Goal: Task Accomplishment & Management: Manage account settings

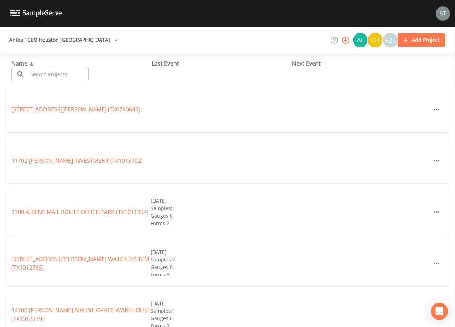
click at [83, 74] on input "text" at bounding box center [58, 74] width 61 height 13
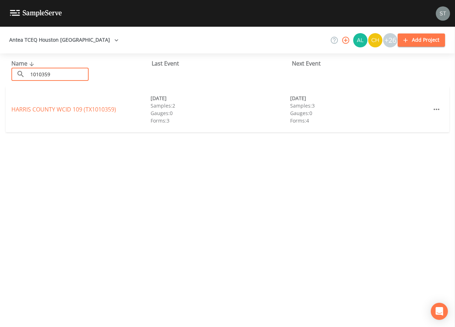
type input "1010359"
click at [68, 106] on link "HARRIS COUNTY WCID 109 (TX1010359)" at bounding box center [63, 109] width 105 height 8
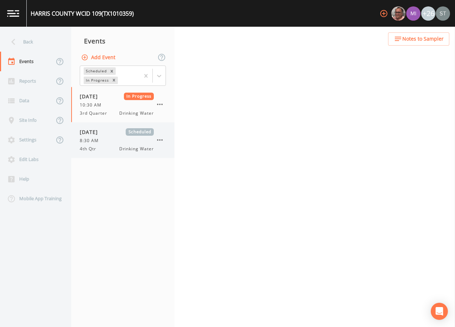
click at [129, 142] on div "8:30 AM" at bounding box center [117, 140] width 74 height 6
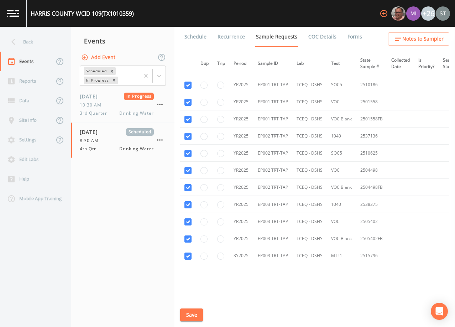
scroll to position [712, 0]
click at [198, 38] on link "Schedule" at bounding box center [195, 37] width 24 height 20
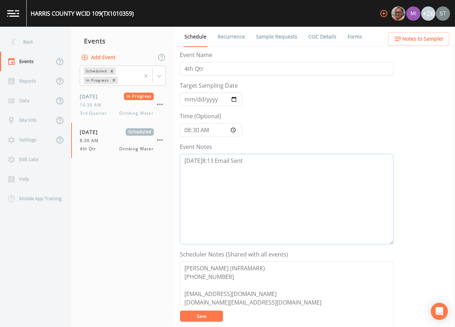
click at [260, 158] on textarea "[DATE]8:13 Email Sent" at bounding box center [287, 199] width 214 height 90
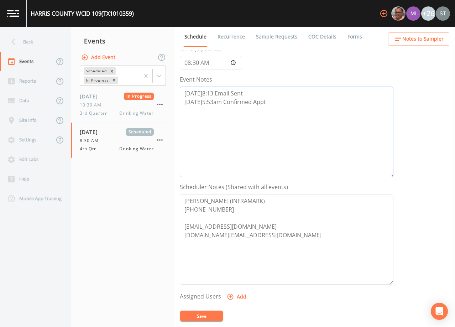
scroll to position [107, 0]
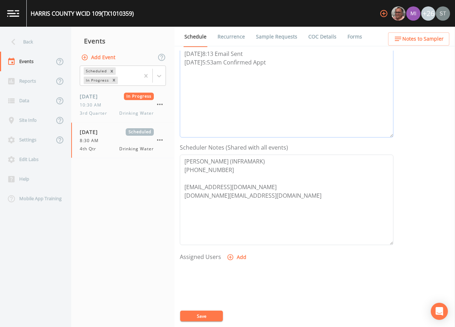
type textarea "[DATE]8:13 Email Sent [DATE]5:53am Confirmed Appt"
click at [237, 255] on button "Add" at bounding box center [237, 257] width 24 height 13
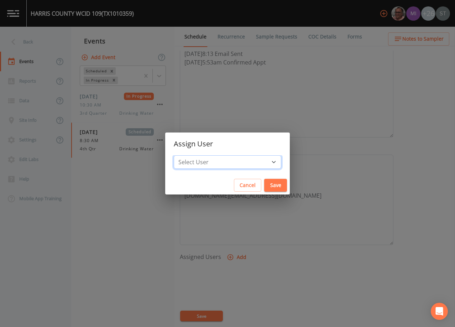
click at [234, 161] on select "Select User [PERSON_NAME] [PERSON_NAME] [PERSON_NAME] [PERSON_NAME] [PERSON_NAM…" at bounding box center [228, 162] width 108 height 14
select select "9949071a-8de3-4d5f-82d7-f9272ed5f8d7"
click at [190, 155] on select "Select User [PERSON_NAME] [PERSON_NAME] [PERSON_NAME] [PERSON_NAME] [PERSON_NAM…" at bounding box center [228, 162] width 108 height 14
click at [264, 184] on button "Save" at bounding box center [275, 185] width 23 height 13
select select
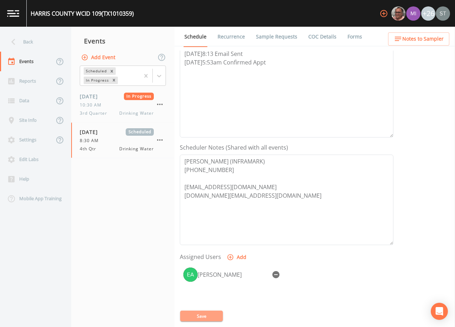
click at [208, 313] on button "Save" at bounding box center [201, 315] width 43 height 11
click at [438, 43] on span "Notes to Sampler" at bounding box center [422, 39] width 41 height 9
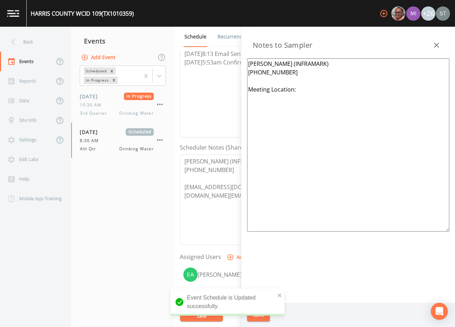
click at [301, 85] on textarea "[PERSON_NAME] (INFRAMARK) [PHONE_NUMBER] Meeting Location:" at bounding box center [348, 144] width 202 height 173
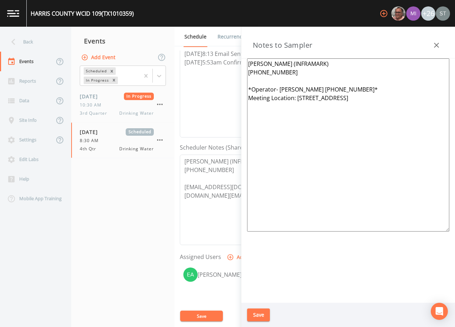
type textarea "[PERSON_NAME] (INFRAMARK) [PHONE_NUMBER] *Operator- [PERSON_NAME] [PHONE_NUMBER…"
click at [260, 314] on button "Save" at bounding box center [258, 314] width 23 height 13
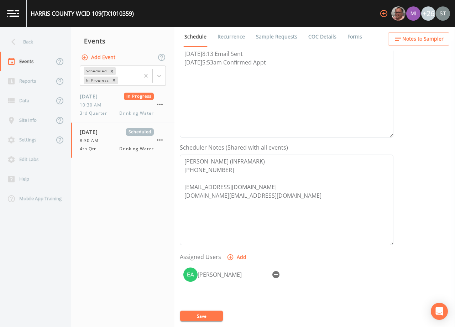
click at [212, 316] on button "Save" at bounding box center [201, 315] width 43 height 11
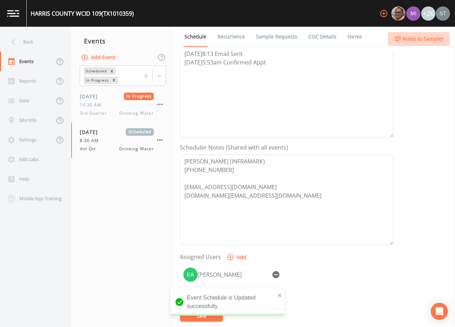
click at [433, 39] on span "Notes to Sampler" at bounding box center [422, 39] width 41 height 9
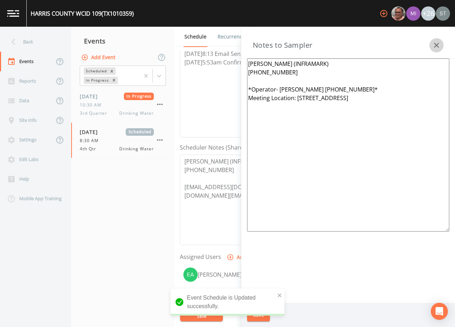
click at [434, 43] on icon "button" at bounding box center [436, 45] width 9 height 9
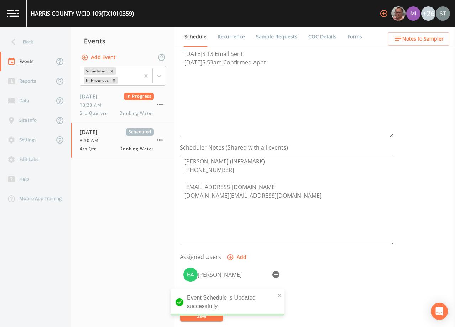
click at [268, 36] on link "Sample Requests" at bounding box center [276, 37] width 43 height 20
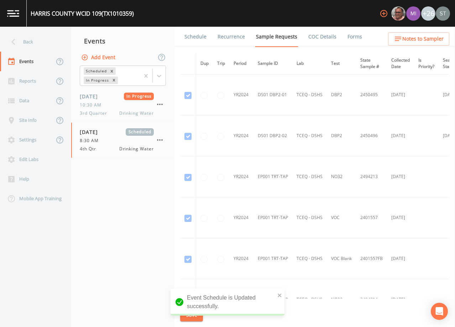
click at [201, 38] on link "Schedule" at bounding box center [195, 37] width 24 height 20
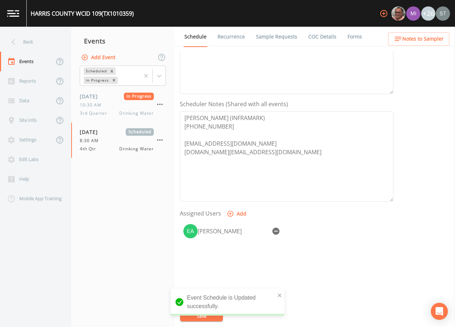
scroll to position [176, 0]
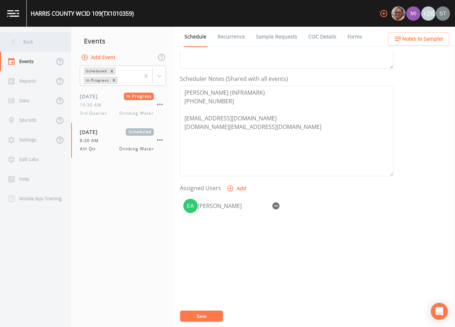
click at [38, 44] on div "Back" at bounding box center [32, 42] width 64 height 20
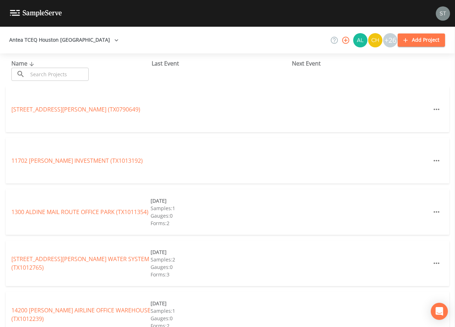
click at [56, 73] on input "text" at bounding box center [58, 74] width 61 height 13
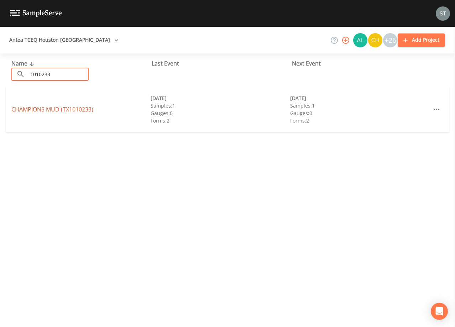
type input "1010233"
click at [70, 111] on link "CHAMPIONS MUD (TX1010233)" at bounding box center [52, 109] width 82 height 8
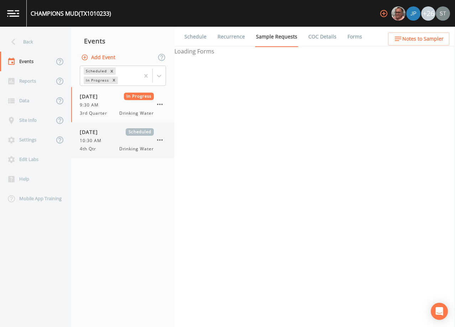
click at [108, 143] on div "10:30 AM" at bounding box center [117, 140] width 74 height 6
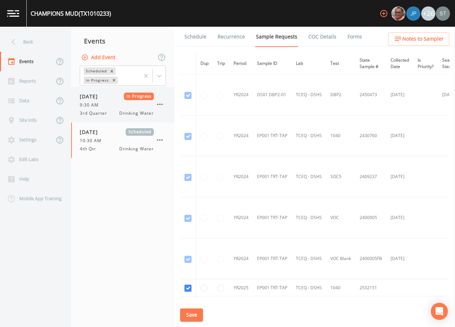
click at [112, 108] on div "9:30 AM" at bounding box center [117, 105] width 74 height 6
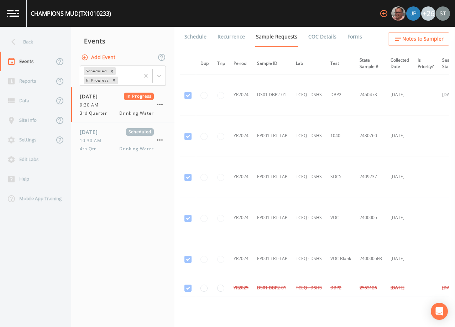
click at [200, 35] on link "Schedule" at bounding box center [195, 37] width 24 height 20
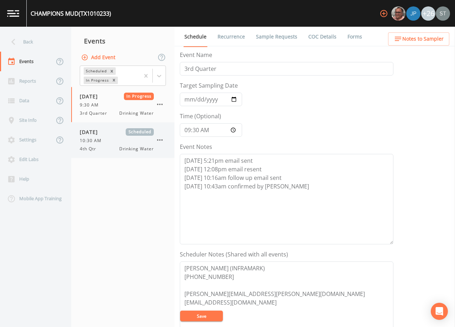
click at [103, 143] on span "10:30 AM" at bounding box center [93, 140] width 26 height 6
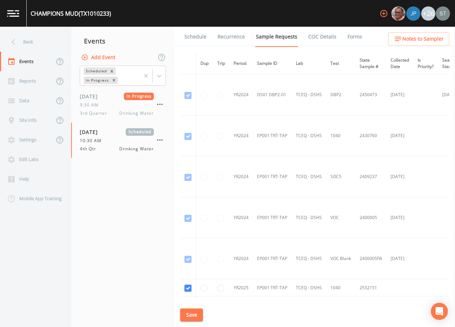
click at [197, 37] on link "Schedule" at bounding box center [195, 37] width 24 height 20
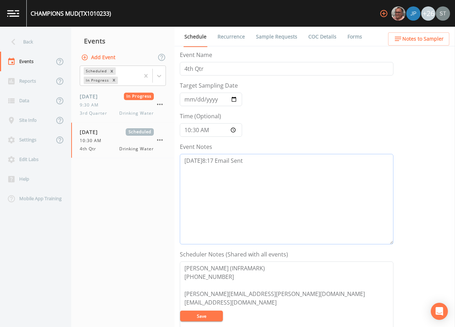
click at [268, 159] on textarea "[DATE]8:17 Email Sent" at bounding box center [287, 199] width 214 height 90
click at [32, 44] on div "Back" at bounding box center [32, 42] width 64 height 20
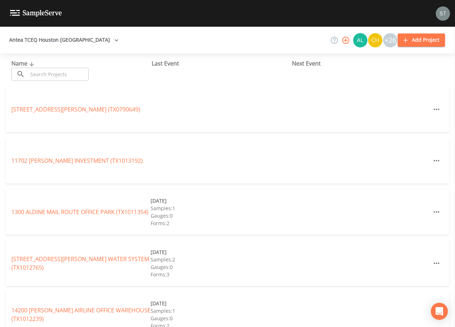
click at [75, 75] on input "text" at bounding box center [58, 74] width 61 height 13
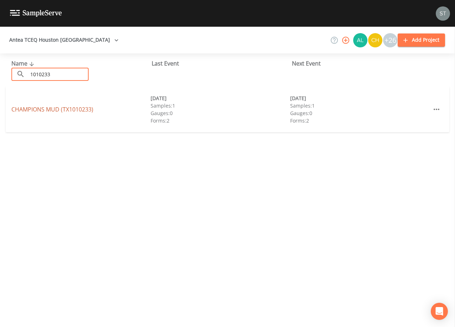
type input "1010233"
click at [83, 110] on link "CHAMPIONS MUD (TX1010233)" at bounding box center [52, 109] width 82 height 8
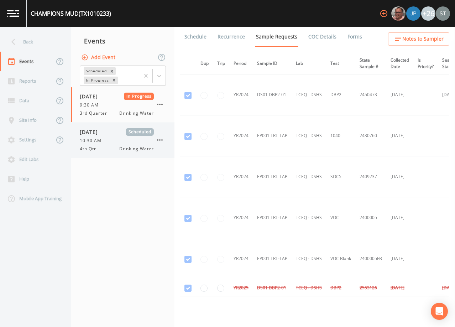
click at [112, 141] on div "10:30 AM" at bounding box center [117, 140] width 74 height 6
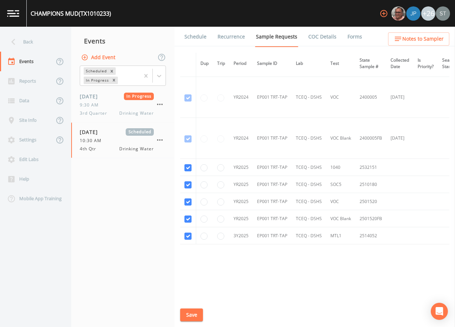
scroll to position [125, 0]
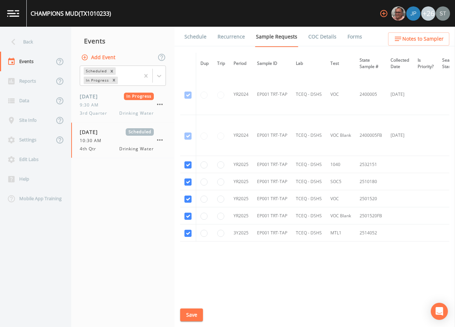
click at [199, 36] on link "Schedule" at bounding box center [195, 37] width 24 height 20
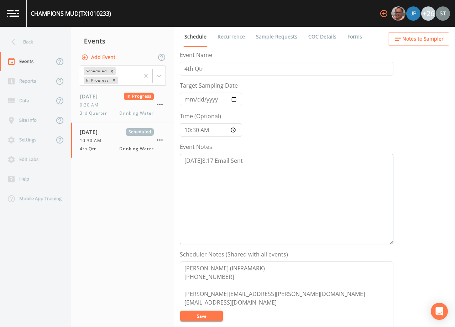
click at [279, 174] on textarea "[DATE]8:17 Email Sent" at bounding box center [287, 199] width 214 height 90
type textarea "[DATE]8:17 Email Sent [DATE]9:15 LVM"
click at [211, 315] on button "Save" at bounding box center [201, 315] width 43 height 11
click at [213, 314] on button "Save" at bounding box center [201, 315] width 43 height 11
click at [211, 315] on button "Save" at bounding box center [201, 315] width 43 height 11
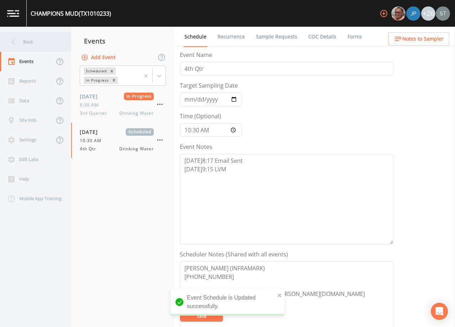
click at [31, 43] on div "Back" at bounding box center [32, 42] width 64 height 20
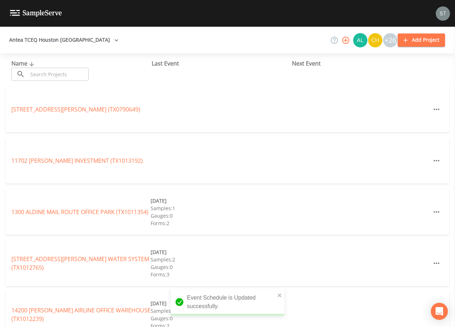
click at [56, 75] on input "text" at bounding box center [58, 74] width 61 height 13
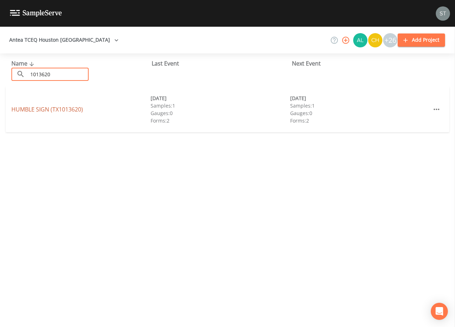
type input "1013620"
click at [72, 112] on link "HUMBLE SIGN (TX1013620)" at bounding box center [47, 109] width 72 height 8
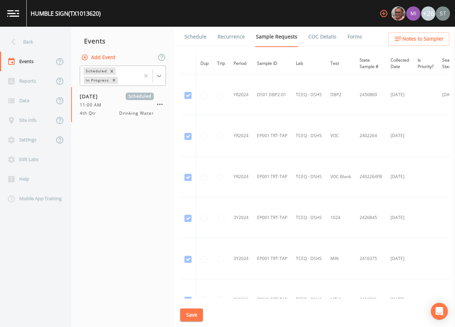
click at [159, 75] on icon at bounding box center [159, 75] width 7 height 7
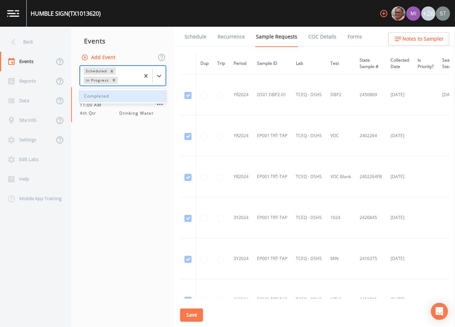
click at [121, 95] on div "Completed" at bounding box center [123, 96] width 86 height 12
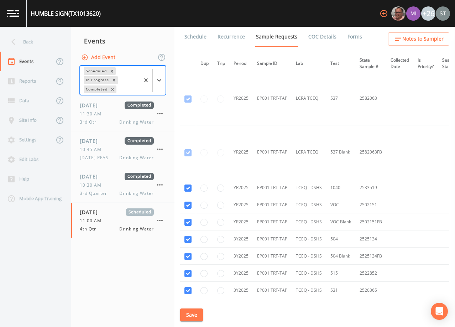
scroll to position [392, 0]
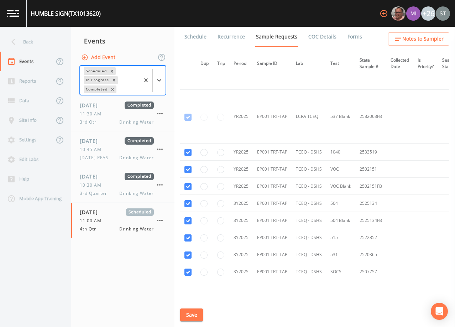
click at [197, 37] on link "Schedule" at bounding box center [195, 37] width 24 height 20
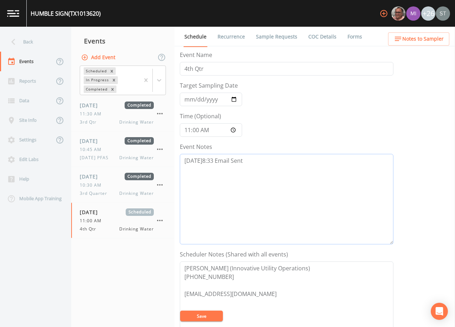
click at [279, 160] on textarea "[DATE]8:33 Email Sent" at bounding box center [287, 199] width 214 height 90
click at [261, 164] on textarea "[DATE]8:33 Email Sent [DATE]9:17 [PERSON_NAME], SHe sent it out to her guys and…" at bounding box center [287, 199] width 214 height 90
click at [259, 169] on textarea "[DATE]8:33 Email Sent [DATE]9:17 [PERSON_NAME], SHe sent it out to her guys and…" at bounding box center [287, 199] width 214 height 90
click at [253, 174] on textarea "[DATE]8:33 Email Sent [DATE]9:17 [PERSON_NAME], She sent it out to her guys and…" at bounding box center [287, 199] width 214 height 90
click at [253, 169] on textarea "[DATE]8:33 Email Sent [DATE]9:17 [PERSON_NAME], She sent it out to her guys and…" at bounding box center [287, 199] width 214 height 90
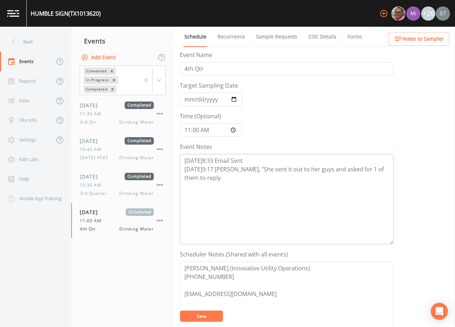
click at [233, 178] on textarea "[DATE]8:33 Email Sent [DATE]9:17 [PERSON_NAME], "She sent it out to her guys an…" at bounding box center [287, 199] width 214 height 90
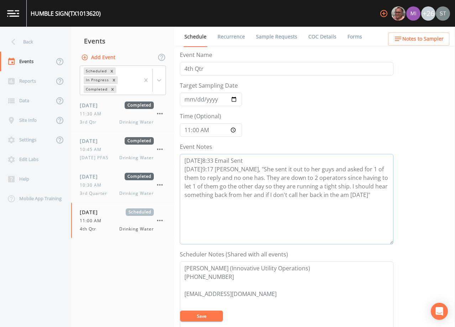
type textarea "[DATE]8:33 Email Sent [DATE]9:17 [PERSON_NAME], "She sent it out to her guys an…"
click at [207, 314] on button "Save" at bounding box center [201, 315] width 43 height 11
click at [204, 316] on button "Save" at bounding box center [201, 315] width 43 height 11
click at [260, 36] on link "Sample Requests" at bounding box center [276, 37] width 43 height 20
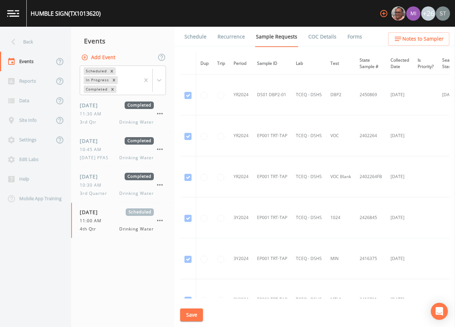
click at [194, 38] on link "Schedule" at bounding box center [195, 37] width 24 height 20
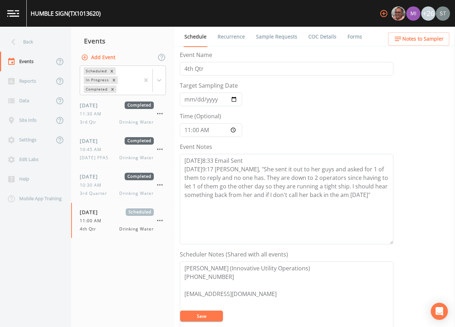
click at [282, 37] on link "Sample Requests" at bounding box center [276, 37] width 43 height 20
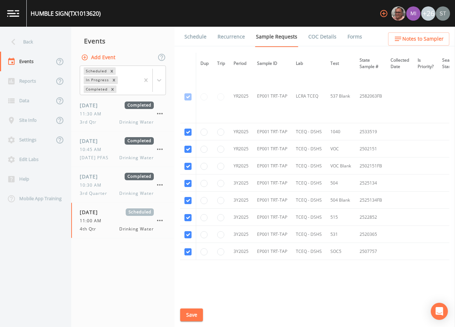
scroll to position [432, 0]
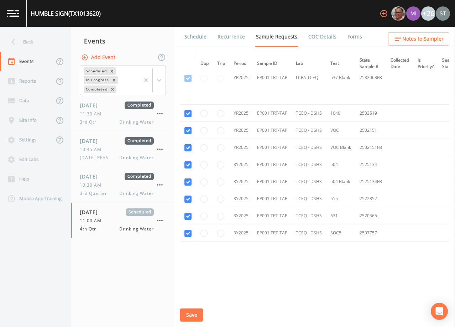
click at [195, 37] on link "Schedule" at bounding box center [195, 37] width 24 height 20
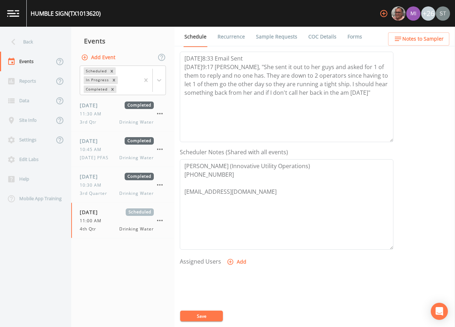
scroll to position [107, 0]
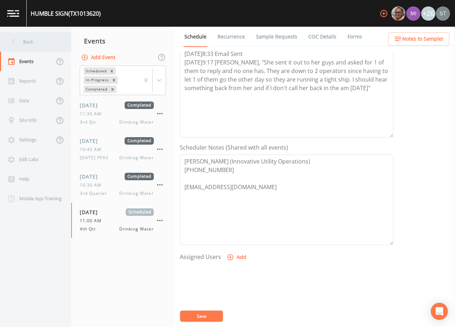
click at [35, 45] on div "Back" at bounding box center [32, 42] width 64 height 20
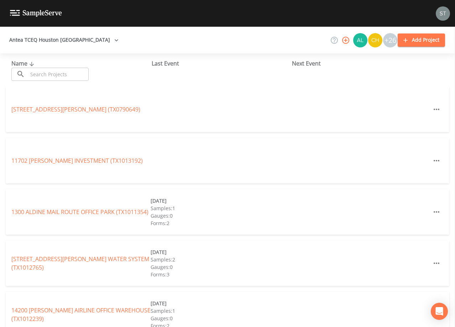
click at [85, 73] on input "text" at bounding box center [58, 74] width 61 height 13
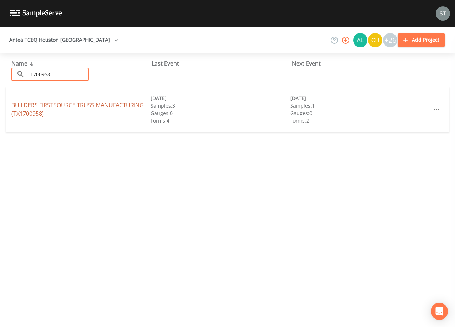
type input "1700958"
click at [79, 104] on link "BUILDERS FIRSTSOURCE TRUSS MANUFACTURING (TX1700958)" at bounding box center [77, 109] width 132 height 16
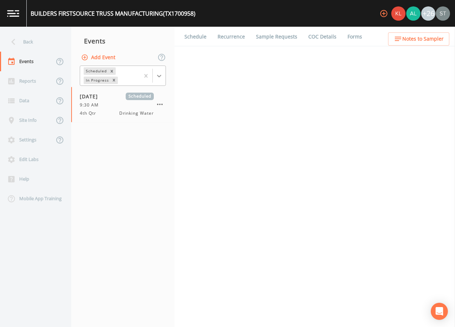
click at [158, 75] on icon at bounding box center [159, 75] width 7 height 7
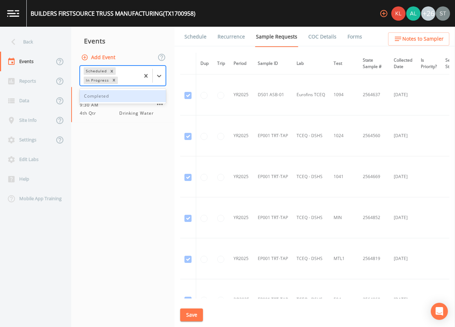
click at [133, 92] on div "Completed" at bounding box center [123, 96] width 86 height 12
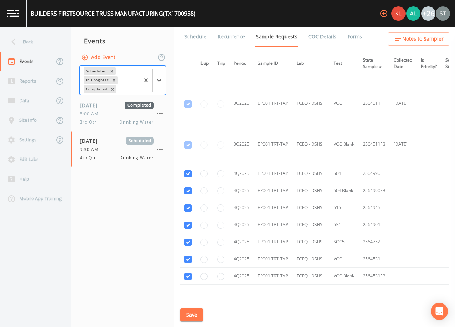
scroll to position [446, 0]
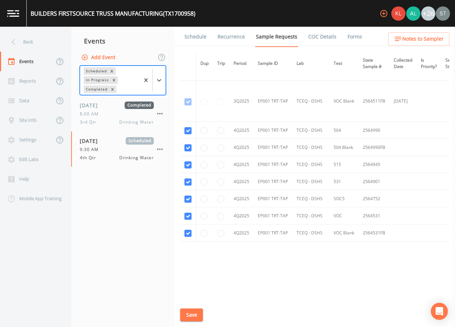
click at [199, 38] on link "Schedule" at bounding box center [195, 37] width 24 height 20
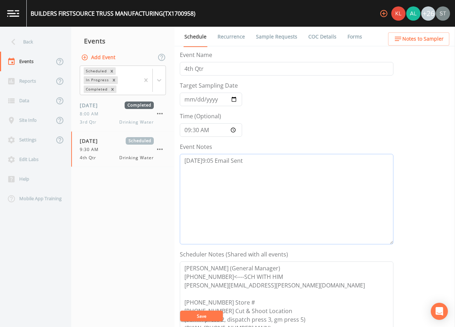
click at [265, 157] on textarea "[DATE]9:05 Email Sent" at bounding box center [287, 199] width 214 height 90
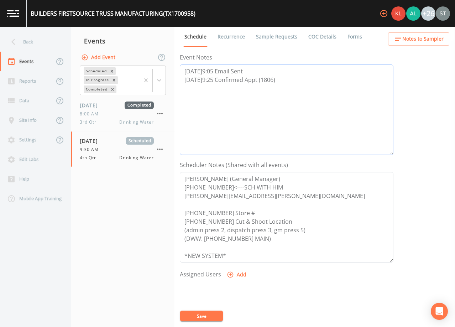
scroll to position [107, 0]
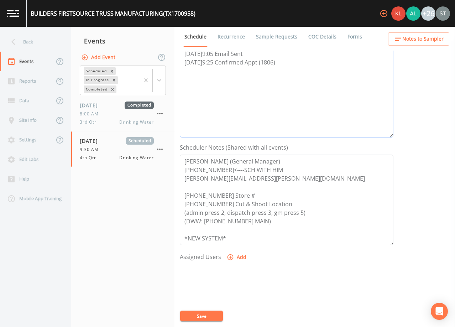
type textarea "[DATE]9:05 Email Sent [DATE]9:25 Confirmed Appt (1806)"
click at [239, 257] on button "Add" at bounding box center [237, 257] width 24 height 13
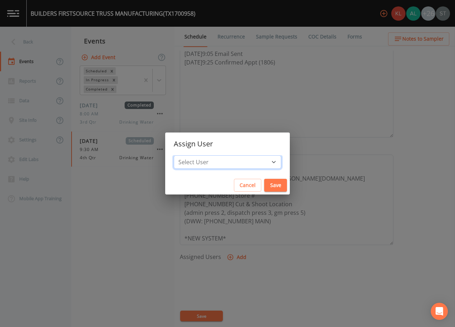
click at [233, 162] on select "Select User [PERSON_NAME] [PERSON_NAME] [PERSON_NAME] [PERSON_NAME] [PERSON_NAM…" at bounding box center [228, 162] width 108 height 14
select select "9949071a-8de3-4d5f-82d7-f9272ed5f8d7"
click at [190, 155] on select "Select User [PERSON_NAME] [PERSON_NAME] [PERSON_NAME] [PERSON_NAME] [PERSON_NAM…" at bounding box center [228, 162] width 108 height 14
click at [264, 183] on button "Save" at bounding box center [275, 185] width 23 height 13
select select
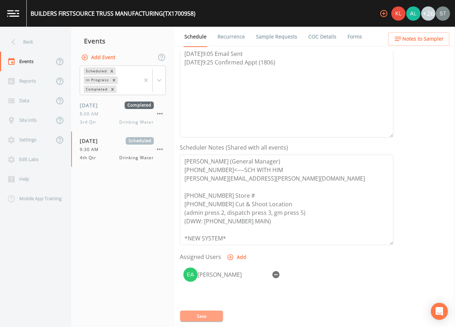
click at [211, 316] on button "Save" at bounding box center [201, 315] width 43 height 11
click at [287, 38] on link "Sample Requests" at bounding box center [276, 37] width 43 height 20
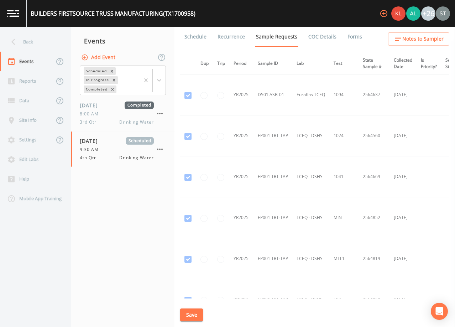
click at [197, 41] on link "Schedule" at bounding box center [195, 37] width 24 height 20
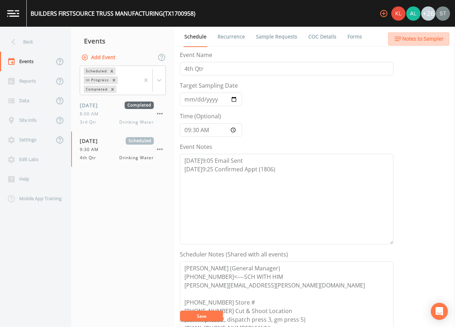
click at [433, 41] on span "Notes to Sampler" at bounding box center [422, 39] width 41 height 9
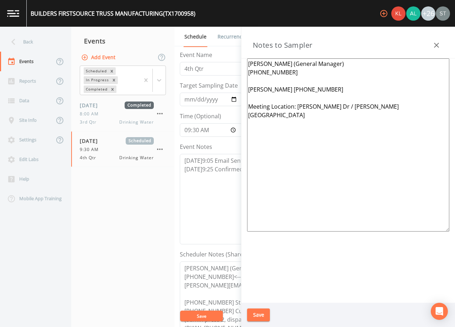
click at [273, 81] on textarea "[PERSON_NAME] (General Manager) [PHONE_NUMBER] [PERSON_NAME] [PHONE_NUMBER] Mee…" at bounding box center [348, 144] width 202 height 173
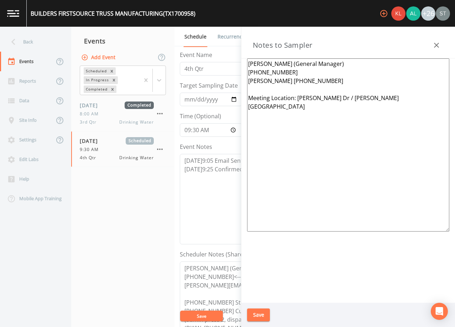
type textarea "[PERSON_NAME] (General Manager) [PHONE_NUMBER] [PERSON_NAME] [PHONE_NUMBER] Mee…"
click at [263, 313] on button "Save" at bounding box center [258, 314] width 23 height 13
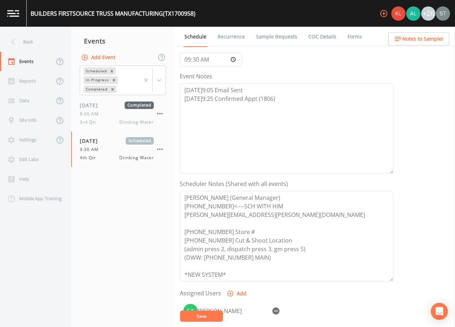
scroll to position [71, 0]
click at [232, 40] on link "Recurrence" at bounding box center [231, 37] width 30 height 20
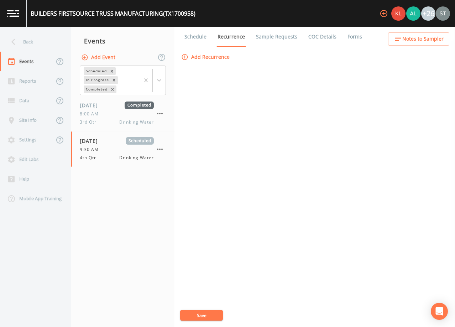
click at [195, 40] on link "Schedule" at bounding box center [195, 37] width 24 height 20
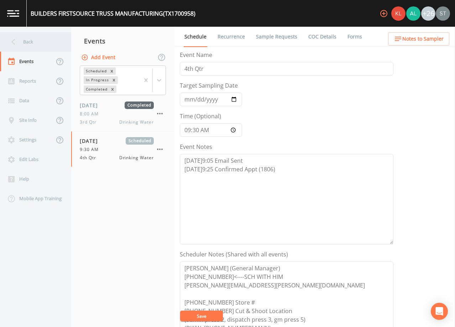
click at [40, 43] on div "Back" at bounding box center [32, 42] width 64 height 20
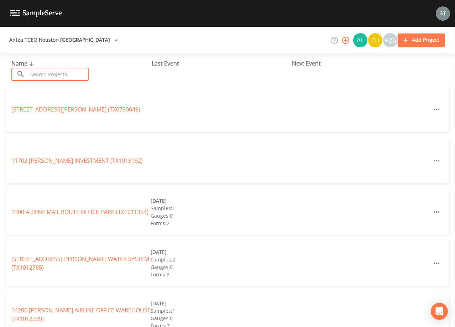
click at [72, 72] on input "text" at bounding box center [58, 74] width 61 height 13
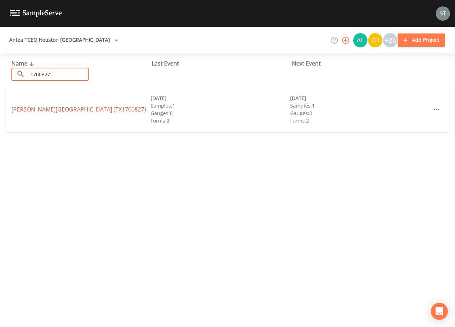
type input "1700827"
click at [88, 111] on link "[PERSON_NAME][GEOGRAPHIC_DATA] (TX1700827)" at bounding box center [78, 109] width 135 height 8
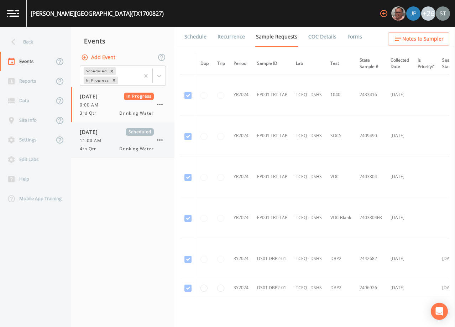
click at [137, 135] on span "Scheduled" at bounding box center [140, 131] width 28 height 7
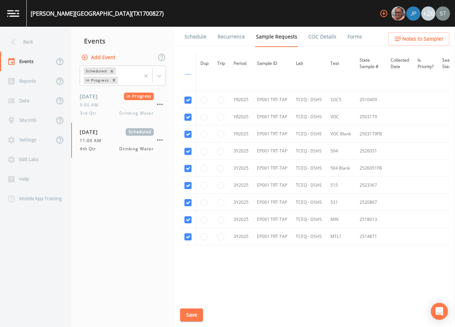
scroll to position [234, 0]
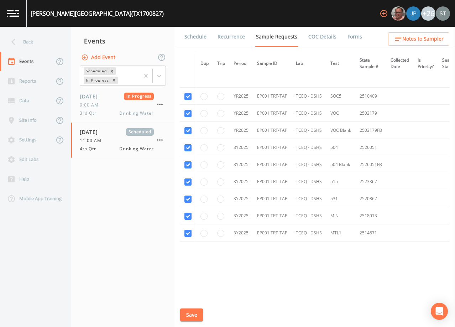
click at [196, 40] on link "Schedule" at bounding box center [195, 37] width 24 height 20
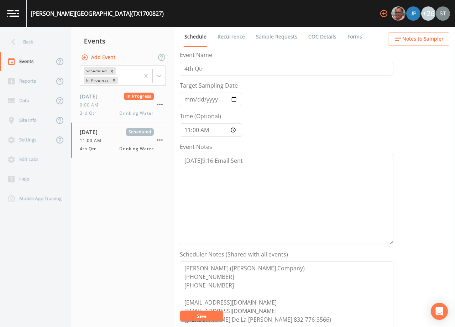
scroll to position [36, 0]
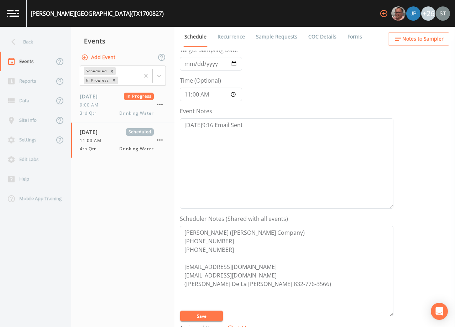
click at [439, 38] on span "Notes to Sampler" at bounding box center [422, 39] width 41 height 9
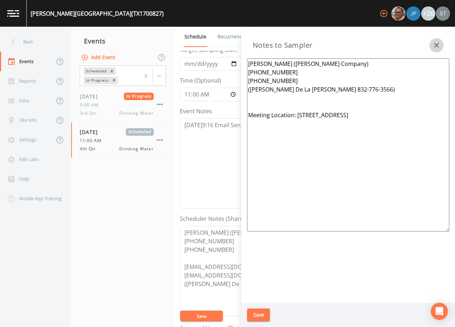
click at [439, 38] on button "button" at bounding box center [436, 45] width 14 height 14
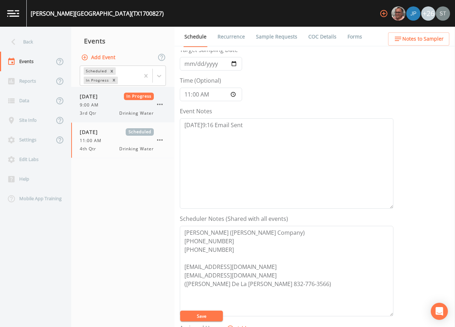
click at [114, 108] on div "9:00 AM" at bounding box center [117, 105] width 74 height 6
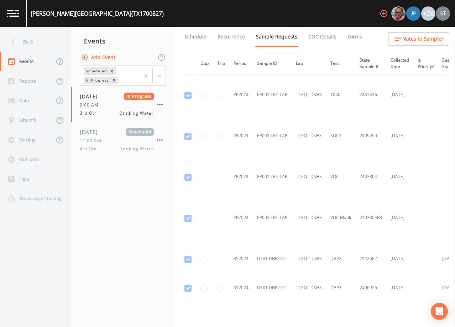
click at [204, 40] on link "Schedule" at bounding box center [195, 37] width 24 height 20
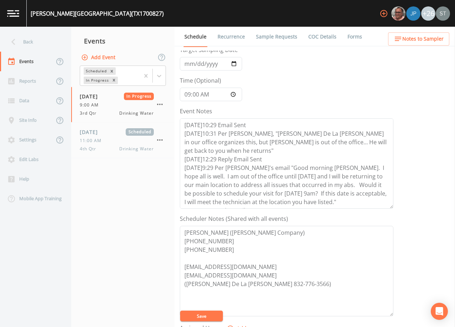
click at [271, 36] on link "Sample Requests" at bounding box center [276, 37] width 43 height 20
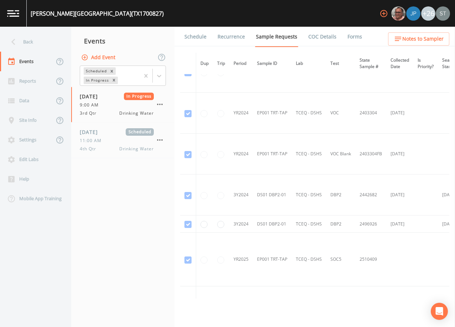
scroll to position [71, 0]
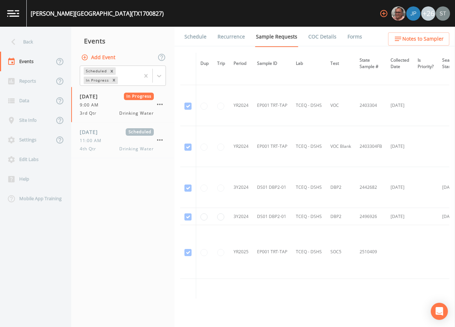
click at [195, 39] on link "Schedule" at bounding box center [195, 37] width 24 height 20
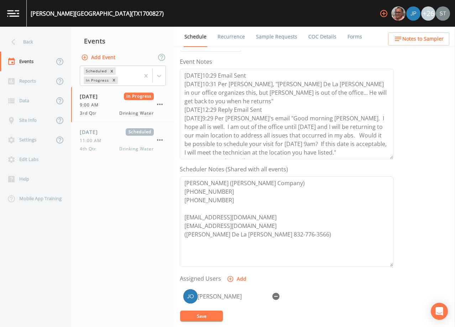
scroll to position [107, 0]
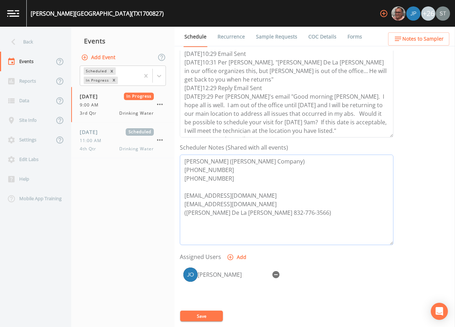
click at [292, 211] on textarea "[PERSON_NAME] ([PERSON_NAME] Company) [PHONE_NUMBER] [PHONE_NUMBER] [EMAIL_ADDR…" at bounding box center [287, 200] width 214 height 90
type textarea "[PERSON_NAME] ([PERSON_NAME] Company) [PHONE_NUMBER] [PHONE_NUMBER] [EMAIL_ADDR…"
click at [125, 149] on span "Drinking Water" at bounding box center [136, 149] width 35 height 6
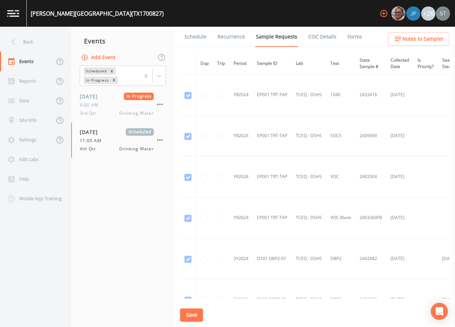
click at [190, 39] on link "Schedule" at bounding box center [195, 37] width 24 height 20
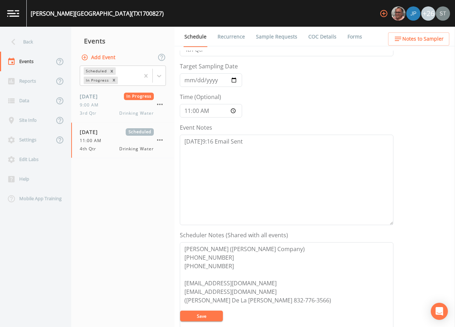
scroll to position [36, 0]
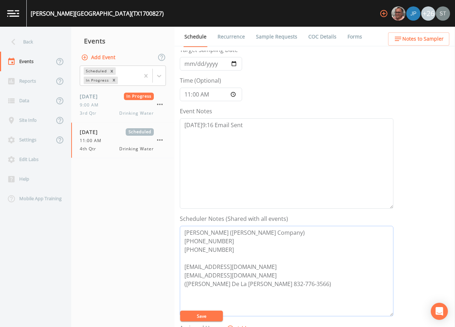
click at [296, 287] on textarea "[PERSON_NAME] ([PERSON_NAME] Company) [PHONE_NUMBER] [PHONE_NUMBER] [EMAIL_ADDR…" at bounding box center [287, 271] width 214 height 90
click at [293, 283] on textarea "[PERSON_NAME] ([PERSON_NAME] Company) [PHONE_NUMBER] [PHONE_NUMBER] [EMAIL_ADDR…" at bounding box center [287, 271] width 214 height 90
type textarea "[PERSON_NAME] ([PERSON_NAME] Company) [PHONE_NUMBER] [PHONE_NUMBER] [EMAIL_ADDR…"
click at [231, 167] on textarea "[DATE]9:16 Email Sent" at bounding box center [287, 163] width 214 height 90
type textarea "[DATE]9:16 Email Sent [DATE]9:29 (3566)"
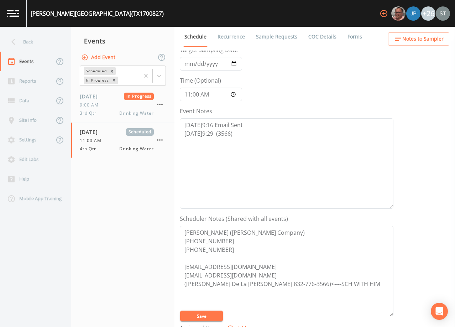
click at [200, 316] on button "Save" at bounding box center [201, 315] width 43 height 11
click at [271, 39] on link "Sample Requests" at bounding box center [276, 37] width 43 height 20
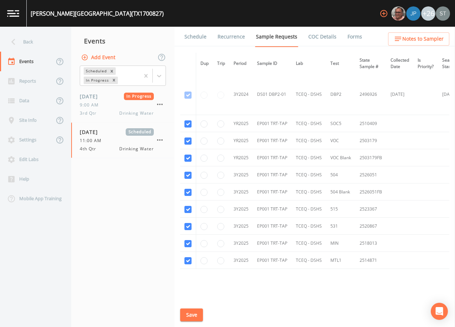
scroll to position [206, 0]
click at [200, 36] on link "Schedule" at bounding box center [195, 37] width 24 height 20
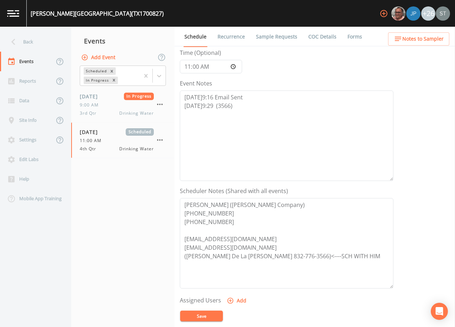
scroll to position [71, 0]
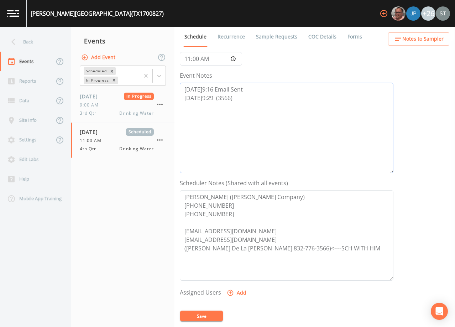
click at [215, 97] on textarea "[DATE]9:16 Email Sent [DATE]9:29 (3566)" at bounding box center [287, 128] width 214 height 90
type textarea "[DATE]9:16 Email Sent [DATE]9:29 Confirmed Appt by [PERSON_NAME] (3566)"
click at [237, 293] on button "Add" at bounding box center [237, 292] width 24 height 13
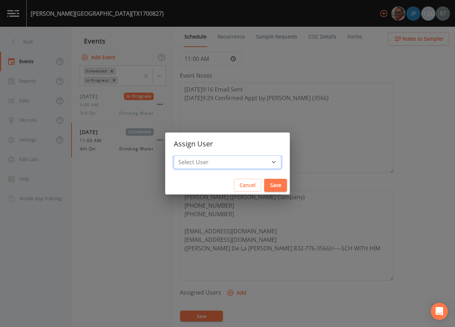
click at [234, 163] on select "Select User [PERSON_NAME] [PERSON_NAME] [PERSON_NAME] [PERSON_NAME] [PERSON_NAM…" at bounding box center [228, 162] width 108 height 14
select select "9949071a-8de3-4d5f-82d7-f9272ed5f8d7"
click at [190, 155] on select "Select User [PERSON_NAME] [PERSON_NAME] [PERSON_NAME] [PERSON_NAME] [PERSON_NAM…" at bounding box center [228, 162] width 108 height 14
click at [264, 183] on button "Save" at bounding box center [275, 185] width 23 height 13
select select
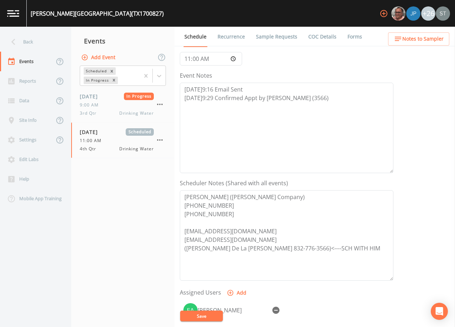
click at [209, 316] on button "Save" at bounding box center [201, 315] width 43 height 11
click at [430, 42] on span "Notes to Sampler" at bounding box center [422, 39] width 41 height 9
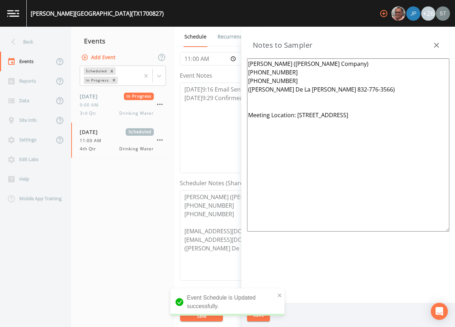
click at [304, 104] on textarea "[PERSON_NAME] ([PERSON_NAME] Company) [PHONE_NUMBER] [PHONE_NUMBER] ([PERSON_NA…" at bounding box center [348, 144] width 202 height 173
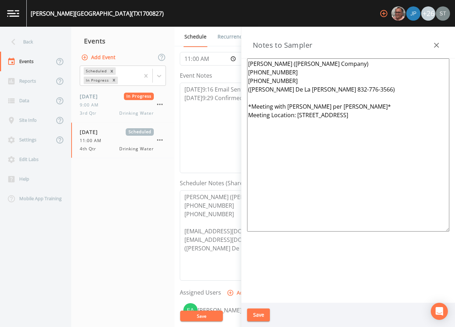
type textarea "[PERSON_NAME] ([PERSON_NAME] Company) [PHONE_NUMBER] [PHONE_NUMBER] ([PERSON_NA…"
click at [266, 310] on button "Save" at bounding box center [258, 314] width 23 height 13
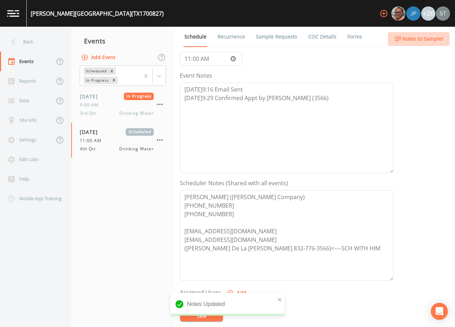
click at [437, 41] on span "Notes to Sampler" at bounding box center [422, 39] width 41 height 9
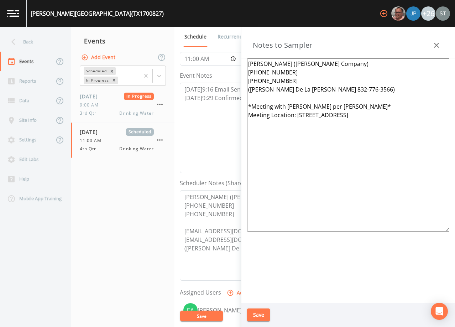
click at [265, 313] on button "Save" at bounding box center [258, 314] width 23 height 13
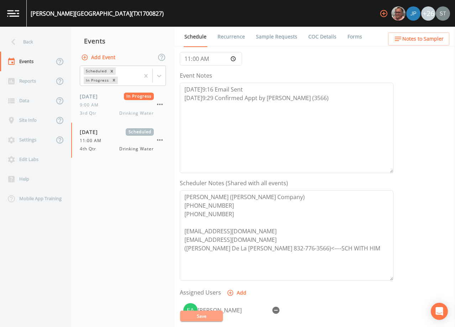
click at [216, 316] on button "Save" at bounding box center [201, 315] width 43 height 11
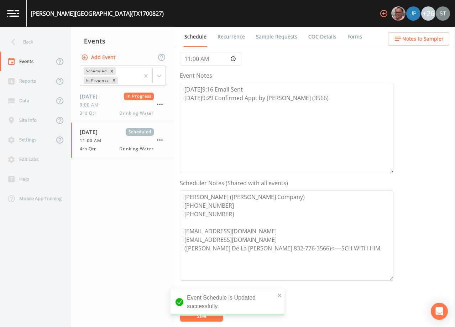
click at [279, 36] on link "Sample Requests" at bounding box center [276, 37] width 43 height 20
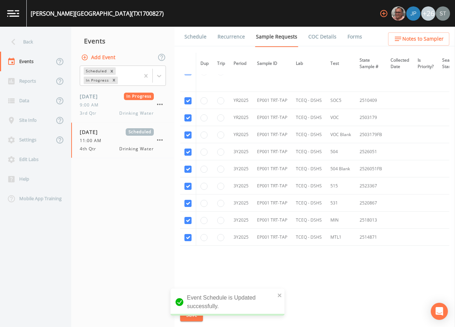
scroll to position [234, 0]
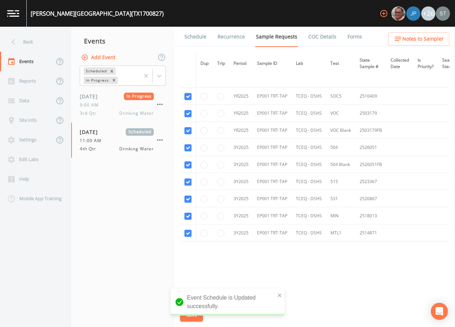
click at [193, 35] on link "Schedule" at bounding box center [195, 37] width 24 height 20
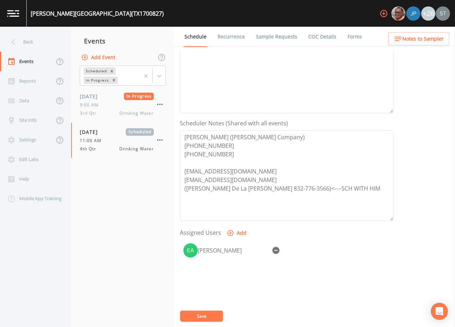
scroll to position [142, 0]
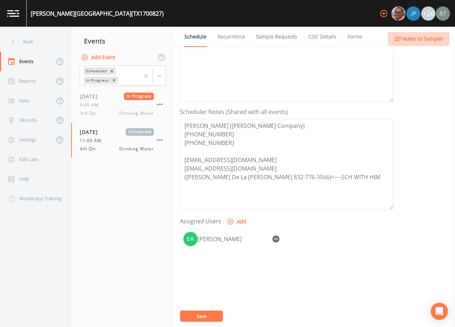
click at [432, 42] on span "Notes to Sampler" at bounding box center [422, 39] width 41 height 9
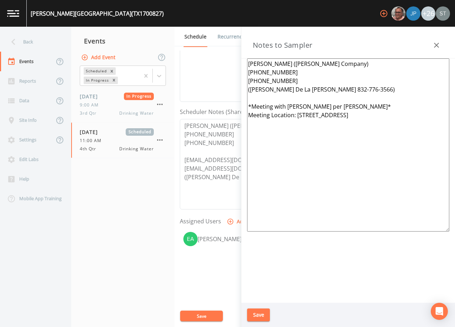
click at [438, 43] on icon "button" at bounding box center [436, 45] width 9 height 9
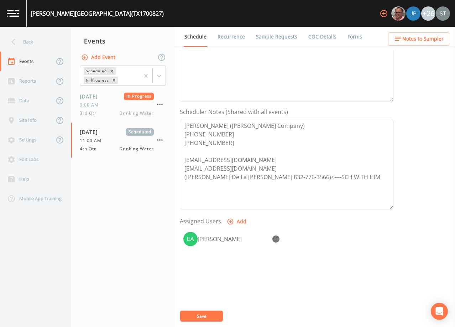
click at [23, 41] on div "Back" at bounding box center [32, 42] width 64 height 20
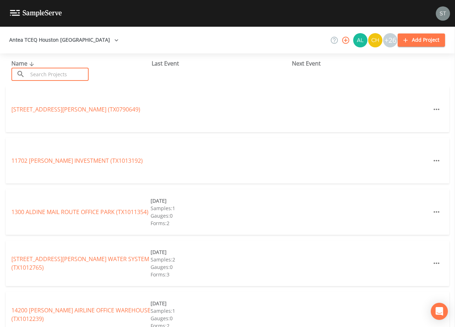
drag, startPoint x: 55, startPoint y: 75, endPoint x: 60, endPoint y: 69, distance: 7.6
click at [55, 75] on input "text" at bounding box center [58, 74] width 61 height 13
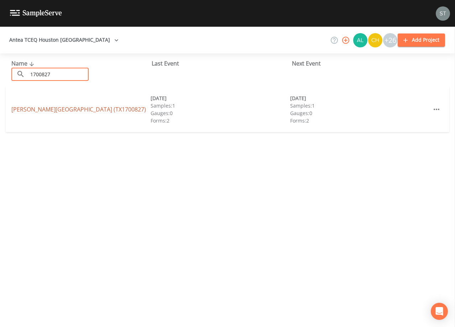
type input "1700827"
click at [94, 110] on link "[PERSON_NAME][GEOGRAPHIC_DATA] (TX1700827)" at bounding box center [78, 109] width 135 height 8
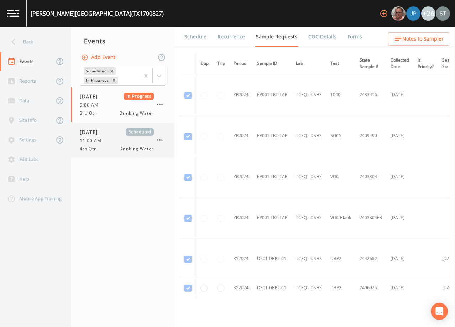
click at [112, 143] on div "11:00 AM" at bounding box center [117, 140] width 74 height 6
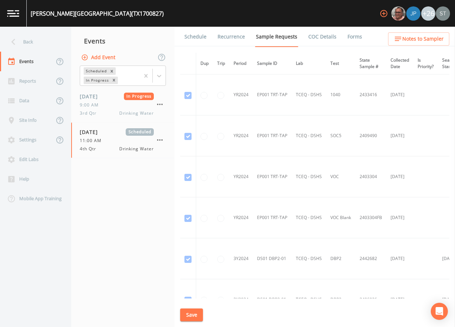
click at [196, 35] on link "Schedule" at bounding box center [195, 37] width 24 height 20
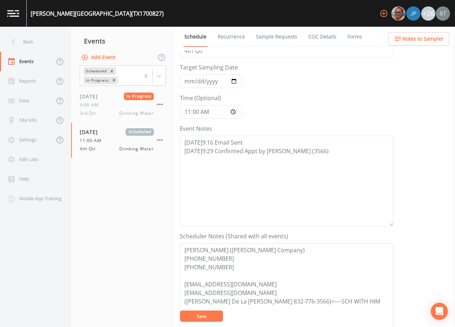
scroll to position [36, 0]
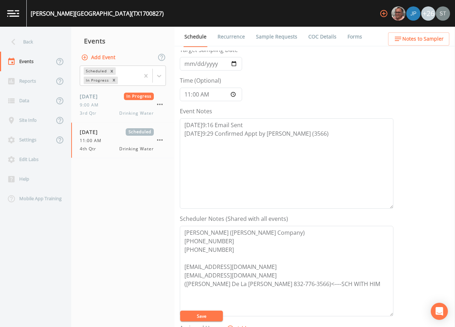
click at [202, 314] on button "Save" at bounding box center [201, 315] width 43 height 11
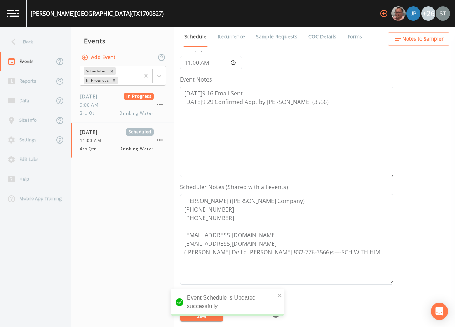
scroll to position [107, 0]
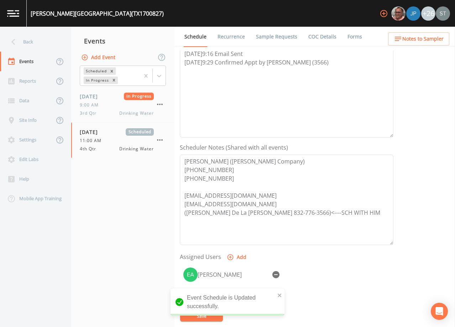
click at [228, 37] on link "Recurrence" at bounding box center [231, 37] width 30 height 20
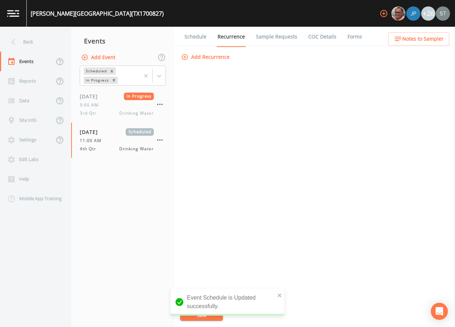
click at [190, 38] on link "Schedule" at bounding box center [195, 37] width 24 height 20
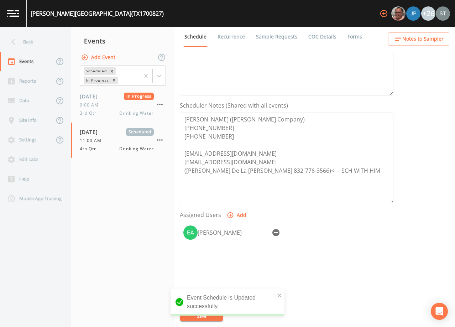
scroll to position [176, 0]
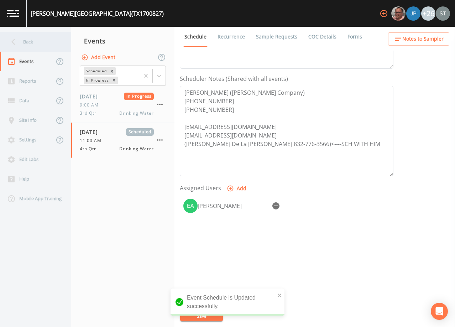
click at [41, 41] on div "Back" at bounding box center [32, 42] width 64 height 20
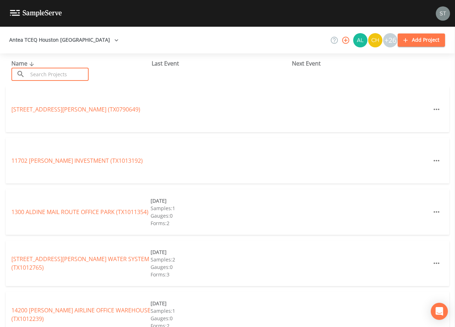
click at [58, 74] on input "text" at bounding box center [58, 74] width 61 height 13
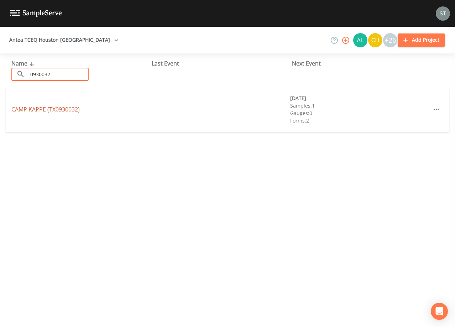
type input "0930032"
click at [65, 111] on link "[GEOGRAPHIC_DATA] (TX0930032)" at bounding box center [45, 109] width 68 height 8
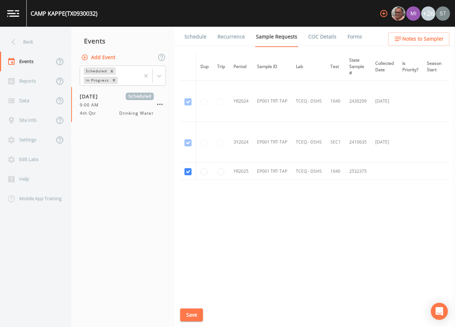
click at [199, 37] on link "Schedule" at bounding box center [195, 37] width 24 height 20
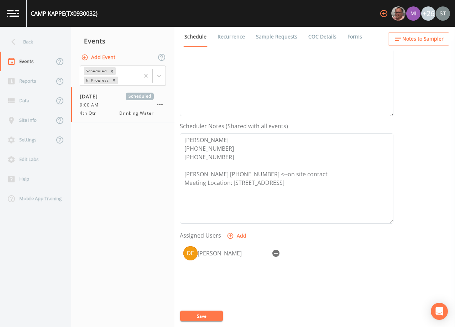
scroll to position [176, 0]
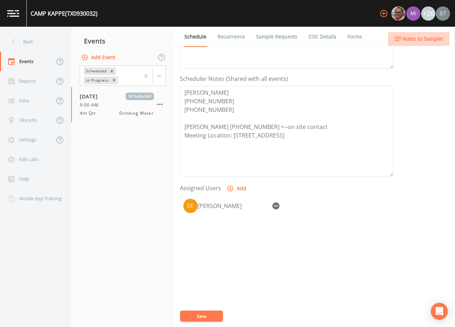
click at [433, 39] on span "Notes to Sampler" at bounding box center [422, 39] width 41 height 9
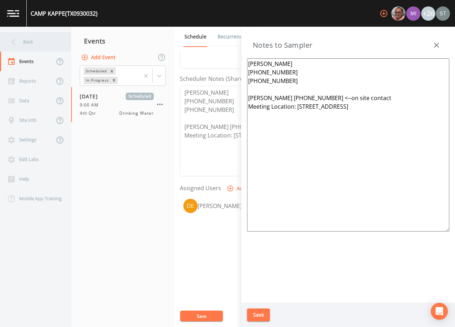
click at [41, 41] on div "Back" at bounding box center [32, 42] width 64 height 20
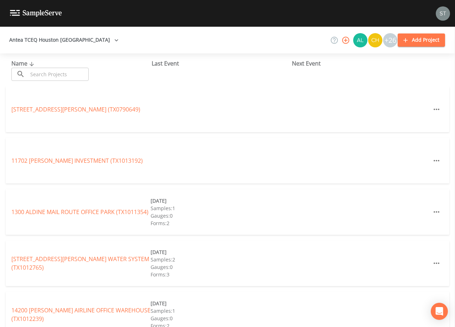
click at [62, 73] on input "text" at bounding box center [58, 74] width 61 height 13
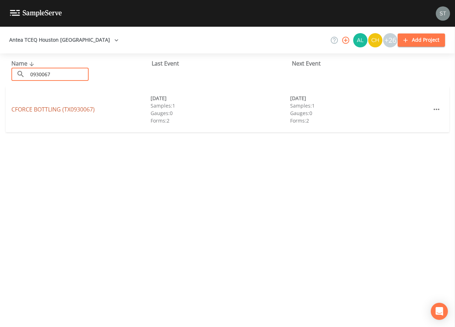
type input "0930067"
click at [83, 110] on link "CFORCE BOTTLING (TX0930067)" at bounding box center [52, 109] width 83 height 8
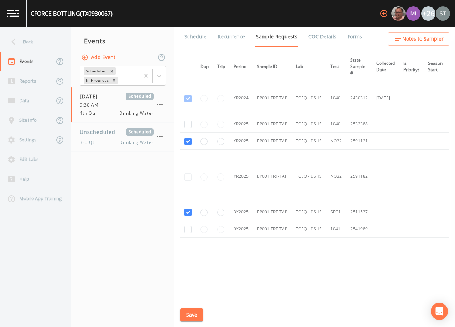
click at [198, 37] on link "Schedule" at bounding box center [195, 37] width 24 height 20
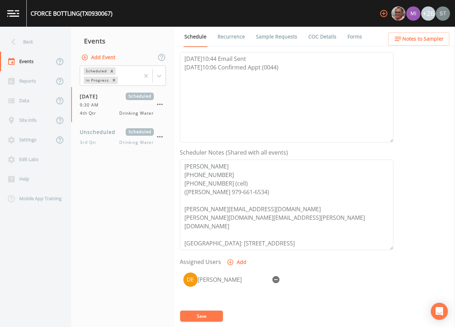
scroll to position [142, 0]
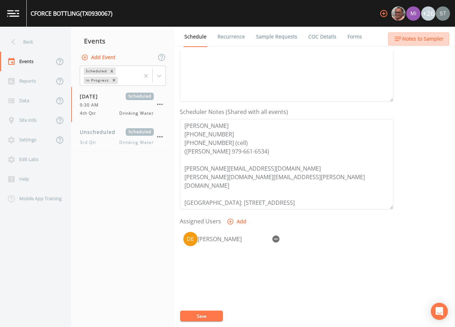
click at [440, 38] on span "Notes to Sampler" at bounding box center [422, 39] width 41 height 9
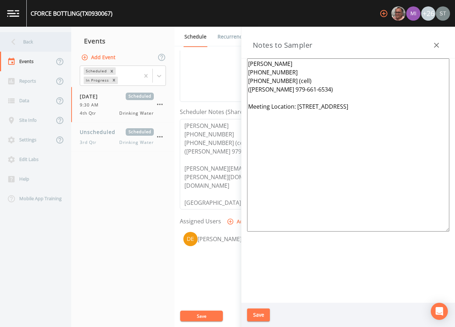
click at [40, 43] on div "Back" at bounding box center [32, 42] width 64 height 20
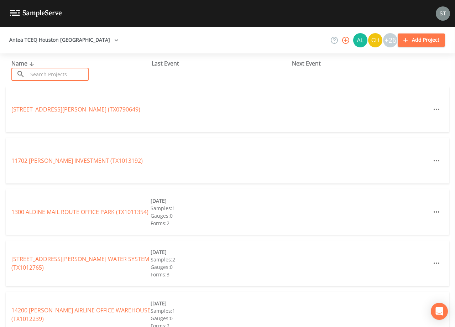
click at [55, 71] on input "text" at bounding box center [58, 74] width 61 height 13
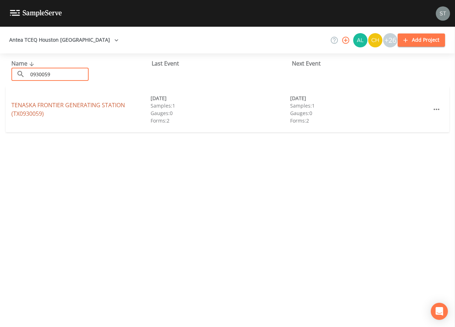
type input "0930059"
click at [44, 106] on link "TENASKA FRONTIER GENERATING STATION (TX0930059)" at bounding box center [68, 109] width 114 height 16
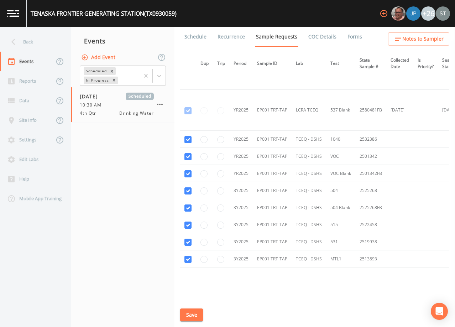
scroll to position [258, 0]
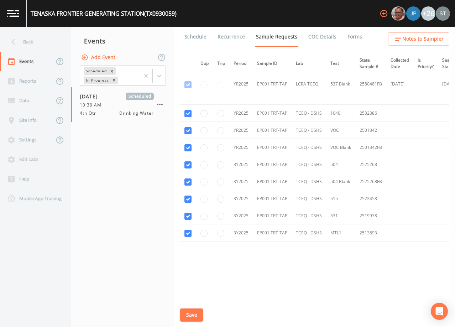
click at [196, 38] on link "Schedule" at bounding box center [195, 37] width 24 height 20
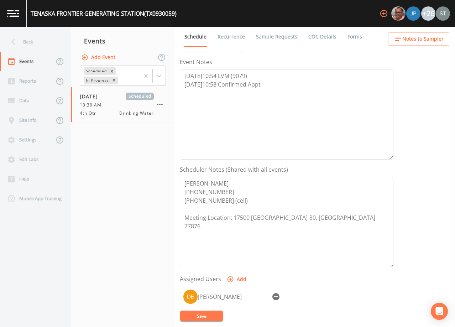
scroll to position [107, 0]
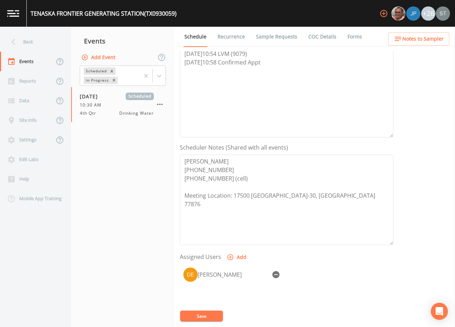
click at [276, 40] on link "Sample Requests" at bounding box center [276, 37] width 43 height 20
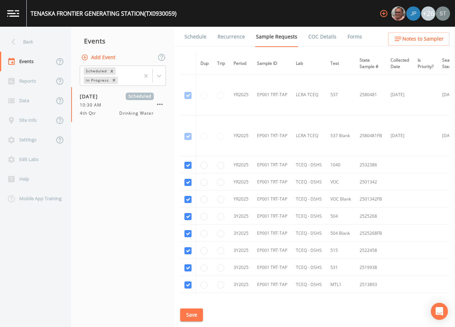
scroll to position [214, 0]
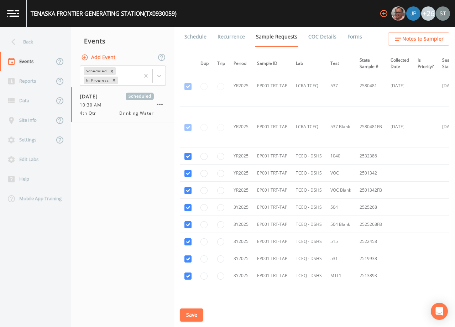
click at [197, 37] on link "Schedule" at bounding box center [195, 37] width 24 height 20
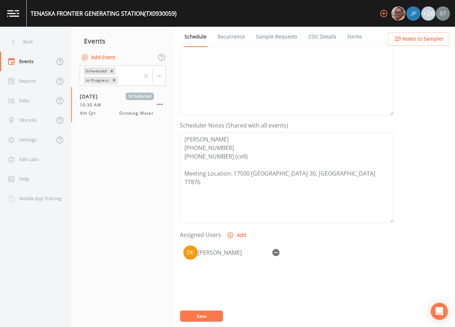
scroll to position [142, 0]
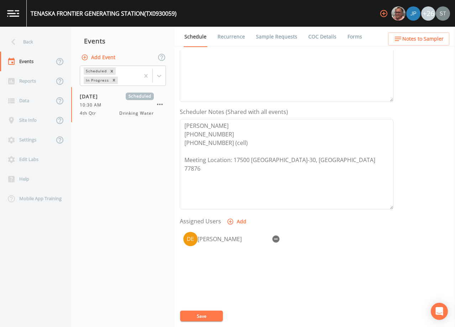
click at [428, 37] on span "Notes to Sampler" at bounding box center [422, 39] width 41 height 9
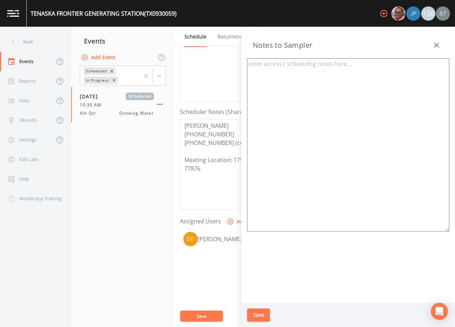
type textarea "[PERSON_NAME] [PHONE_NUMBER] [PHONE_NUMBER] (cell) Meeting Location: 17500 [GEO…"
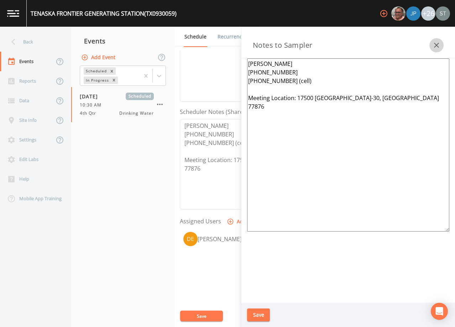
click at [437, 44] on icon "button" at bounding box center [436, 45] width 9 height 9
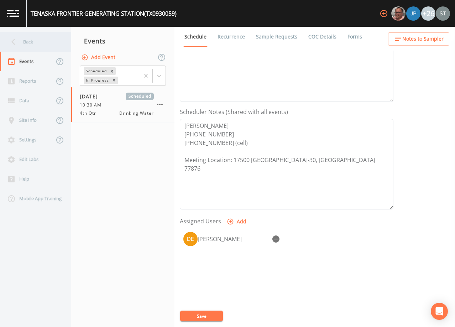
click at [53, 39] on div "Back" at bounding box center [32, 42] width 64 height 20
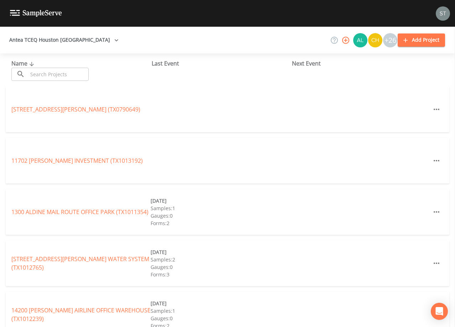
click at [49, 72] on input "text" at bounding box center [58, 74] width 61 height 13
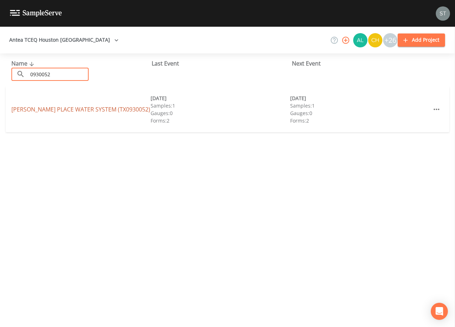
type input "0930052"
click at [64, 110] on link "[PERSON_NAME] PLACE WATER SYSTEM (TX0930052)" at bounding box center [80, 109] width 139 height 8
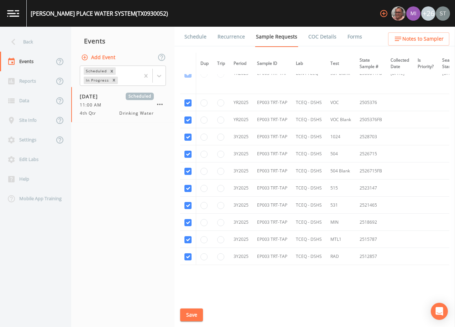
scroll to position [285, 0]
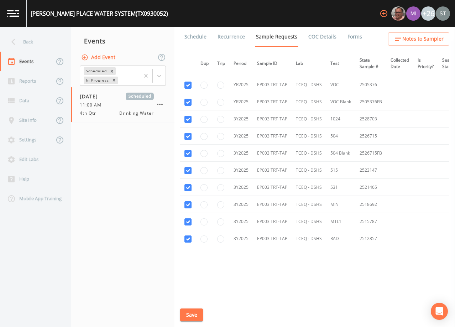
click at [195, 35] on link "Schedule" at bounding box center [195, 37] width 24 height 20
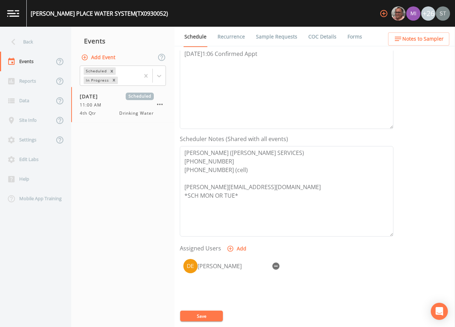
scroll to position [142, 0]
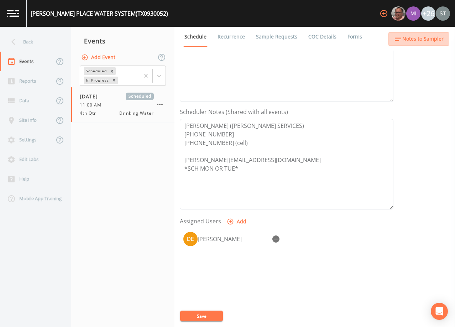
click at [429, 39] on span "Notes to Sampler" at bounding box center [422, 39] width 41 height 9
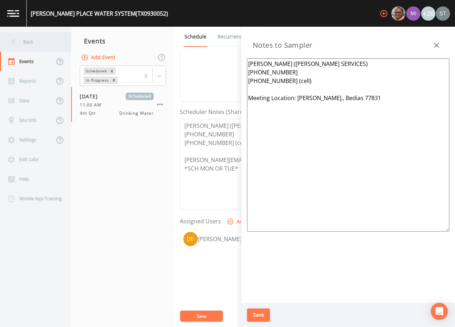
click at [40, 44] on div "Back" at bounding box center [32, 42] width 64 height 20
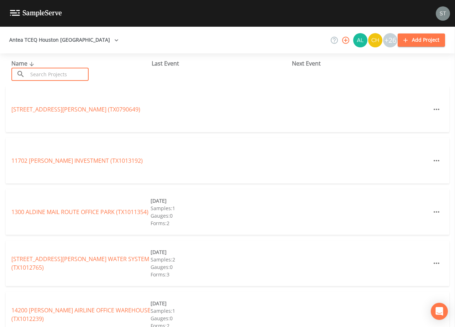
click at [47, 76] on input "text" at bounding box center [58, 74] width 61 height 13
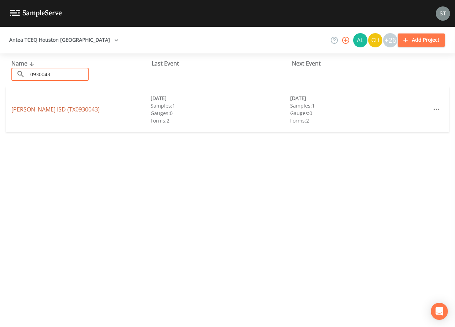
type input "0930043"
click at [60, 109] on link "[PERSON_NAME] ISD (TX0930043)" at bounding box center [55, 109] width 88 height 8
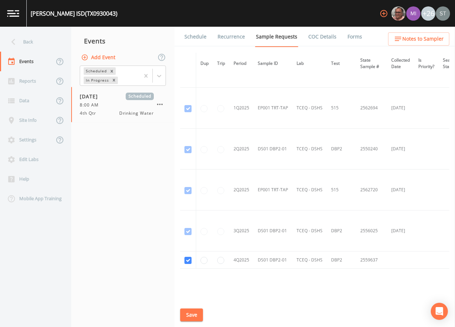
scroll to position [1026, 0]
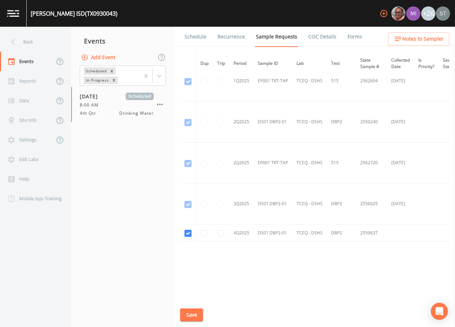
click at [193, 39] on link "Schedule" at bounding box center [195, 37] width 24 height 20
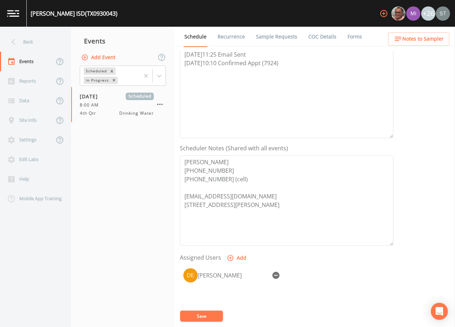
scroll to position [107, 0]
click at [418, 42] on span "Notes to Sampler" at bounding box center [422, 39] width 41 height 9
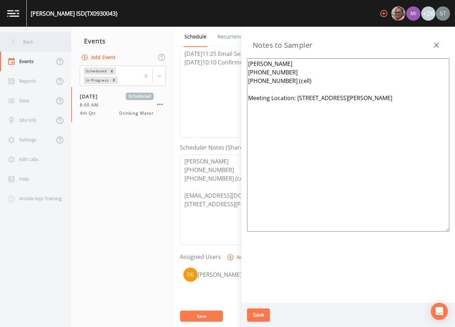
click at [44, 44] on div "Back" at bounding box center [32, 42] width 64 height 20
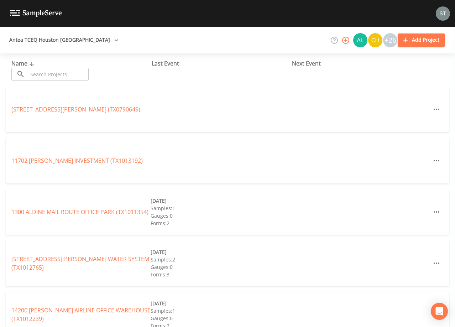
click at [63, 73] on input "text" at bounding box center [58, 74] width 61 height 13
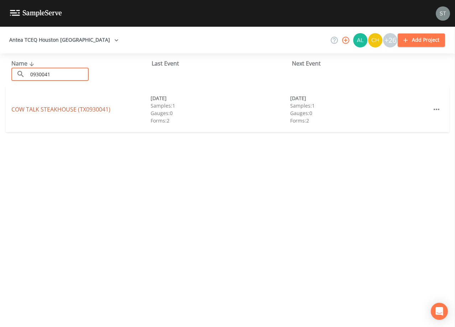
type input "0930041"
click at [77, 110] on link "COW TALK STEAKHOUSE (TX0930041)" at bounding box center [60, 109] width 99 height 8
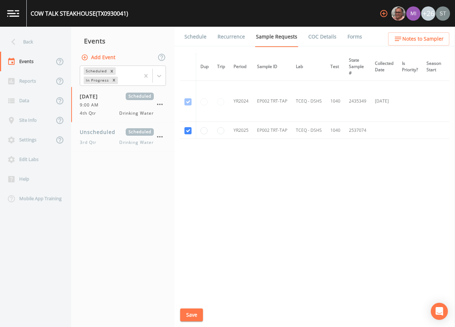
click at [193, 39] on link "Schedule" at bounding box center [195, 37] width 24 height 20
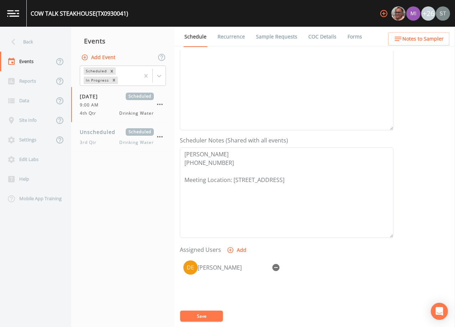
scroll to position [142, 0]
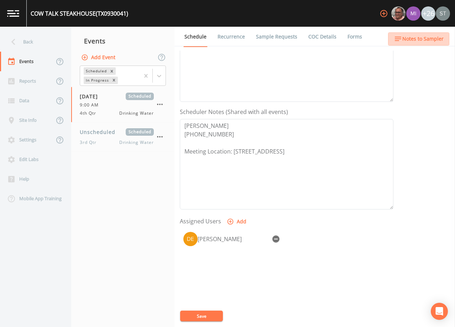
click at [435, 37] on span "Notes to Sampler" at bounding box center [422, 39] width 41 height 9
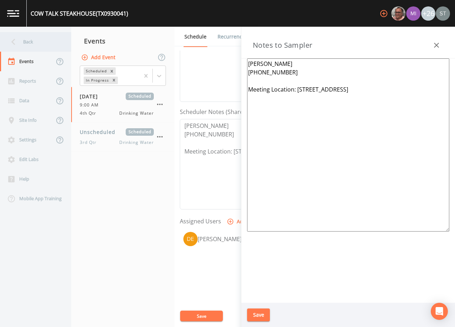
click at [38, 38] on div "Back" at bounding box center [32, 42] width 64 height 20
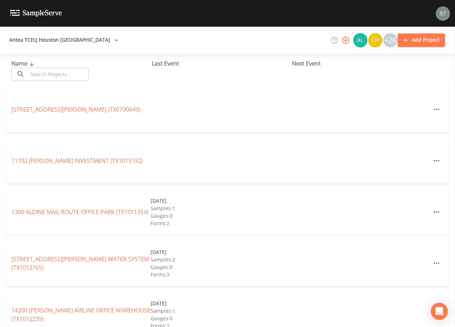
click at [59, 74] on input "text" at bounding box center [58, 74] width 61 height 13
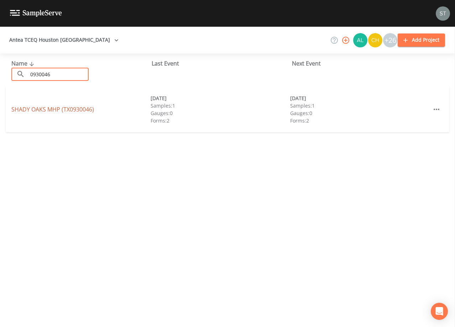
type input "0930046"
click at [76, 111] on link "SHADY OAKS MHP (TX0930046)" at bounding box center [52, 109] width 83 height 8
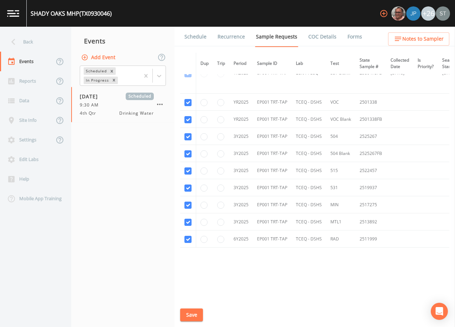
scroll to position [275, 0]
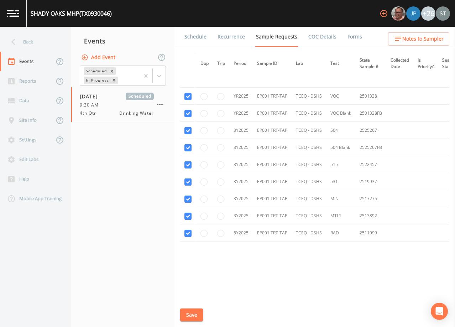
click at [197, 38] on link "Schedule" at bounding box center [195, 37] width 24 height 20
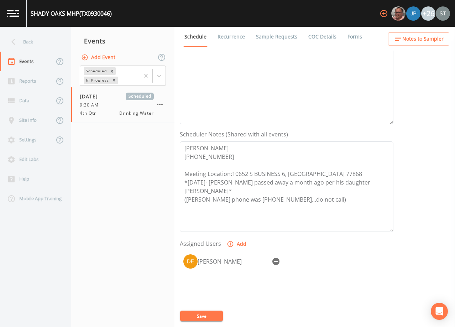
scroll to position [142, 0]
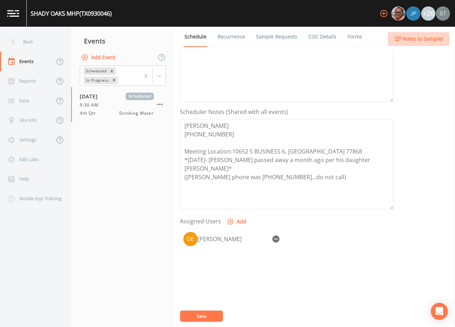
click at [435, 38] on span "Notes to Sampler" at bounding box center [422, 39] width 41 height 9
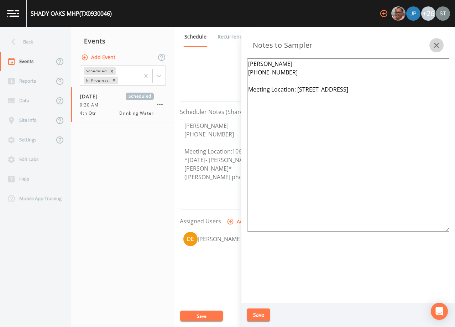
click at [436, 42] on icon "button" at bounding box center [436, 45] width 9 height 9
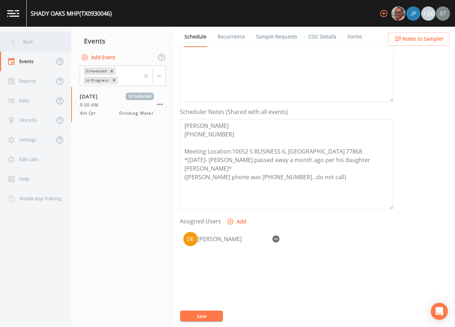
click at [39, 41] on div "Back" at bounding box center [32, 42] width 64 height 20
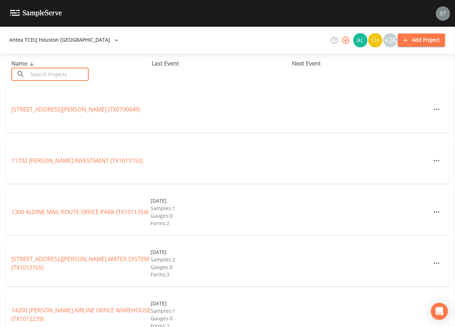
click at [62, 72] on input "text" at bounding box center [58, 74] width 61 height 13
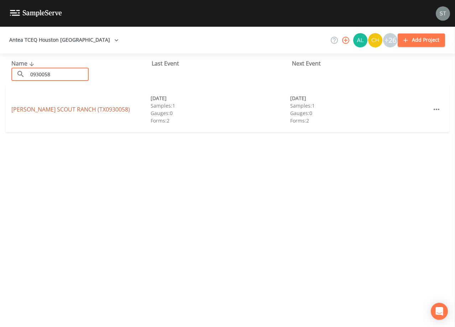
type input "0930058"
click at [75, 110] on link "[PERSON_NAME][GEOGRAPHIC_DATA] (TX0930058)" at bounding box center [70, 109] width 119 height 8
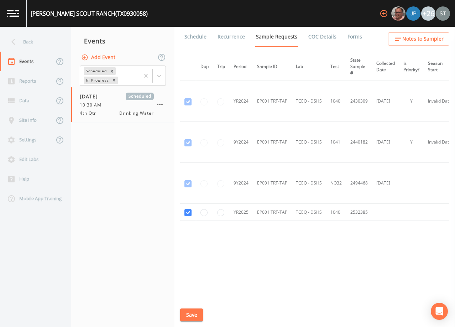
click at [198, 36] on link "Schedule" at bounding box center [195, 37] width 24 height 20
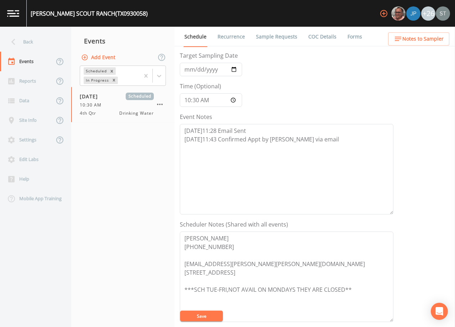
scroll to position [142, 0]
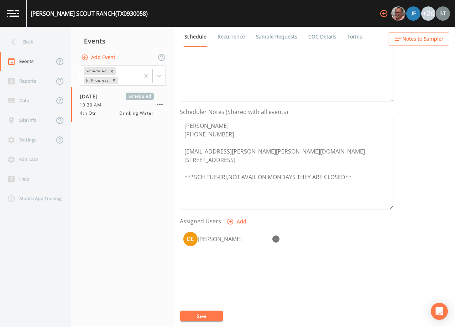
click at [433, 41] on span "Notes to Sampler" at bounding box center [422, 39] width 41 height 9
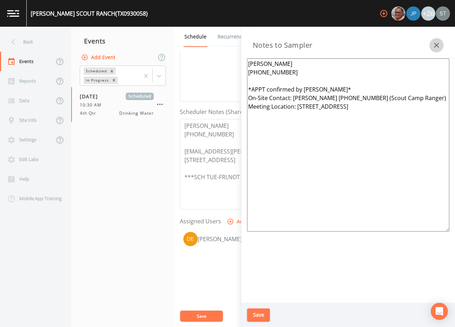
click at [433, 40] on button "button" at bounding box center [436, 45] width 14 height 14
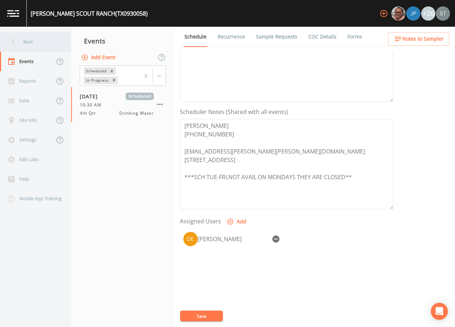
click at [38, 41] on div "Back" at bounding box center [32, 42] width 64 height 20
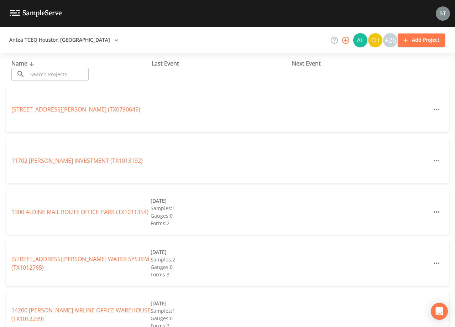
click at [67, 74] on input "text" at bounding box center [58, 74] width 61 height 13
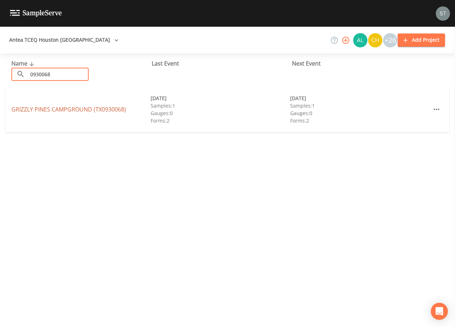
type input "0930068"
click at [78, 106] on link "GRIZZLY PINES CAMPGROUND (TX0930068)" at bounding box center [68, 109] width 115 height 8
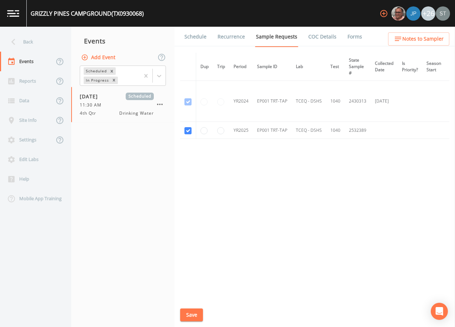
click at [198, 38] on link "Schedule" at bounding box center [195, 37] width 24 height 20
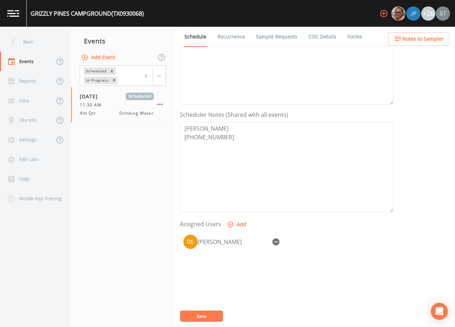
scroll to position [142, 0]
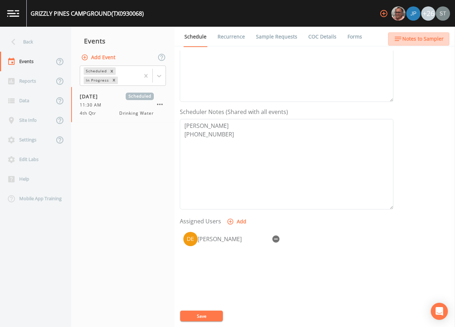
click at [435, 40] on span "Notes to Sampler" at bounding box center [422, 39] width 41 height 9
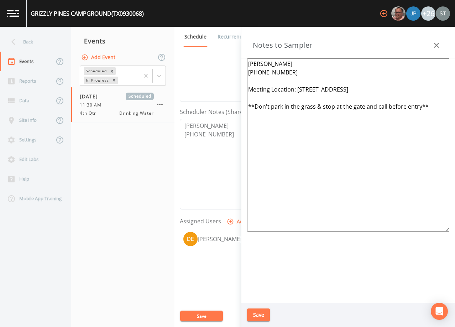
click at [439, 43] on icon "button" at bounding box center [436, 45] width 5 height 5
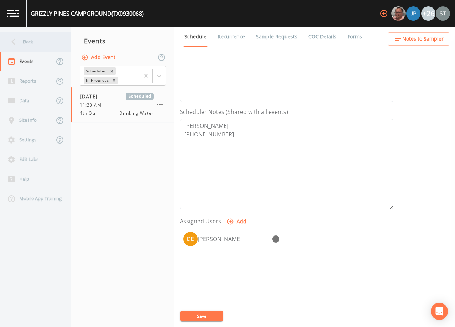
click at [34, 41] on div "Back" at bounding box center [32, 42] width 64 height 20
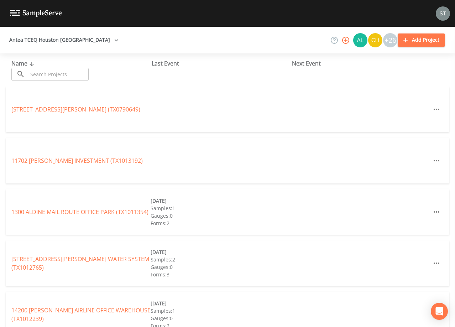
click at [68, 73] on input "text" at bounding box center [58, 74] width 61 height 13
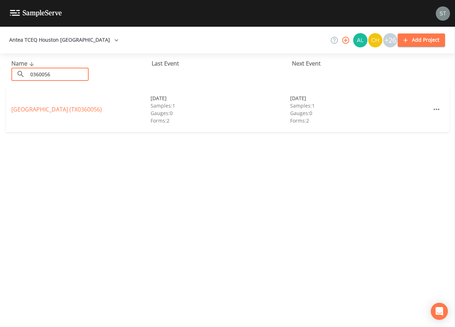
type input "0360056"
click at [75, 105] on link "[GEOGRAPHIC_DATA] (TX0360056)" at bounding box center [56, 109] width 90 height 8
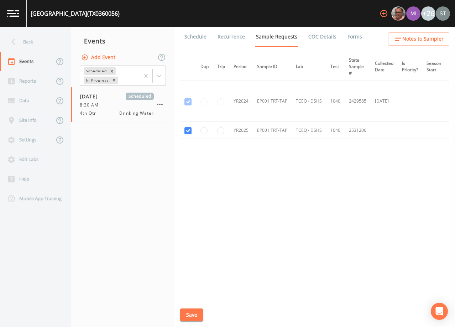
click at [201, 37] on link "Schedule" at bounding box center [195, 37] width 24 height 20
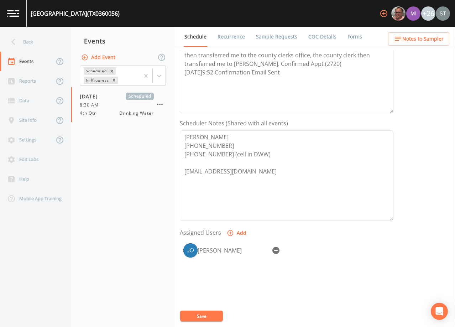
scroll to position [142, 0]
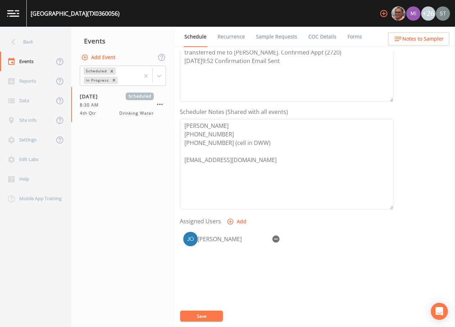
click at [432, 40] on span "Notes to Sampler" at bounding box center [422, 39] width 41 height 9
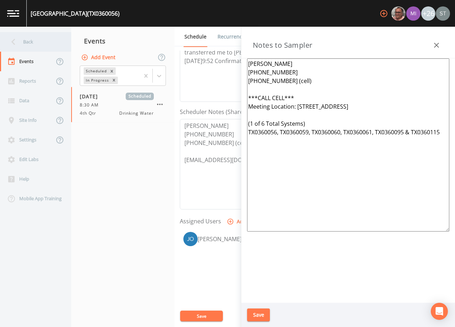
click at [47, 46] on div "Back" at bounding box center [32, 42] width 64 height 20
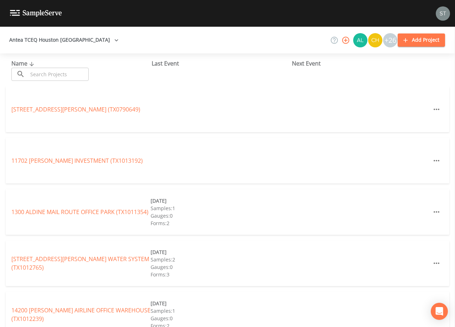
click at [60, 72] on input "text" at bounding box center [58, 74] width 61 height 13
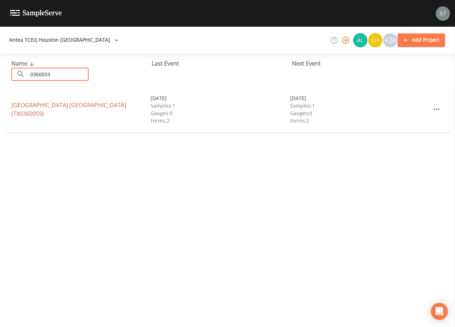
type input "0360059"
click at [76, 109] on link "[GEOGRAPHIC_DATA] [GEOGRAPHIC_DATA] (TX0360059)" at bounding box center [68, 109] width 115 height 16
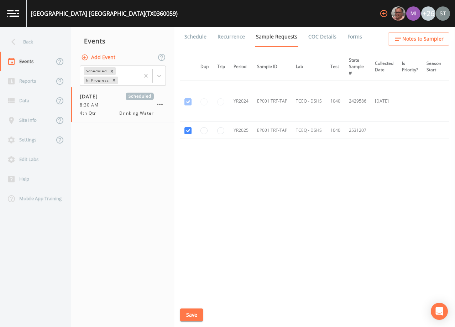
click at [200, 42] on link "Schedule" at bounding box center [195, 37] width 24 height 20
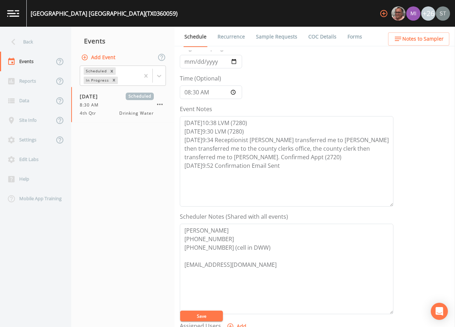
scroll to position [107, 0]
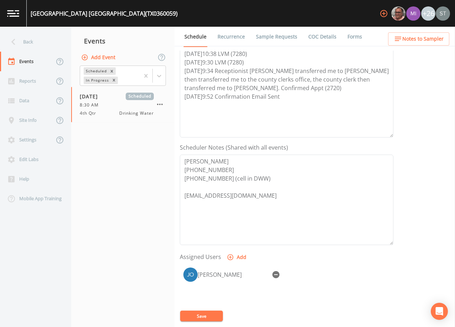
click at [426, 46] on ul "Schedule Recurrence Sample Requests COC Details Forms" at bounding box center [314, 37] width 281 height 20
click at [436, 38] on span "Notes to Sampler" at bounding box center [422, 39] width 41 height 9
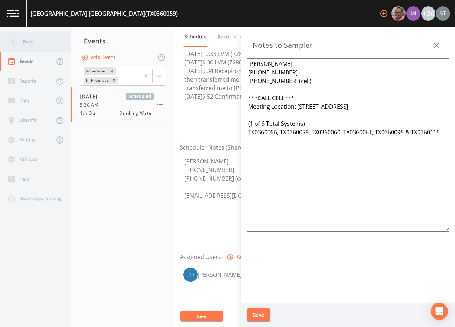
click at [36, 43] on div "Back" at bounding box center [32, 42] width 64 height 20
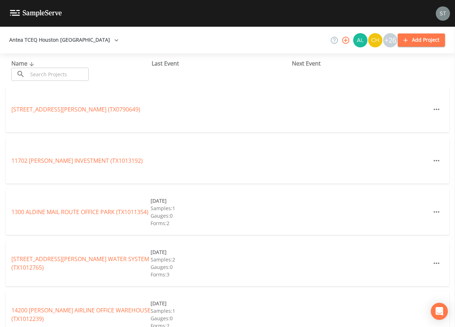
click at [56, 74] on input "text" at bounding box center [58, 74] width 61 height 13
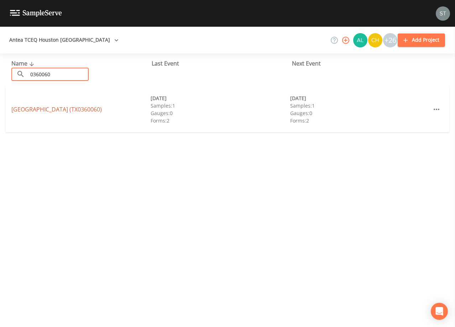
type input "0360060"
click at [64, 105] on link "[GEOGRAPHIC_DATA] (TX0360060)" at bounding box center [56, 109] width 90 height 8
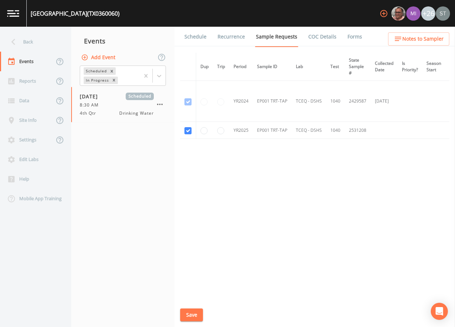
click at [198, 38] on link "Schedule" at bounding box center [195, 37] width 24 height 20
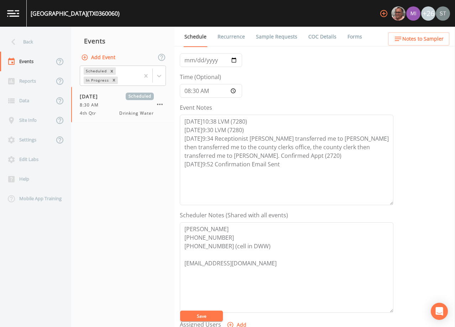
scroll to position [107, 0]
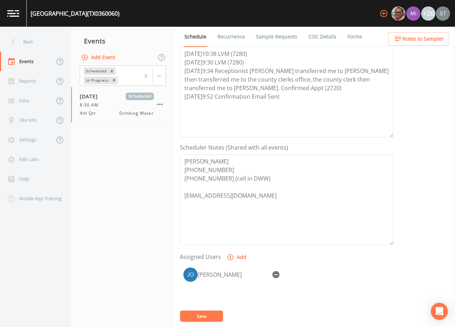
click at [425, 42] on span "Notes to Sampler" at bounding box center [422, 39] width 41 height 9
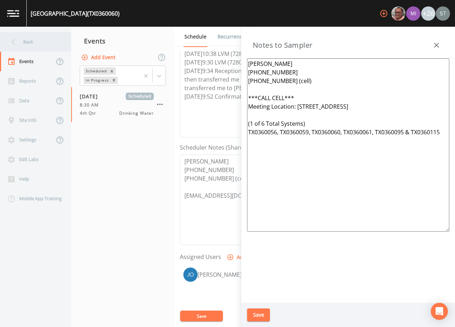
click at [39, 42] on div "Back" at bounding box center [32, 42] width 64 height 20
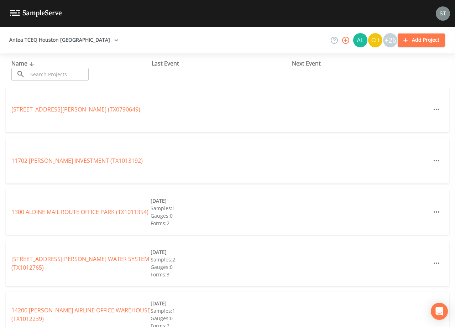
click at [61, 73] on input "text" at bounding box center [58, 74] width 61 height 13
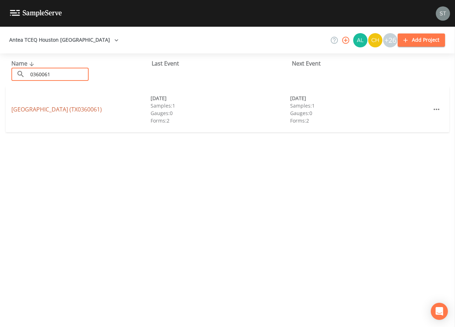
type input "0360061"
click at [94, 105] on link "[GEOGRAPHIC_DATA] (TX0360061)" at bounding box center [56, 109] width 90 height 8
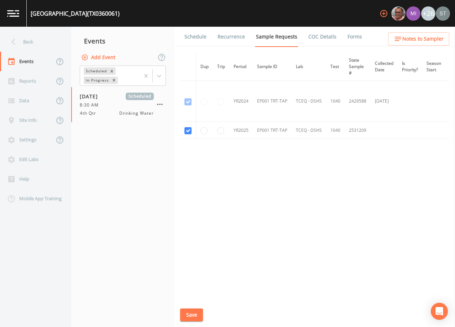
click at [197, 39] on link "Schedule" at bounding box center [195, 37] width 24 height 20
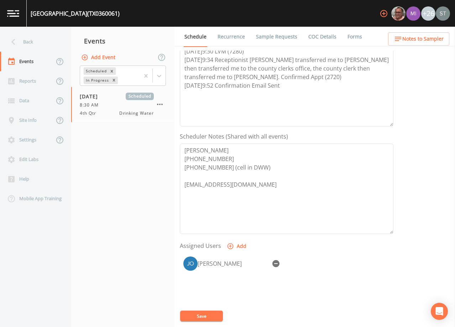
scroll to position [142, 0]
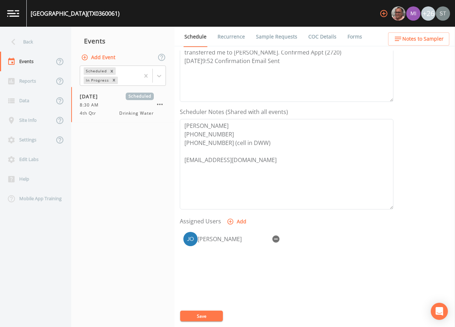
click at [418, 41] on span "Notes to Sampler" at bounding box center [422, 39] width 41 height 9
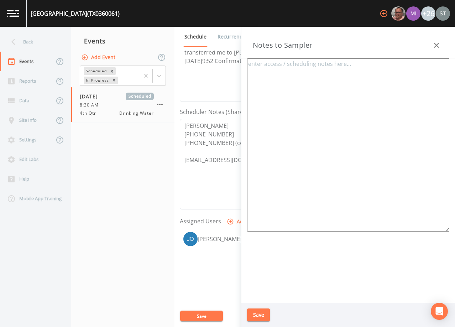
type textarea "[PERSON_NAME] [PHONE_NUMBER] [PHONE_NUMBER] (cell) ***CALL CELL*** Meeting Loca…"
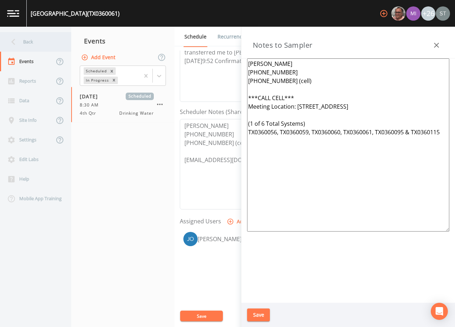
click at [40, 41] on div "Back" at bounding box center [32, 42] width 64 height 20
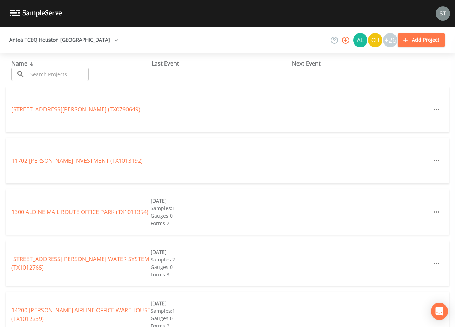
drag, startPoint x: 58, startPoint y: 74, endPoint x: 62, endPoint y: 72, distance: 4.0
click at [60, 73] on input "text" at bounding box center [58, 74] width 61 height 13
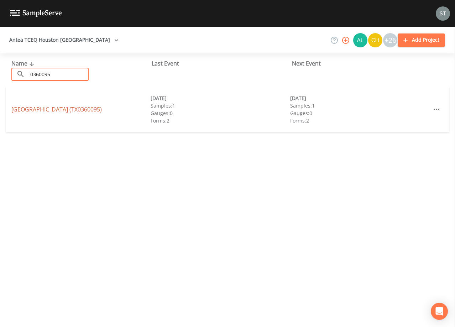
type input "0360095"
click at [78, 105] on link "[GEOGRAPHIC_DATA] (TX0360095)" at bounding box center [56, 109] width 90 height 8
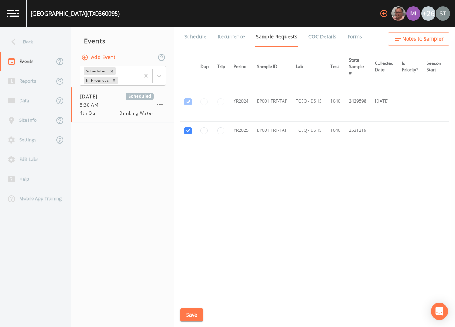
click at [425, 41] on span "Notes to Sampler" at bounding box center [422, 39] width 41 height 9
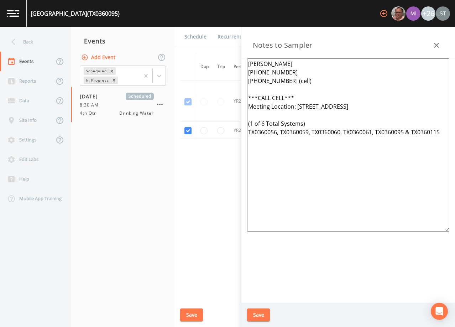
click at [435, 41] on button "button" at bounding box center [436, 45] width 14 height 14
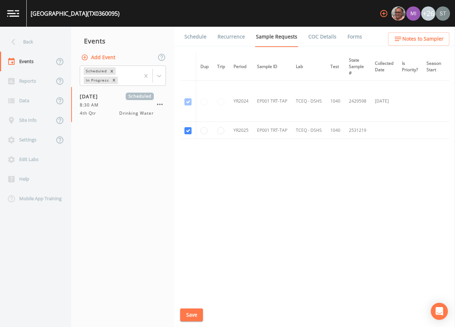
click at [196, 39] on link "Schedule" at bounding box center [195, 37] width 24 height 20
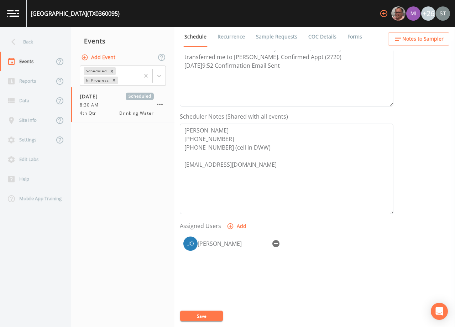
scroll to position [142, 0]
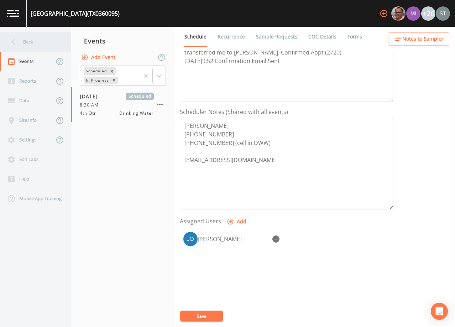
click at [28, 43] on div "Back" at bounding box center [32, 42] width 64 height 20
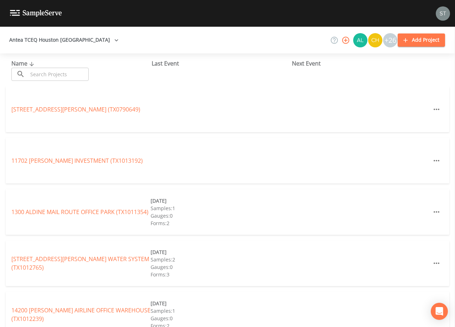
click at [62, 72] on input "text" at bounding box center [58, 74] width 61 height 13
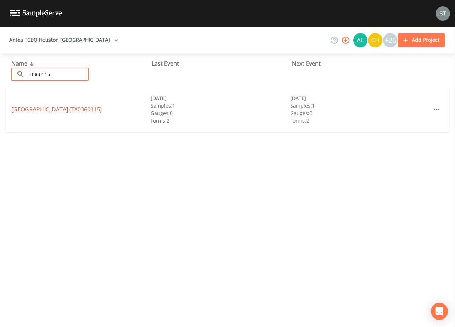
type input "0360115"
click at [83, 109] on link "[GEOGRAPHIC_DATA] (TX0360115)" at bounding box center [56, 109] width 90 height 8
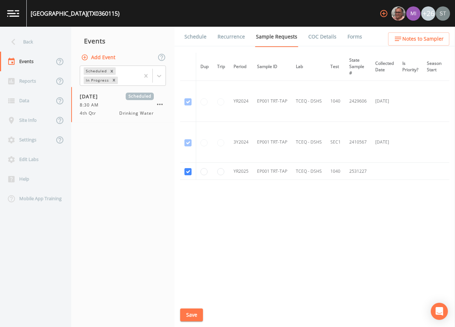
click at [198, 40] on link "Schedule" at bounding box center [195, 37] width 24 height 20
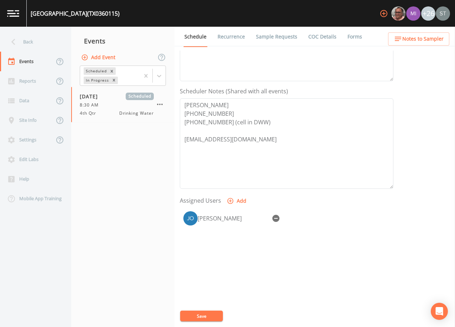
scroll to position [176, 0]
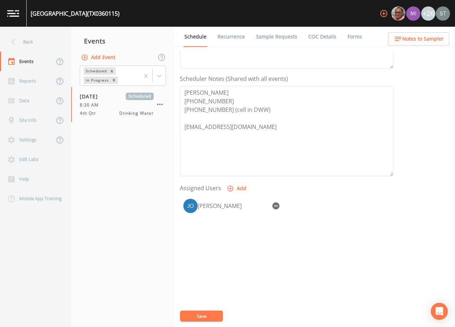
click at [436, 36] on span "Notes to Sampler" at bounding box center [422, 39] width 41 height 9
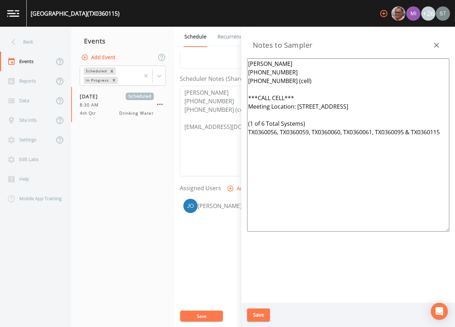
click at [438, 43] on icon "button" at bounding box center [436, 45] width 9 height 9
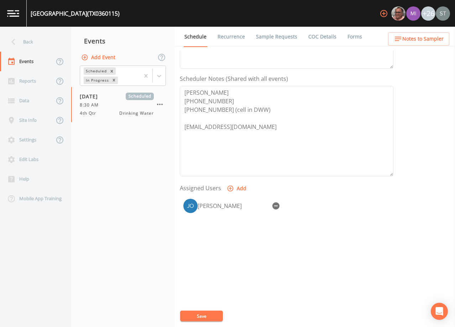
click at [35, 41] on div "Back" at bounding box center [32, 42] width 64 height 20
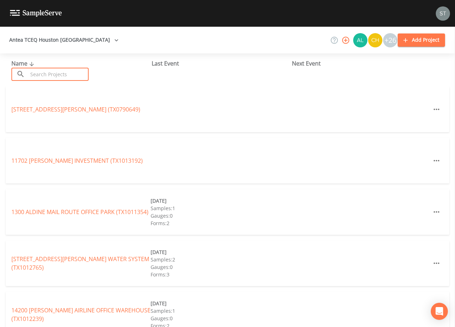
click at [60, 73] on input "text" at bounding box center [58, 74] width 61 height 13
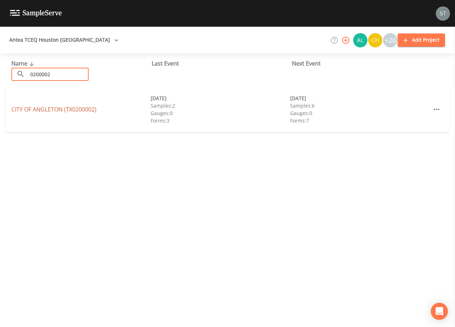
type input "0200002"
click at [72, 112] on link "CITY OF [GEOGRAPHIC_DATA] (TX0200002)" at bounding box center [53, 109] width 85 height 8
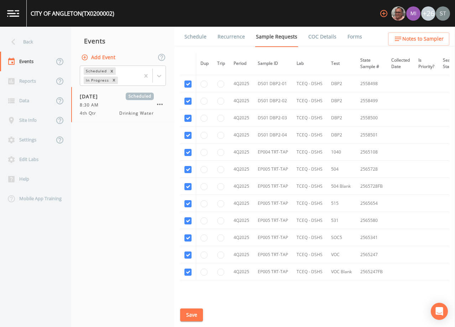
scroll to position [2505, 0]
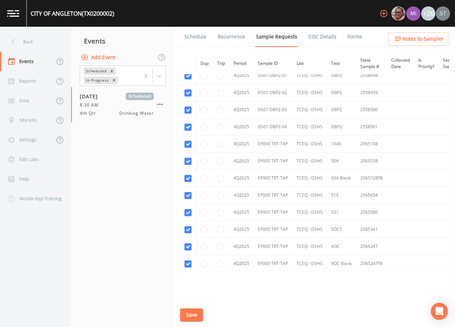
click at [201, 38] on link "Schedule" at bounding box center [195, 37] width 24 height 20
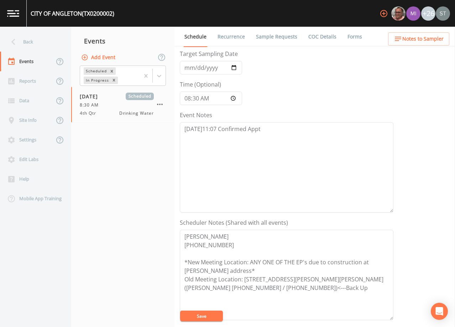
scroll to position [142, 0]
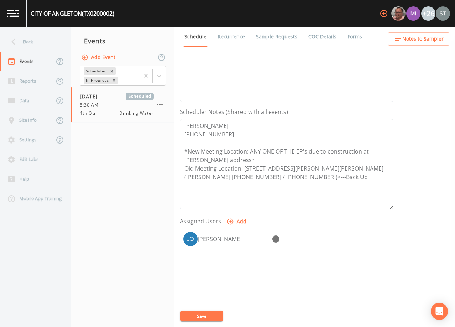
click at [431, 40] on span "Notes to Sampler" at bounding box center [422, 39] width 41 height 9
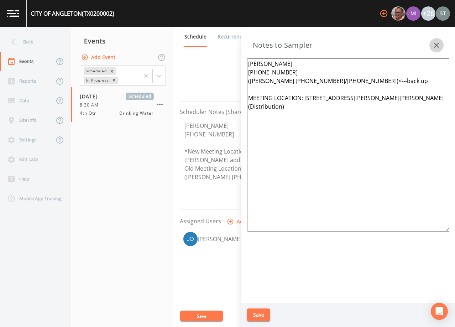
click at [441, 48] on button "button" at bounding box center [436, 45] width 14 height 14
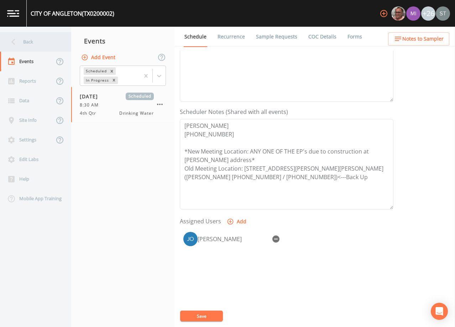
click at [35, 41] on div "Back" at bounding box center [32, 42] width 64 height 20
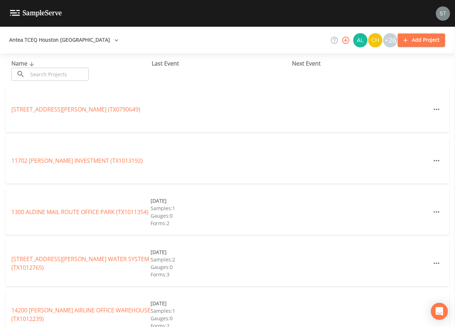
click at [57, 71] on input "text" at bounding box center [58, 74] width 61 height 13
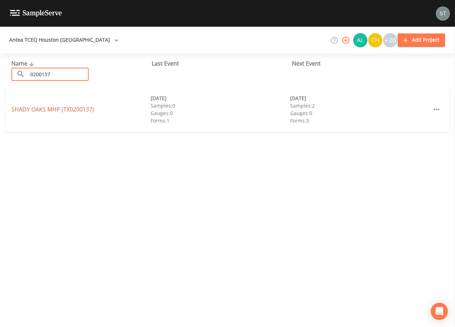
type input "0200137"
click at [68, 110] on link "[GEOGRAPHIC_DATA] (TX0200137)" at bounding box center [52, 109] width 83 height 8
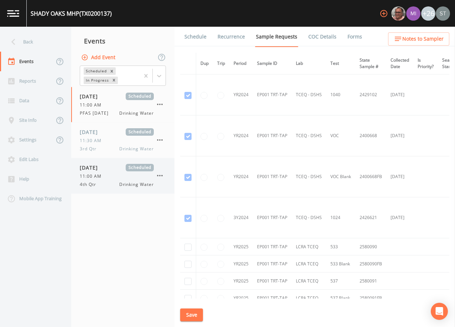
click at [113, 178] on div "11:00 AM" at bounding box center [117, 176] width 74 height 6
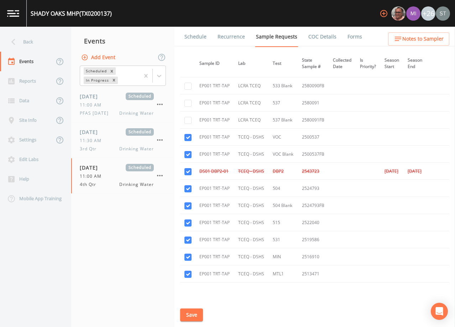
scroll to position [178, 0]
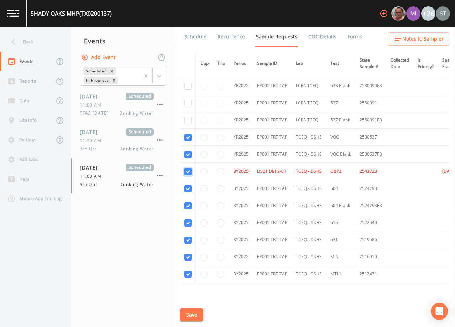
click at [188, 171] on input "checkbox" at bounding box center [187, 171] width 7 height 7
click at [192, 35] on link "Schedule" at bounding box center [195, 37] width 24 height 20
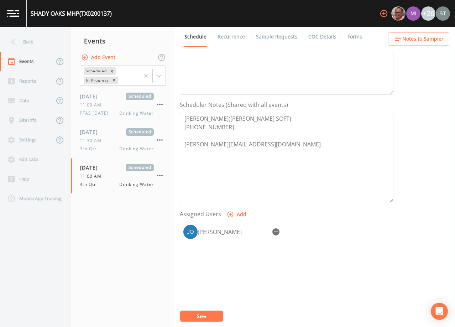
scroll to position [176, 0]
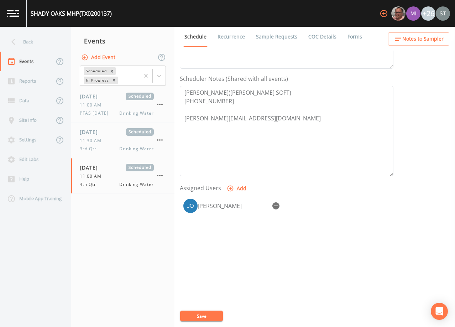
click at [428, 40] on span "Notes to Sampler" at bounding box center [422, 39] width 41 height 9
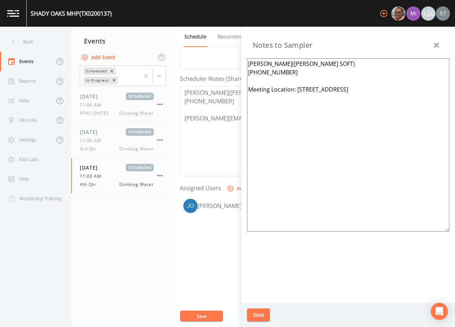
click at [437, 43] on icon "button" at bounding box center [436, 45] width 9 height 9
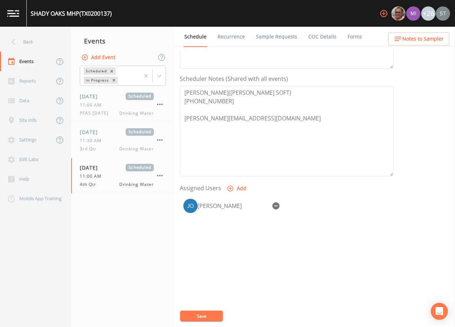
click at [273, 39] on link "Sample Requests" at bounding box center [276, 37] width 43 height 20
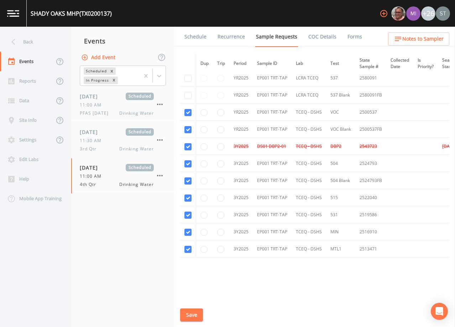
scroll to position [205, 0]
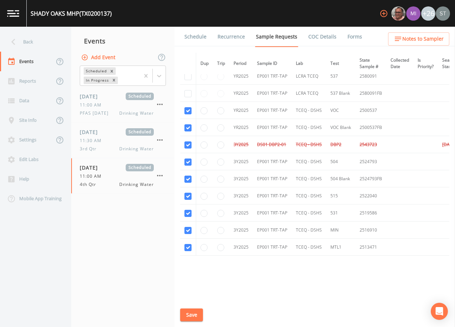
click at [193, 40] on link "Schedule" at bounding box center [195, 37] width 24 height 20
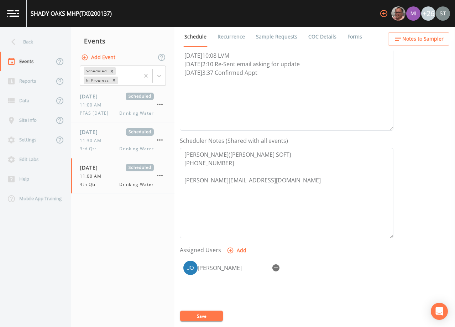
scroll to position [142, 0]
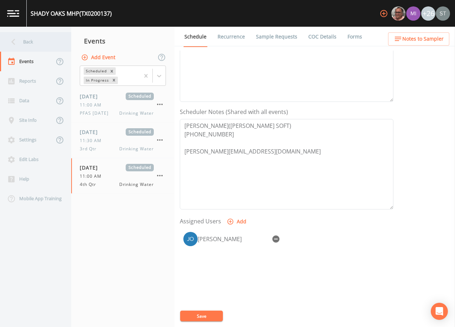
click at [35, 46] on div "Back" at bounding box center [32, 42] width 64 height 20
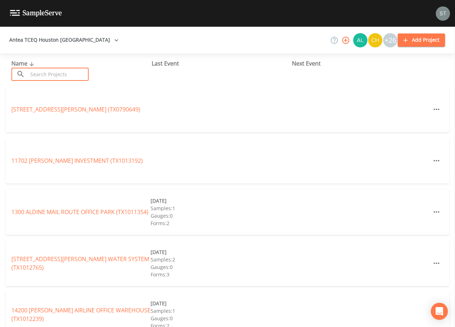
click at [56, 74] on input "text" at bounding box center [58, 74] width 61 height 13
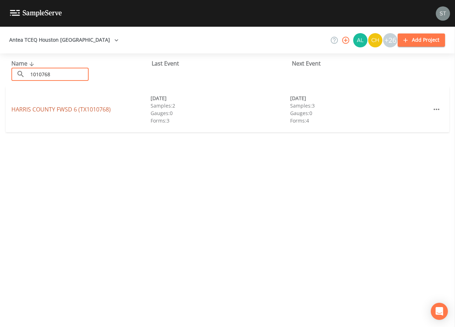
type input "1010768"
click at [93, 110] on link "HARRIS COUNTY FWSD 6 (TX1010768)" at bounding box center [60, 109] width 99 height 8
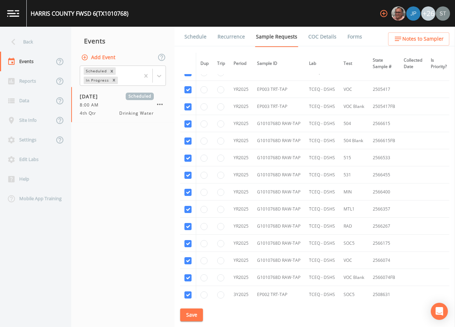
scroll to position [724, 0]
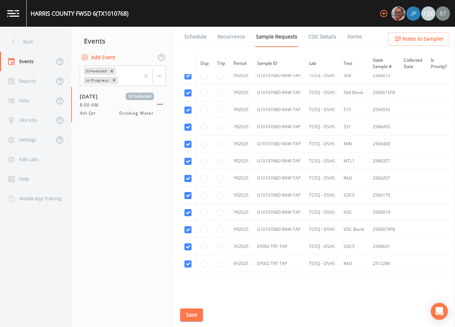
click at [190, 35] on link "Schedule" at bounding box center [195, 37] width 24 height 20
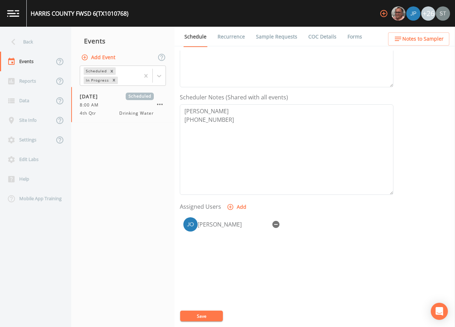
scroll to position [176, 0]
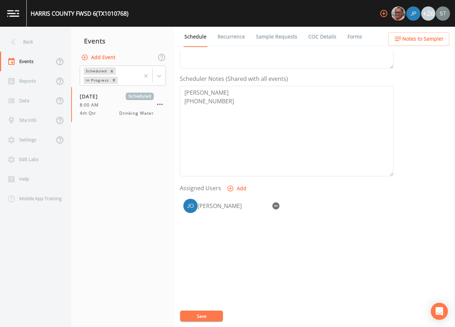
click at [429, 38] on span "Notes to Sampler" at bounding box center [422, 39] width 41 height 9
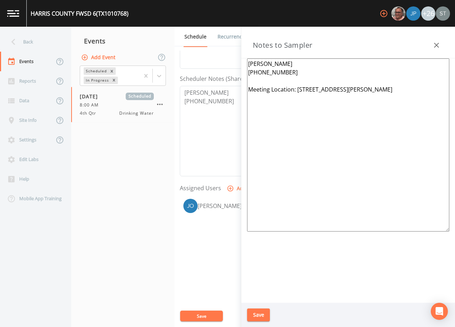
click at [438, 45] on icon "button" at bounding box center [436, 45] width 9 height 9
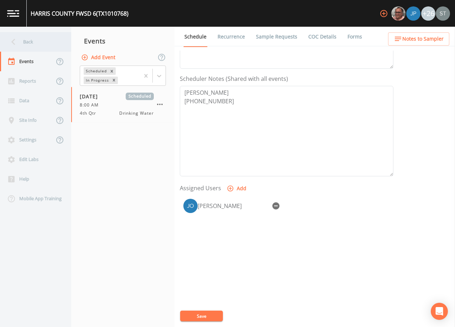
click at [38, 42] on div "Back" at bounding box center [32, 42] width 64 height 20
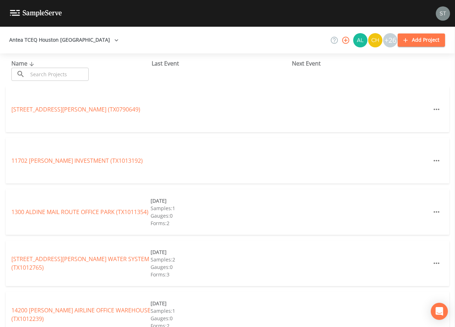
click at [61, 72] on input "text" at bounding box center [58, 74] width 61 height 13
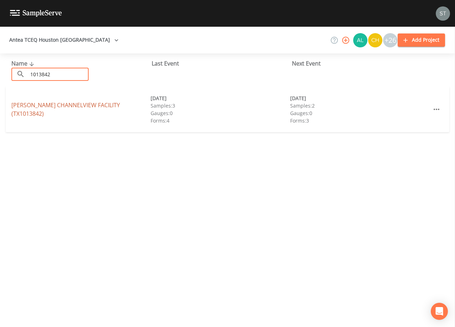
type input "1013842"
click at [120, 110] on link "[PERSON_NAME][GEOGRAPHIC_DATA] (TX1013842)" at bounding box center [65, 109] width 109 height 16
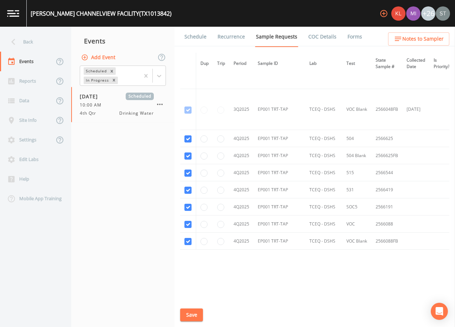
scroll to position [600, 0]
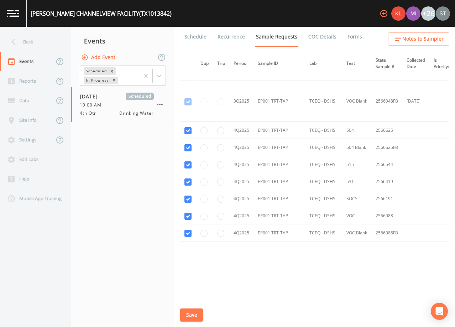
click at [201, 39] on link "Schedule" at bounding box center [195, 37] width 24 height 20
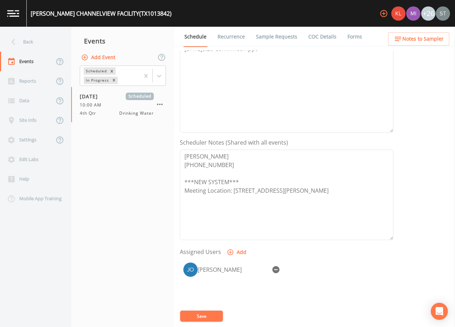
scroll to position [142, 0]
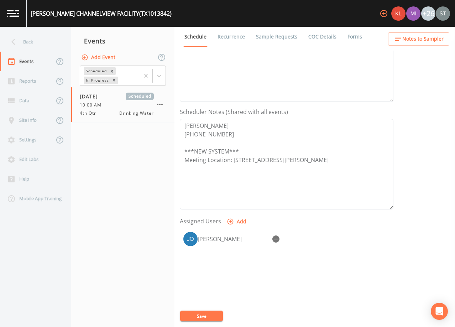
click at [434, 39] on span "Notes to Sampler" at bounding box center [422, 39] width 41 height 9
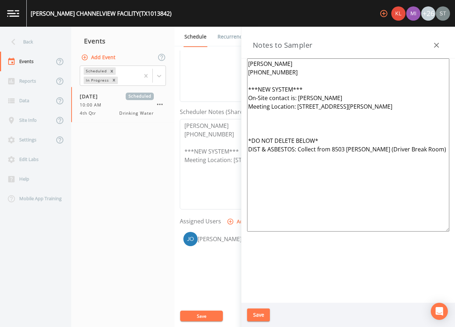
click at [438, 42] on icon "button" at bounding box center [436, 45] width 9 height 9
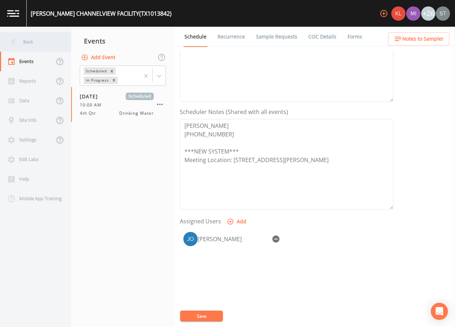
click at [22, 46] on div "Back" at bounding box center [32, 42] width 64 height 20
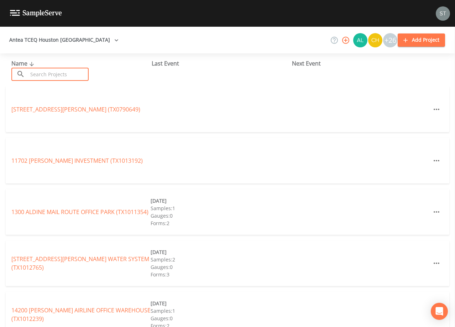
click at [58, 74] on input "text" at bounding box center [58, 74] width 61 height 13
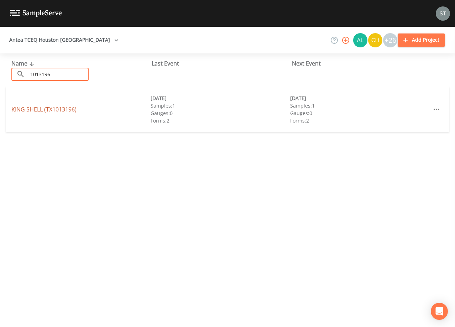
type input "1013196"
click at [73, 109] on link "KING SHELL (TX1013196)" at bounding box center [43, 109] width 65 height 8
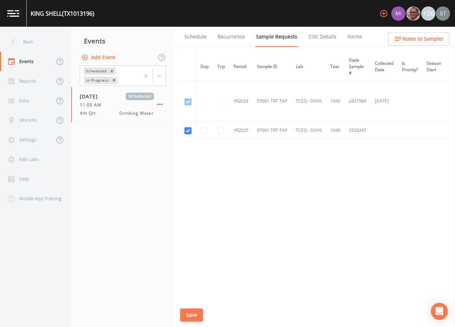
click at [200, 38] on link "Schedule" at bounding box center [195, 37] width 24 height 20
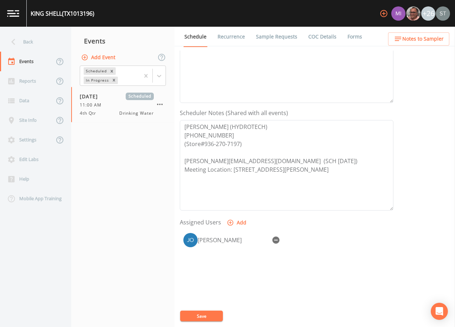
scroll to position [142, 0]
click at [435, 42] on span "Notes to Sampler" at bounding box center [422, 39] width 41 height 9
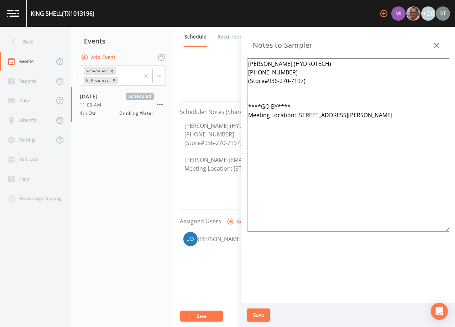
click at [436, 44] on icon "button" at bounding box center [436, 45] width 9 height 9
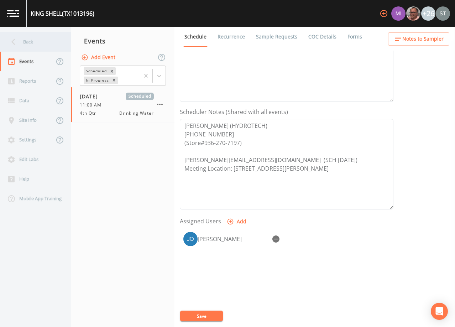
click at [27, 43] on div "Back" at bounding box center [32, 42] width 64 height 20
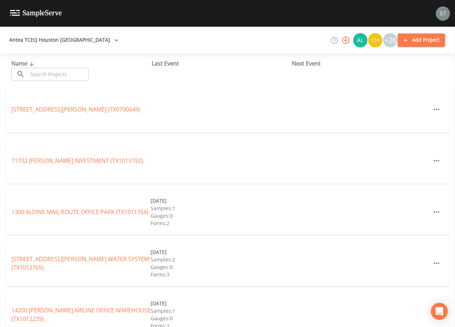
click at [55, 71] on input "text" at bounding box center [58, 74] width 61 height 13
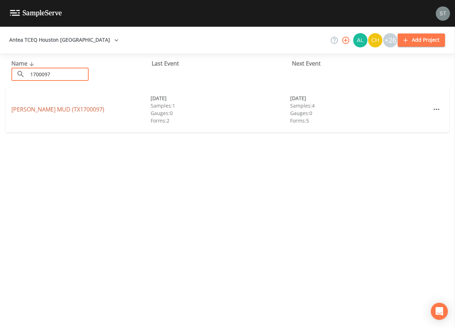
type input "1700097"
click at [54, 111] on link "[PERSON_NAME][GEOGRAPHIC_DATA] (TX1700097)" at bounding box center [57, 109] width 93 height 8
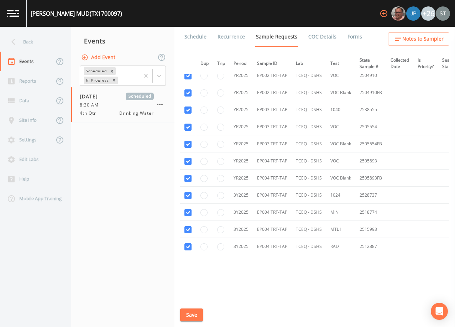
scroll to position [1035, 0]
click at [198, 37] on link "Schedule" at bounding box center [195, 37] width 24 height 20
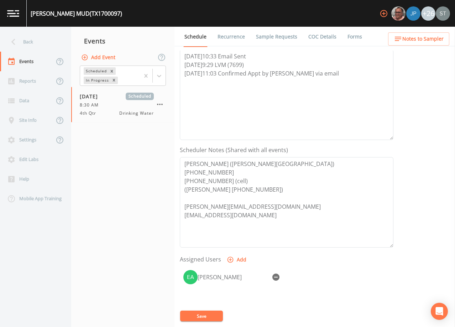
scroll to position [107, 0]
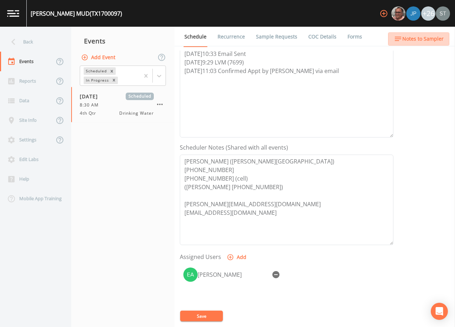
click at [423, 40] on span "Notes to Sampler" at bounding box center [422, 39] width 41 height 9
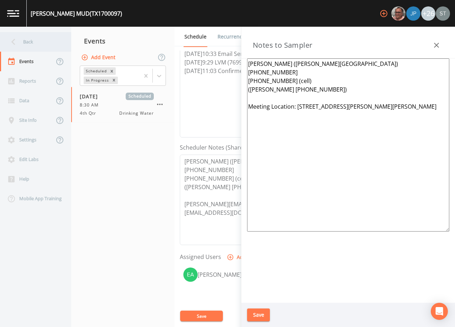
click at [31, 39] on div "Back" at bounding box center [32, 42] width 64 height 20
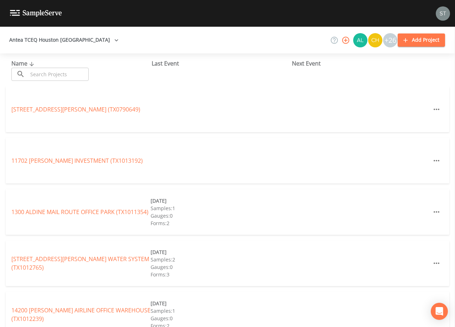
click at [58, 69] on input "text" at bounding box center [58, 74] width 61 height 13
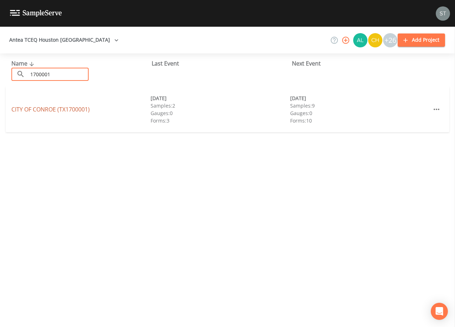
type input "1700001"
click at [67, 108] on link "CITY OF CONROE (TX1700001)" at bounding box center [50, 109] width 78 height 8
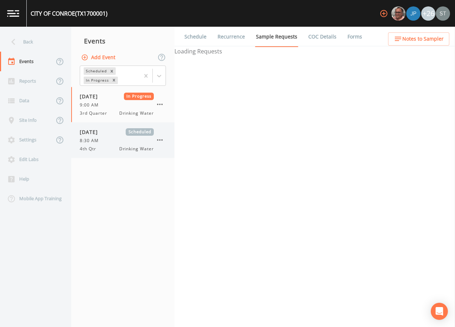
click at [102, 136] on div "[DATE] Scheduled 8:30 AM 4th Qtr Drinking Water" at bounding box center [117, 140] width 74 height 24
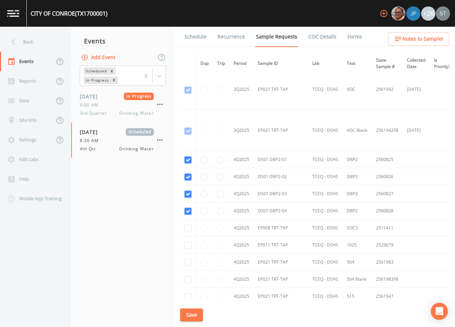
scroll to position [7976, 0]
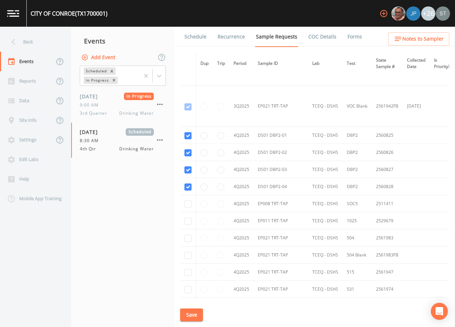
click at [190, 34] on link "Schedule" at bounding box center [195, 37] width 24 height 20
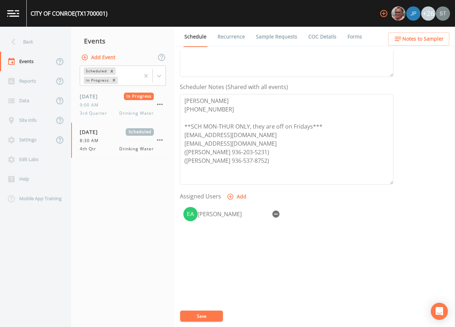
scroll to position [176, 0]
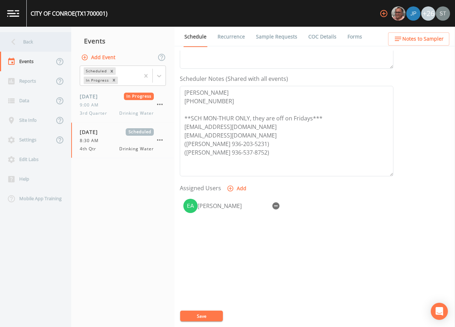
click at [32, 40] on div "Back" at bounding box center [32, 42] width 64 height 20
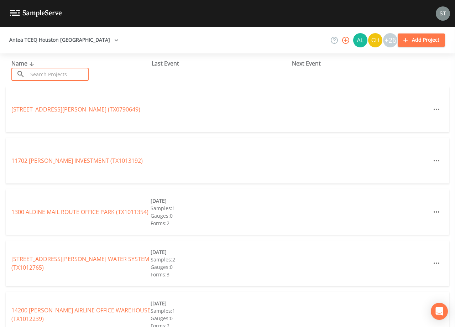
click at [55, 73] on input "text" at bounding box center [58, 74] width 61 height 13
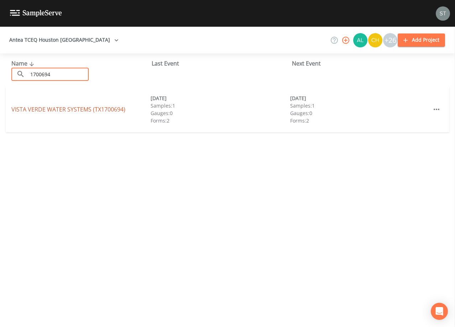
type input "1700694"
click at [95, 109] on link "VISTA VERDE WATER SYSTEMS (TX1700694)" at bounding box center [68, 109] width 114 height 8
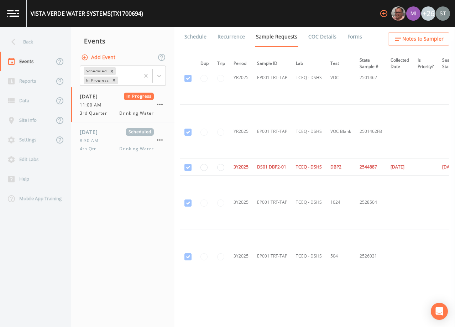
scroll to position [178, 0]
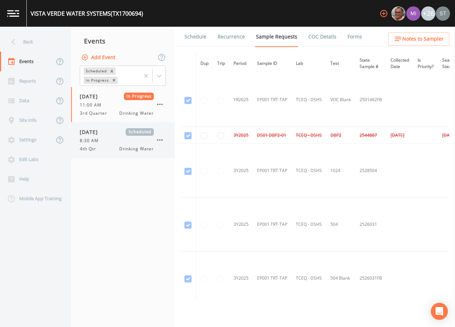
click at [103, 142] on div "8:30 AM" at bounding box center [117, 140] width 74 height 6
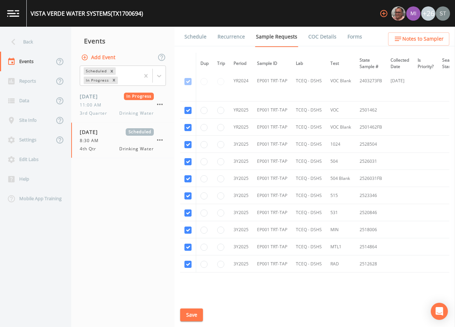
scroll to position [107, 0]
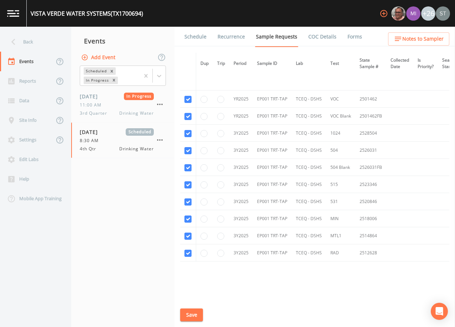
click at [195, 35] on link "Schedule" at bounding box center [195, 37] width 24 height 20
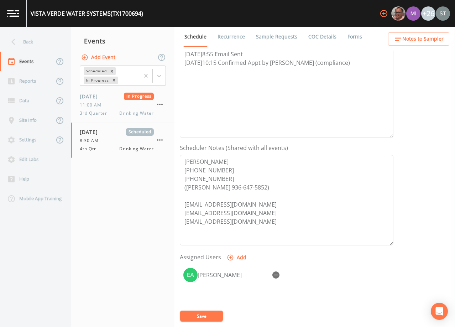
scroll to position [107, 0]
click at [429, 37] on span "Notes to Sampler" at bounding box center [422, 39] width 41 height 9
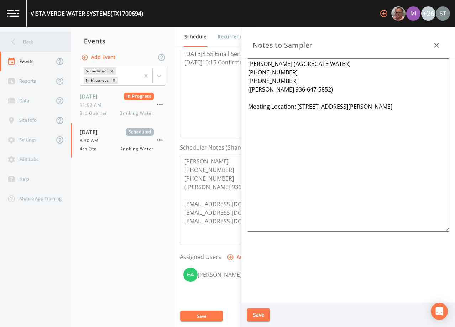
click at [31, 40] on div "Back" at bounding box center [32, 42] width 64 height 20
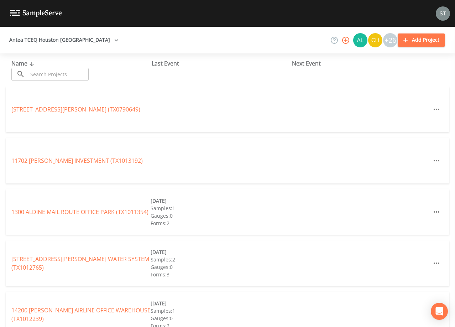
click at [64, 73] on input "text" at bounding box center [58, 74] width 61 height 13
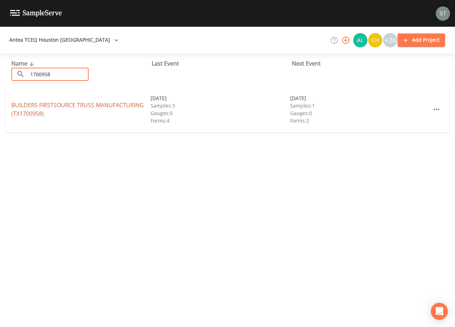
type input "1700958"
click at [99, 105] on link "BUILDERS FIRSTSOURCE TRUSS MANUFACTURING (TX1700958)" at bounding box center [77, 109] width 132 height 16
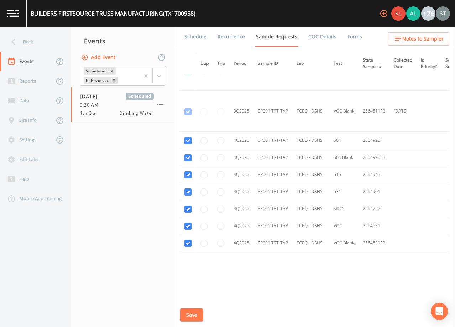
scroll to position [446, 0]
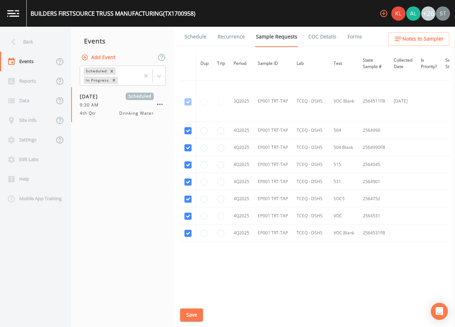
click at [199, 40] on link "Schedule" at bounding box center [195, 37] width 24 height 20
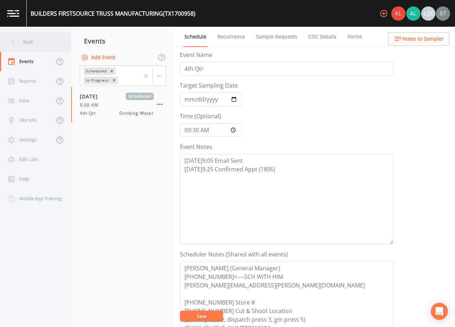
click at [35, 42] on div "Back" at bounding box center [32, 42] width 64 height 20
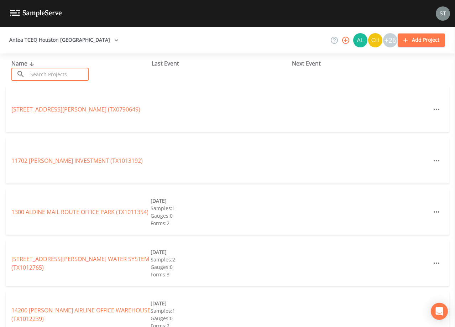
click at [59, 78] on input "text" at bounding box center [58, 74] width 61 height 13
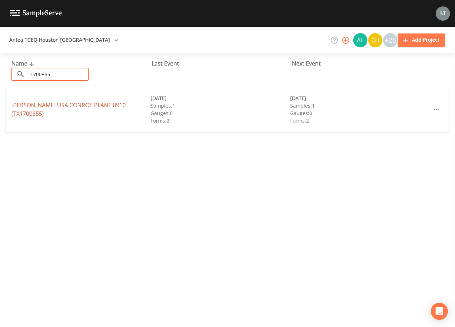
type input "1700855"
click at [115, 108] on link "[PERSON_NAME] USA CONROE PLANT 8910 (TX1700855)" at bounding box center [68, 109] width 114 height 16
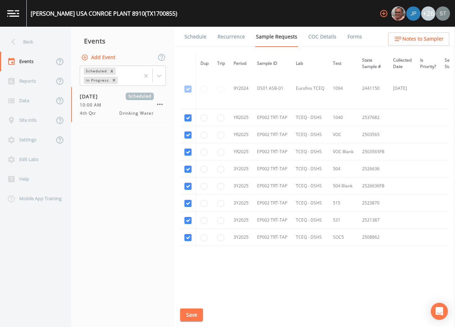
scroll to position [463, 0]
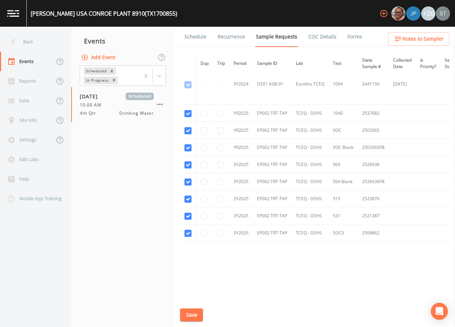
click at [194, 37] on link "Schedule" at bounding box center [195, 37] width 24 height 20
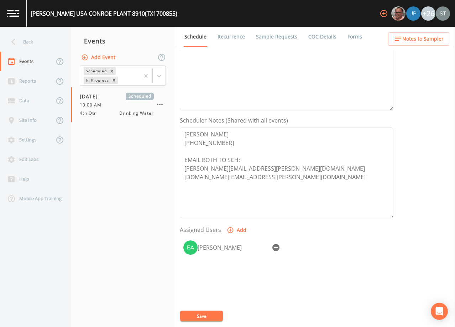
scroll to position [142, 0]
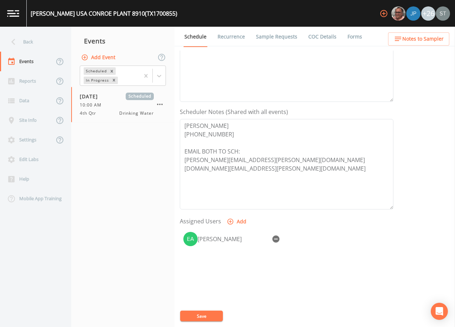
click at [432, 43] on span "Notes to Sampler" at bounding box center [422, 39] width 41 height 9
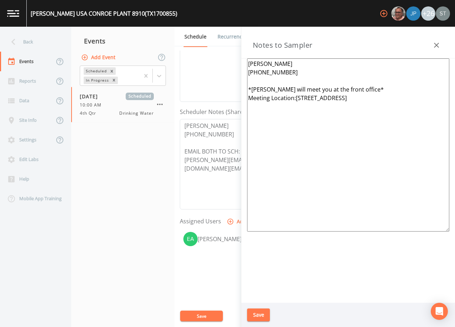
click at [437, 44] on icon "button" at bounding box center [436, 45] width 5 height 5
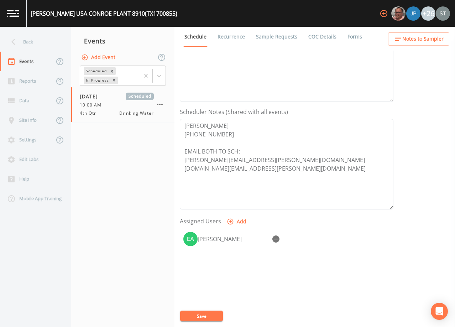
click at [268, 39] on link "Sample Requests" at bounding box center [276, 37] width 43 height 20
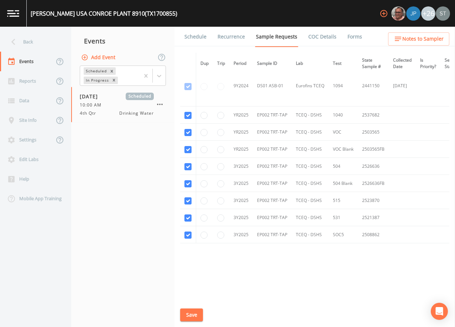
scroll to position [463, 0]
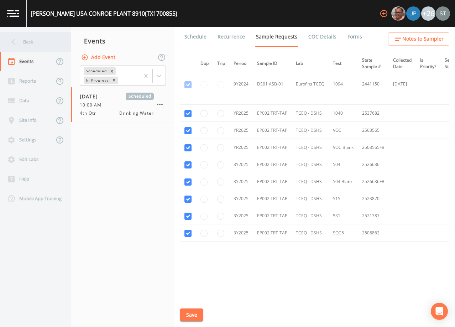
click at [33, 38] on div "Back" at bounding box center [32, 42] width 64 height 20
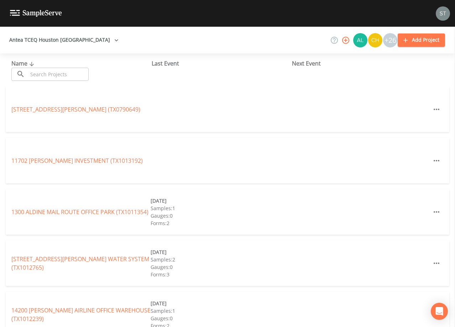
click at [58, 75] on input "text" at bounding box center [58, 74] width 61 height 13
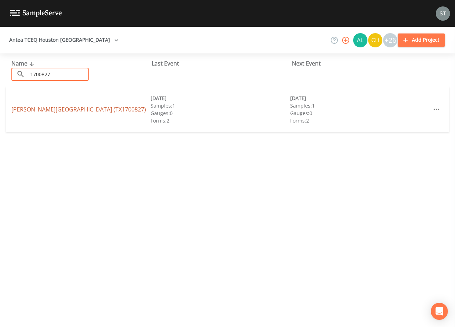
type input "1700827"
click at [102, 110] on link "[PERSON_NAME][GEOGRAPHIC_DATA] (TX1700827)" at bounding box center [78, 109] width 135 height 8
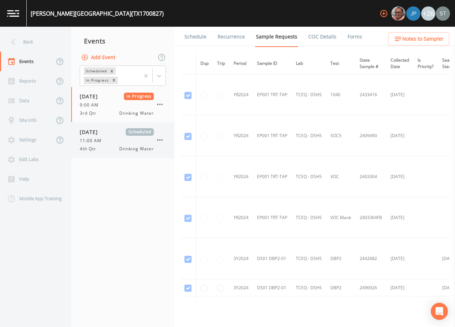
click at [124, 146] on span "Drinking Water" at bounding box center [136, 149] width 35 height 6
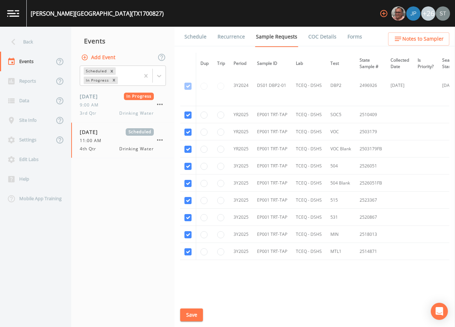
scroll to position [234, 0]
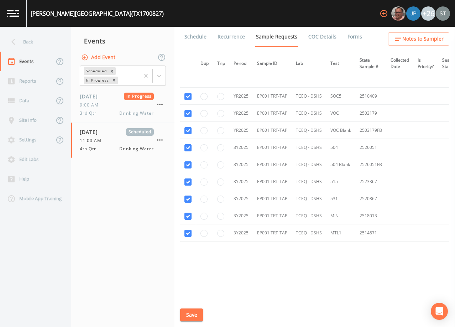
click at [193, 41] on link "Schedule" at bounding box center [195, 37] width 24 height 20
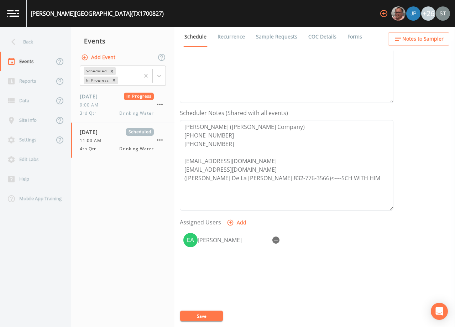
scroll to position [142, 0]
click at [427, 40] on span "Notes to Sampler" at bounding box center [422, 39] width 41 height 9
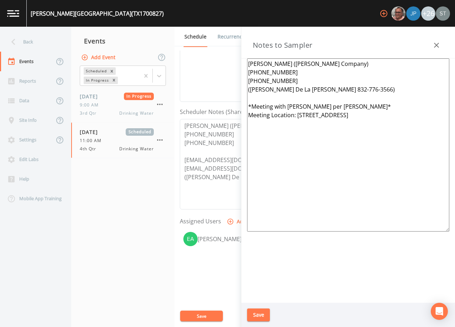
click at [433, 44] on icon "button" at bounding box center [436, 45] width 9 height 9
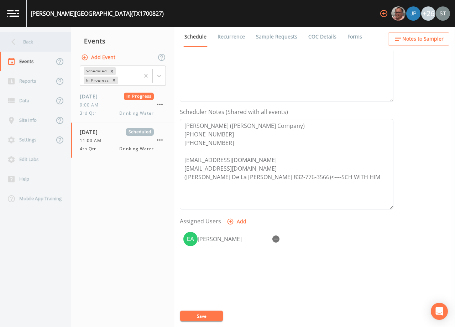
click at [43, 42] on div "Back" at bounding box center [32, 42] width 64 height 20
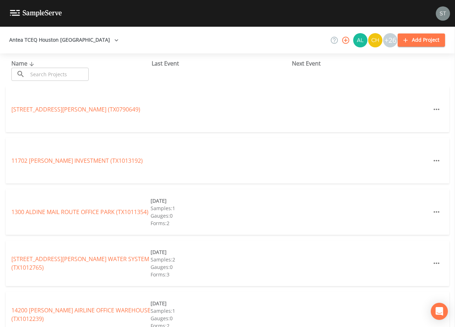
click at [58, 74] on input "text" at bounding box center [58, 74] width 61 height 13
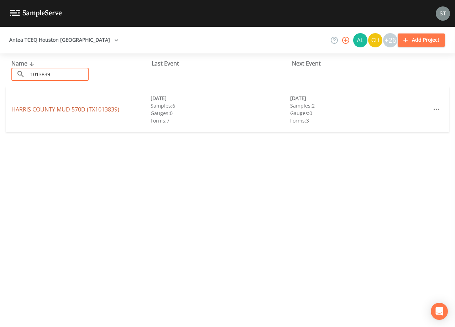
type input "1013839"
click at [83, 109] on link "[GEOGRAPHIC_DATA] (TX1013839)" at bounding box center [65, 109] width 108 height 8
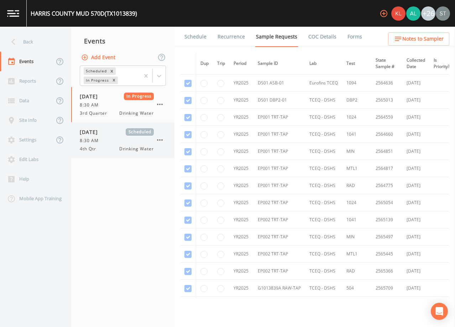
click at [94, 134] on span "[DATE]" at bounding box center [91, 131] width 23 height 7
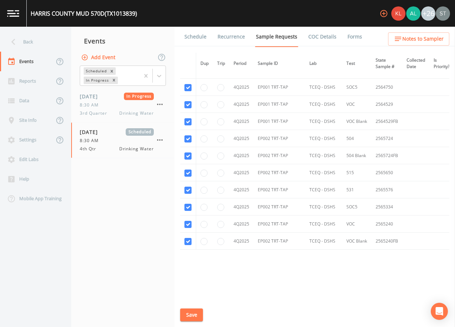
scroll to position [1957, 0]
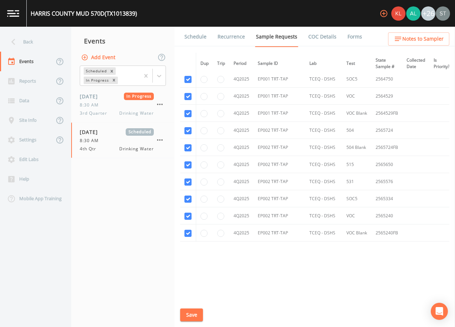
click at [194, 40] on link "Schedule" at bounding box center [195, 37] width 24 height 20
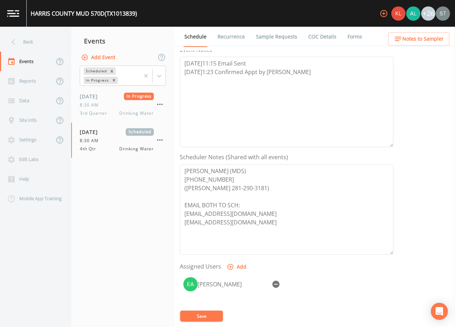
scroll to position [107, 0]
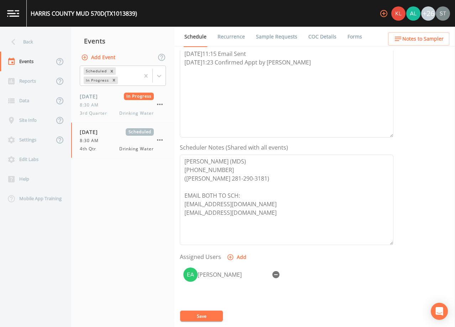
click at [423, 40] on span "Notes to Sampler" at bounding box center [422, 39] width 41 height 9
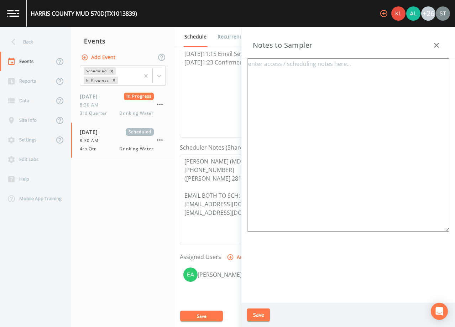
type textarea "[PERSON_NAME] [PHONE_NUMBER] ([PERSON_NAME] 281-290-3181) *Operator- [PERSON_NA…"
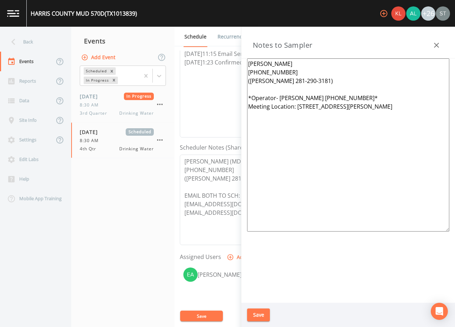
click at [433, 48] on icon "button" at bounding box center [436, 45] width 9 height 9
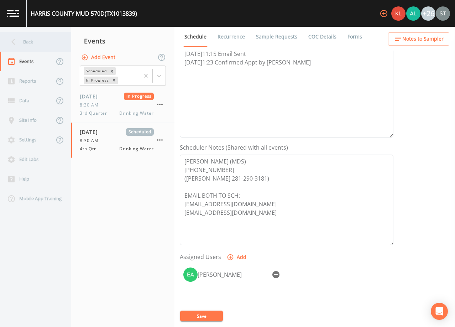
click at [29, 42] on div "Back" at bounding box center [32, 42] width 64 height 20
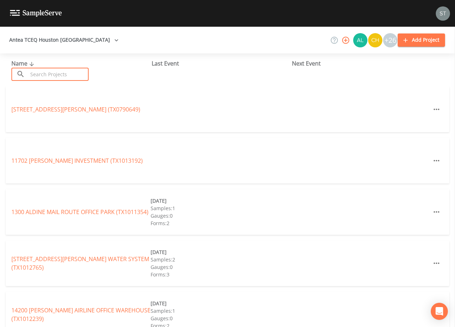
click at [54, 73] on input "text" at bounding box center [58, 74] width 61 height 13
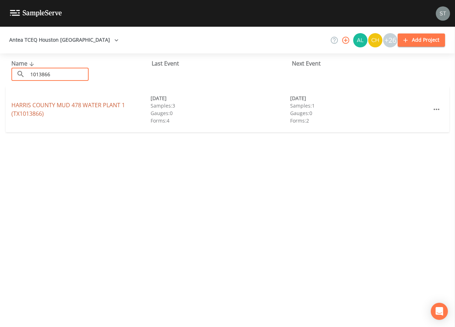
type input "1013866"
click at [88, 101] on link "[GEOGRAPHIC_DATA] 478 WATER PLANT 1 (TX1013866)" at bounding box center [68, 109] width 114 height 16
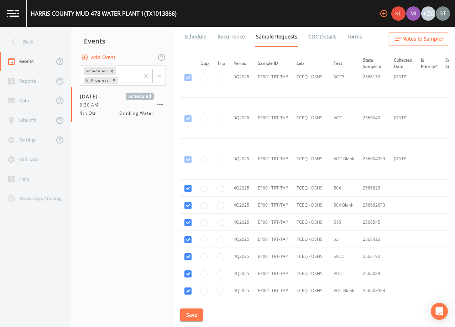
scroll to position [487, 0]
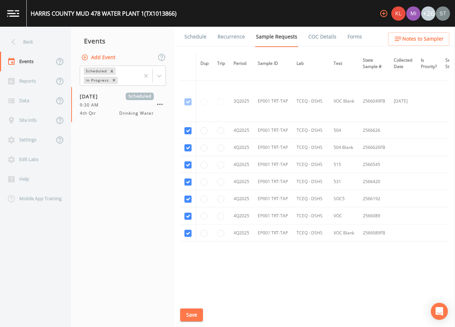
click at [192, 37] on link "Schedule" at bounding box center [195, 37] width 24 height 20
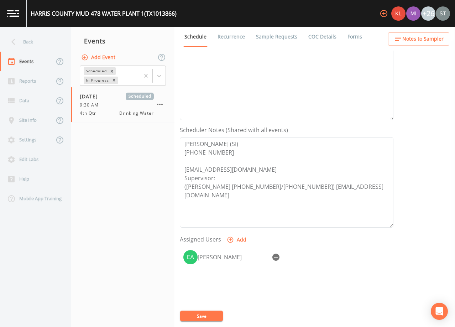
scroll to position [142, 0]
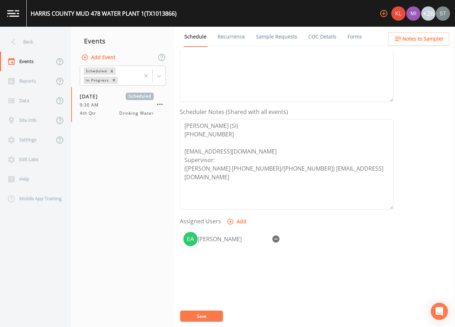
click at [430, 40] on span "Notes to Sampler" at bounding box center [422, 39] width 41 height 9
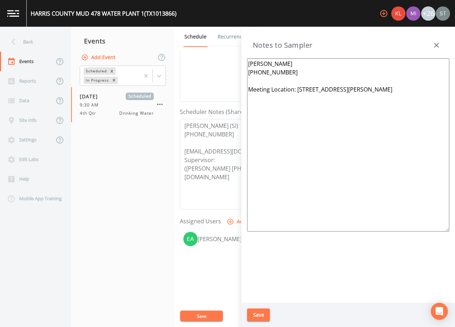
click at [434, 44] on icon "button" at bounding box center [436, 45] width 9 height 9
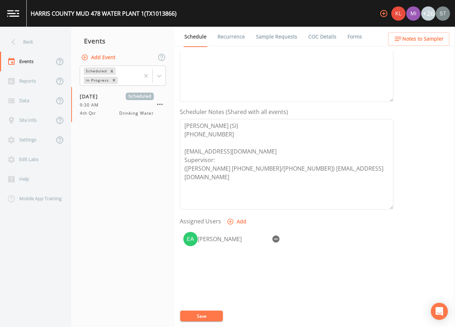
click at [435, 40] on span "Notes to Sampler" at bounding box center [422, 39] width 41 height 9
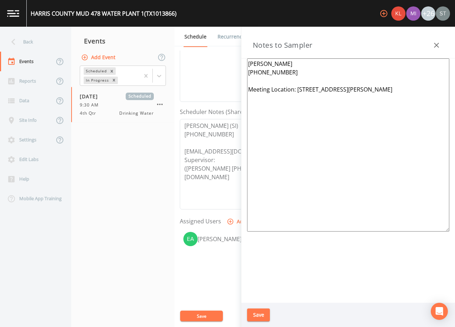
click at [435, 43] on icon "button" at bounding box center [436, 45] width 9 height 9
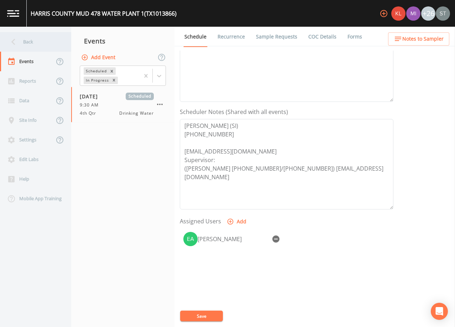
click at [40, 42] on div "Back" at bounding box center [32, 42] width 64 height 20
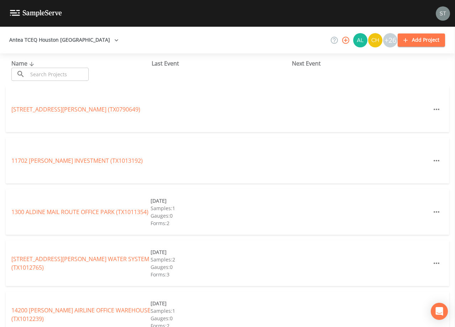
click at [77, 75] on input "text" at bounding box center [58, 74] width 61 height 13
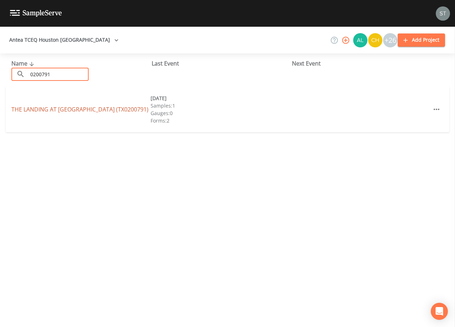
type input "0200791"
click at [90, 111] on link "THE LANDING AT [GEOGRAPHIC_DATA] (TX0200791)" at bounding box center [79, 109] width 137 height 8
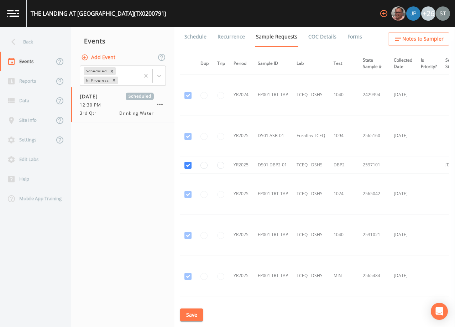
click at [203, 40] on link "Schedule" at bounding box center [195, 37] width 24 height 20
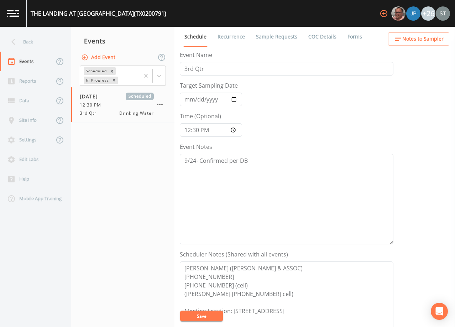
click at [356, 40] on link "Forms" at bounding box center [354, 37] width 17 height 20
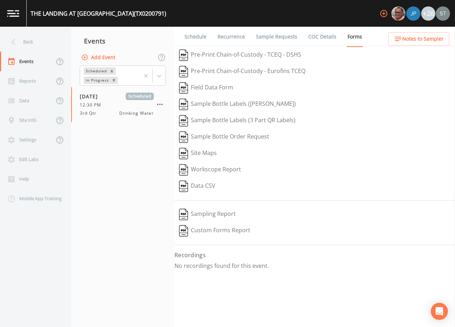
click at [204, 37] on link "Schedule" at bounding box center [195, 37] width 24 height 20
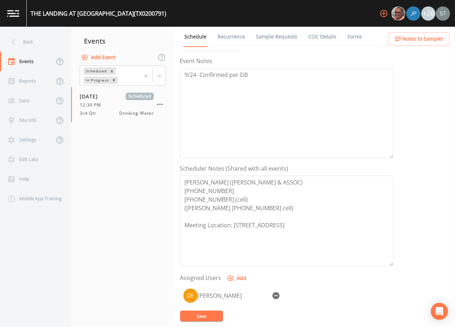
scroll to position [107, 0]
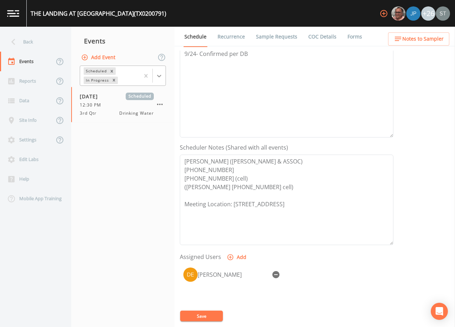
click at [160, 79] on icon at bounding box center [159, 75] width 7 height 7
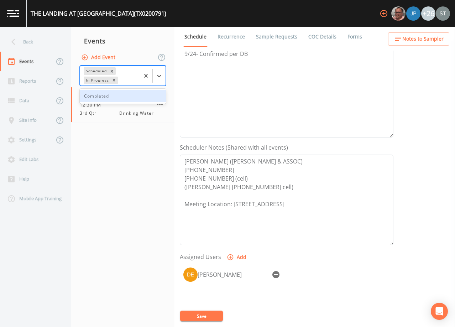
click at [138, 97] on div "Completed" at bounding box center [123, 96] width 86 height 12
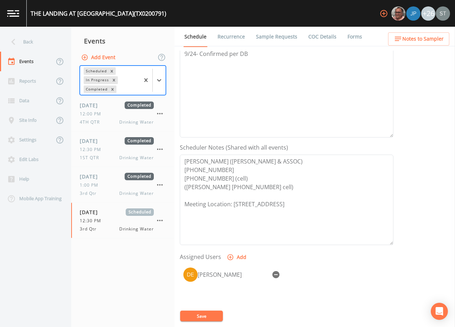
click at [347, 36] on link "Forms" at bounding box center [354, 37] width 17 height 20
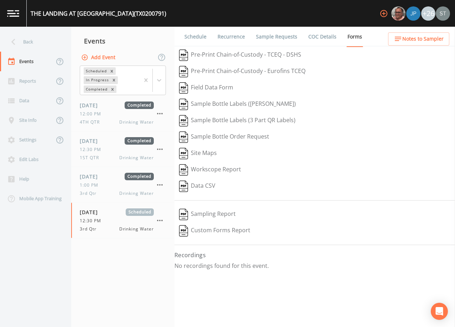
click at [194, 36] on link "Schedule" at bounding box center [195, 37] width 24 height 20
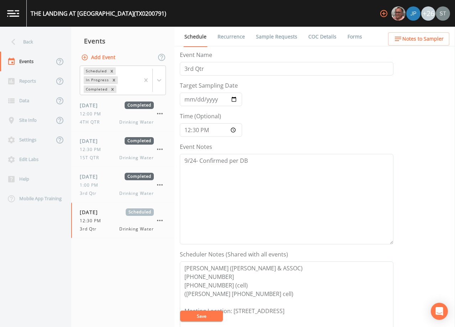
click at [280, 38] on link "Sample Requests" at bounding box center [276, 37] width 43 height 20
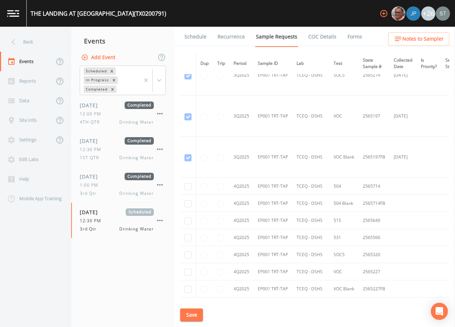
scroll to position [545, 0]
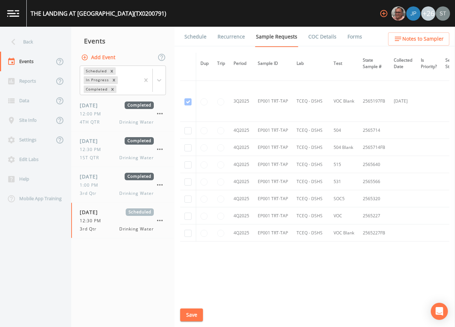
click at [202, 37] on link "Schedule" at bounding box center [195, 37] width 24 height 20
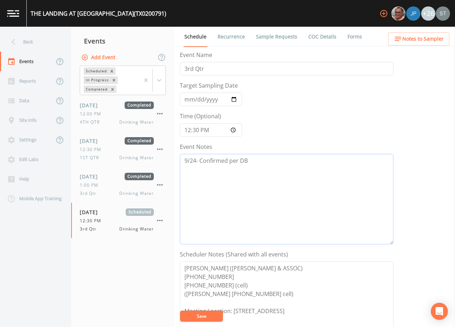
click at [272, 159] on textarea "9/24- Confirmed per DB" at bounding box center [287, 199] width 214 height 90
type textarea "9/24- Confirmed per DB NO SHOW ON 9/25 APPT WITH DB 10/1@"
click at [189, 99] on input "[DATE]" at bounding box center [211, 100] width 62 height 14
type input "[DATE]"
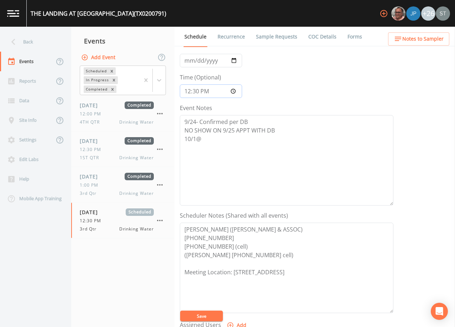
scroll to position [71, 0]
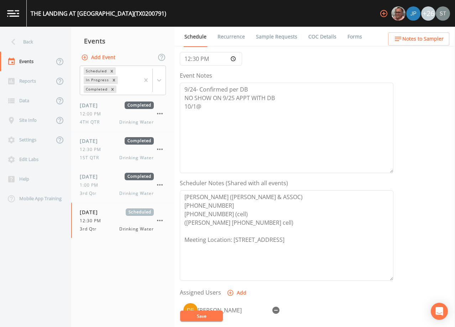
click at [276, 307] on icon "button" at bounding box center [275, 310] width 7 height 7
click at [212, 314] on button "Save" at bounding box center [201, 315] width 43 height 11
click at [236, 108] on textarea "9/24- Confirmed per DB NO SHOW ON 9/25 APPT WITH DB 10/1@" at bounding box center [287, 128] width 214 height 90
type textarea "9/24- Confirmed per DB NO SHOW ON 9/25 APPT WITH DB [DATE]10:13 (0971)"
click at [430, 36] on span "Notes to Sampler" at bounding box center [422, 39] width 41 height 9
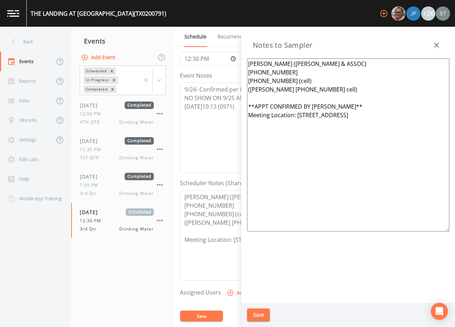
click at [435, 46] on icon "button" at bounding box center [436, 45] width 9 height 9
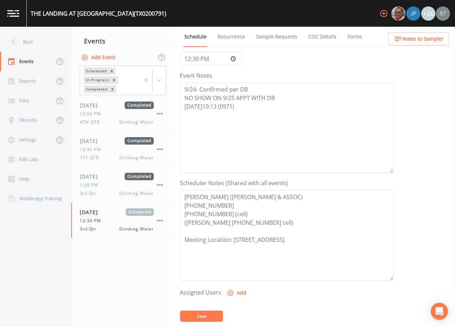
click at [236, 292] on button "Add" at bounding box center [237, 292] width 24 height 13
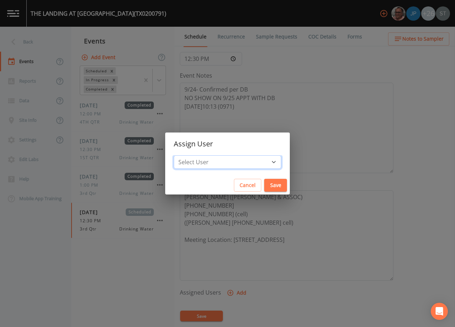
click at [222, 164] on select "Select User [PERSON_NAME] [PERSON_NAME] [PERSON_NAME] [PERSON_NAME] [PERSON_NAM…" at bounding box center [228, 162] width 108 height 14
select select "6dda6eef-c380-4015-b89d-b9b44b713005"
click at [190, 155] on select "Select User [PERSON_NAME] [PERSON_NAME] [PERSON_NAME] [PERSON_NAME] [PERSON_NAM…" at bounding box center [228, 162] width 108 height 14
click at [264, 183] on button "Save" at bounding box center [275, 185] width 23 height 13
select select
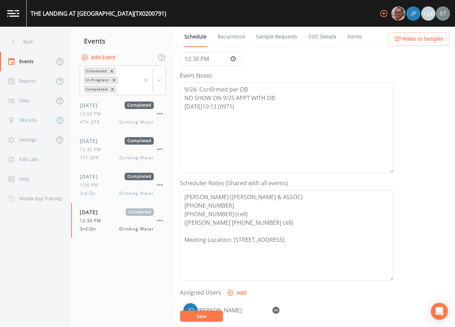
click at [212, 315] on button "Save" at bounding box center [201, 315] width 43 height 11
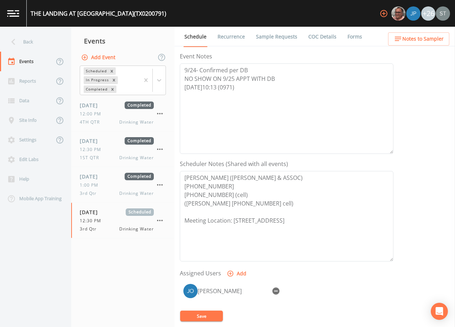
scroll to position [107, 0]
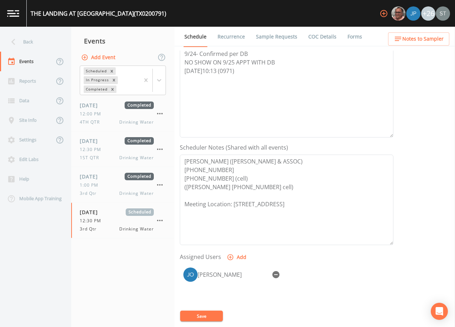
click at [275, 37] on link "Sample Requests" at bounding box center [276, 37] width 43 height 20
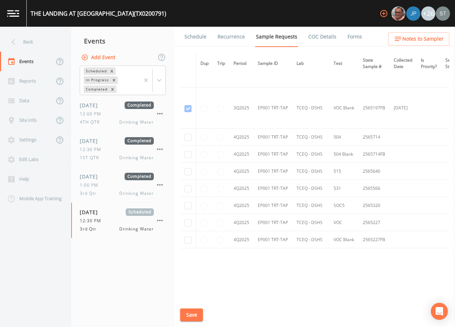
scroll to position [545, 0]
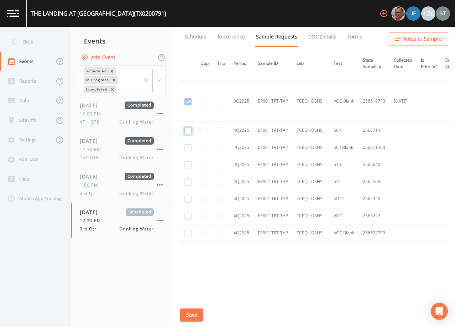
click at [187, 130] on input "checkbox" at bounding box center [187, 130] width 7 height 7
checkbox input "true"
click at [187, 146] on input "checkbox" at bounding box center [187, 147] width 7 height 7
checkbox input "true"
click at [187, 163] on input "checkbox" at bounding box center [187, 164] width 7 height 7
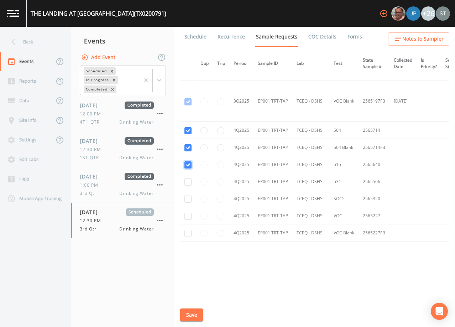
checkbox input "true"
click at [188, 180] on input "checkbox" at bounding box center [187, 181] width 7 height 7
checkbox input "true"
click at [187, 197] on input "checkbox" at bounding box center [187, 198] width 7 height 7
checkbox input "true"
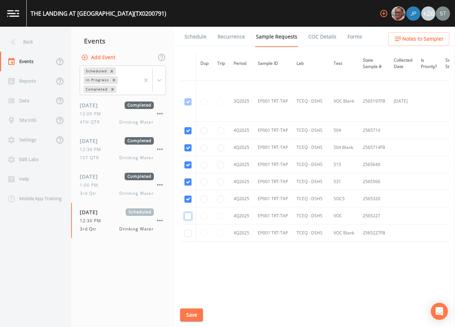
click at [189, 215] on input "checkbox" at bounding box center [187, 216] width 7 height 7
checkbox input "true"
click at [188, 230] on input "checkbox" at bounding box center [187, 233] width 7 height 7
checkbox input "true"
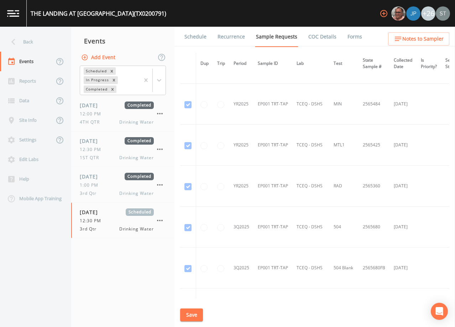
scroll to position [178, 0]
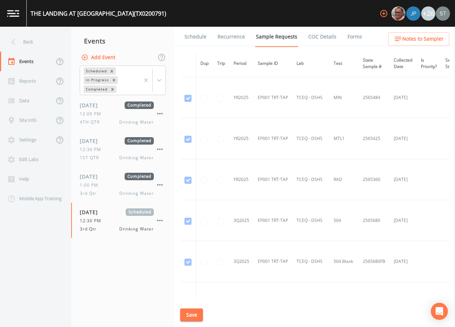
click at [199, 37] on link "Schedule" at bounding box center [195, 37] width 24 height 20
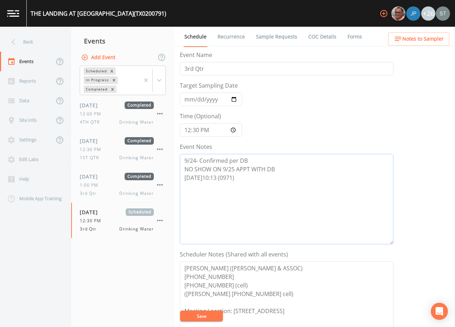
click at [218, 176] on textarea "9/24- Confirmed per DB NO SHOW ON 9/25 APPT WITH DB [DATE]10:13 (0971)" at bounding box center [287, 199] width 214 height 90
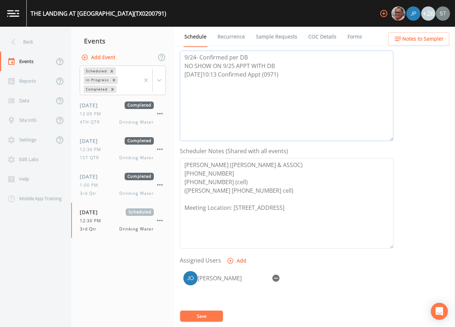
scroll to position [107, 0]
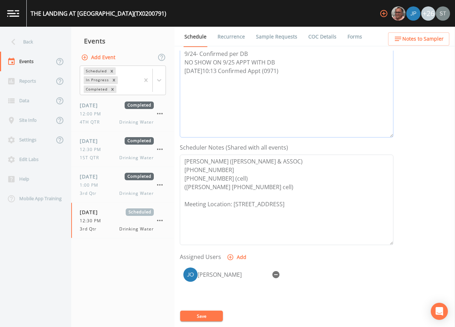
type textarea "9/24- Confirmed per DB NO SHOW ON 9/25 APPT WITH DB [DATE]10:13 Confirmed Appt …"
click at [213, 316] on button "Save" at bounding box center [201, 315] width 43 height 11
click at [278, 42] on link "Sample Requests" at bounding box center [276, 37] width 43 height 20
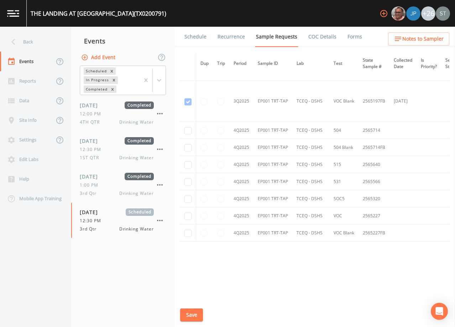
scroll to position [545, 0]
click at [188, 128] on input "checkbox" at bounding box center [187, 130] width 7 height 7
checkbox input "true"
click at [187, 144] on input "checkbox" at bounding box center [187, 147] width 7 height 7
checkbox input "true"
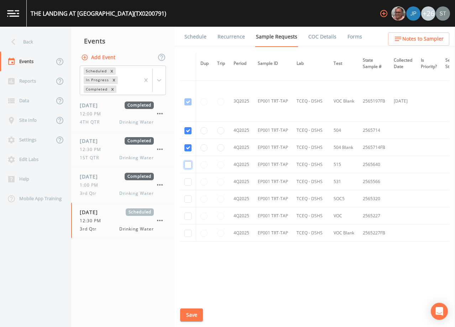
click at [188, 163] on input "checkbox" at bounding box center [187, 164] width 7 height 7
checkbox input "true"
click at [189, 179] on input "checkbox" at bounding box center [187, 181] width 7 height 7
checkbox input "true"
click at [188, 197] on input "checkbox" at bounding box center [187, 198] width 7 height 7
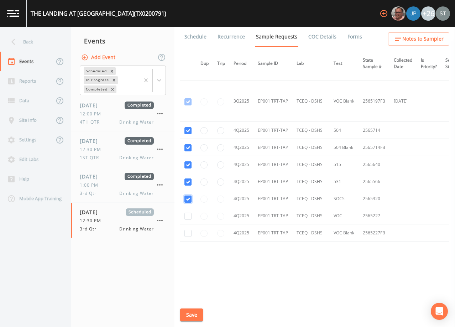
checkbox input "true"
drag, startPoint x: 187, startPoint y: 211, endPoint x: 188, endPoint y: 223, distance: 11.4
click at [187, 213] on input "checkbox" at bounding box center [187, 216] width 7 height 7
checkbox input "true"
click at [187, 233] on input "checkbox" at bounding box center [187, 233] width 7 height 7
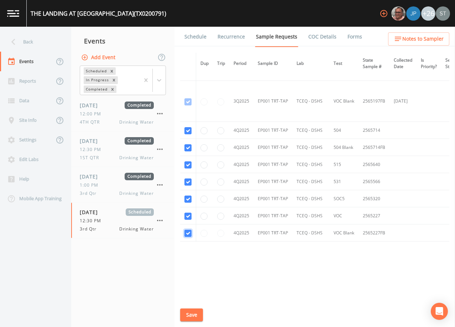
checkbox input "true"
click at [190, 319] on button "Save" at bounding box center [191, 314] width 23 height 13
click at [197, 35] on link "Schedule" at bounding box center [195, 37] width 24 height 20
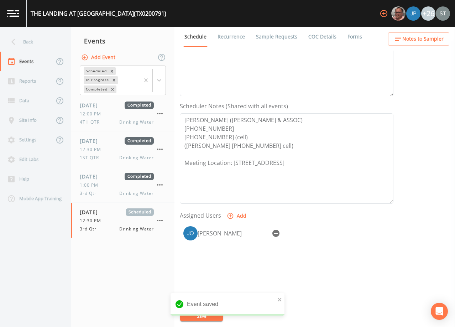
scroll to position [176, 0]
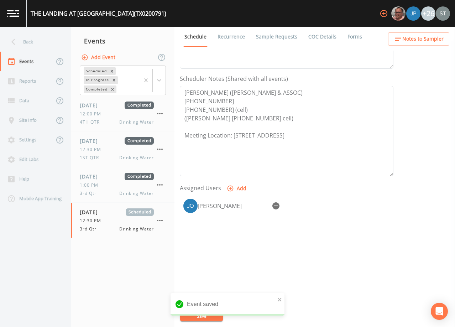
click at [429, 36] on span "Notes to Sampler" at bounding box center [422, 39] width 41 height 9
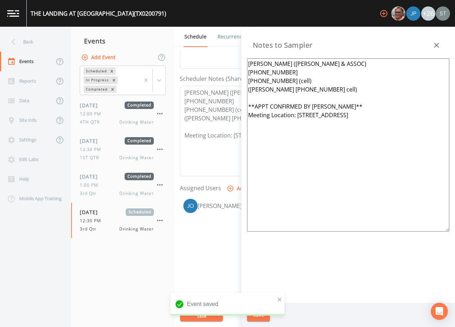
click at [439, 44] on icon "button" at bounding box center [436, 45] width 9 height 9
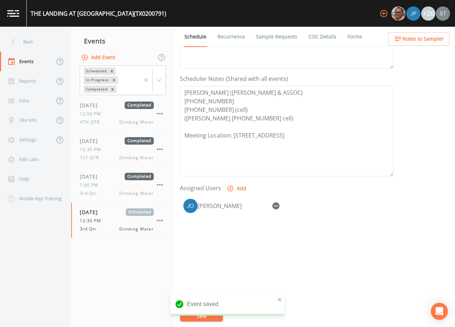
click at [233, 40] on link "Recurrence" at bounding box center [231, 37] width 30 height 20
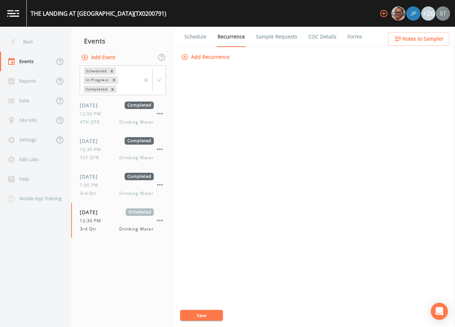
click at [200, 39] on link "Schedule" at bounding box center [195, 37] width 24 height 20
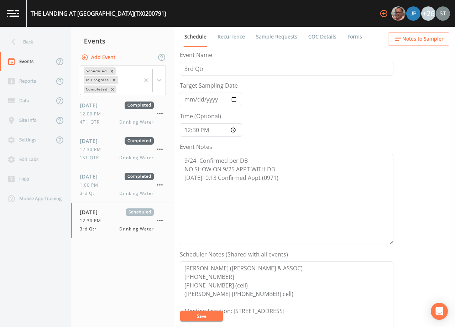
click at [269, 38] on link "Sample Requests" at bounding box center [276, 37] width 43 height 20
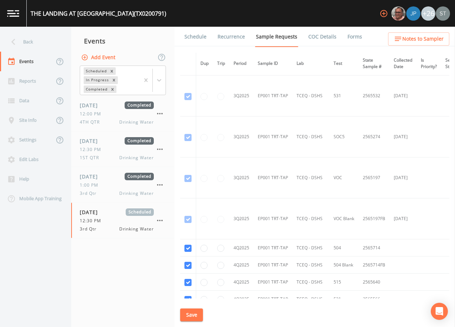
scroll to position [545, 0]
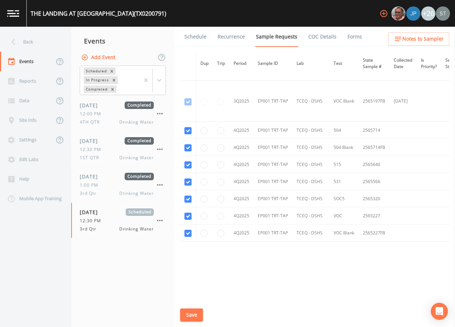
click at [198, 40] on link "Schedule" at bounding box center [195, 37] width 24 height 20
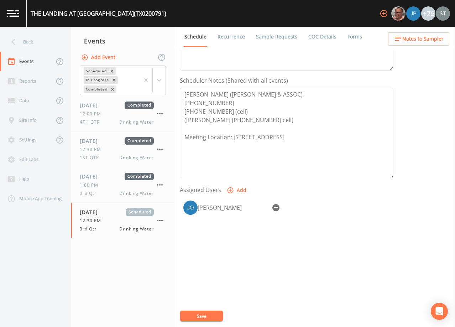
scroll to position [176, 0]
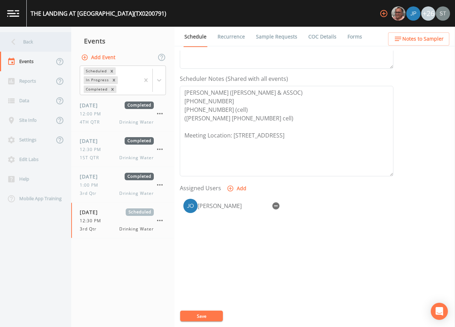
click at [32, 42] on div "Back" at bounding box center [32, 42] width 64 height 20
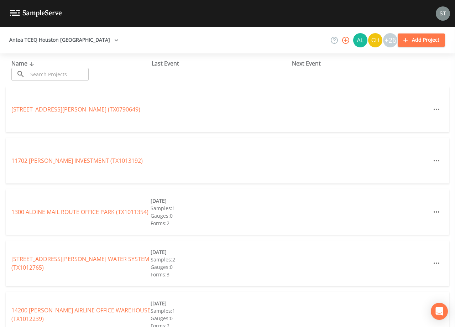
drag, startPoint x: 76, startPoint y: 74, endPoint x: 74, endPoint y: 70, distance: 3.8
click at [75, 73] on input "text" at bounding box center [58, 74] width 61 height 13
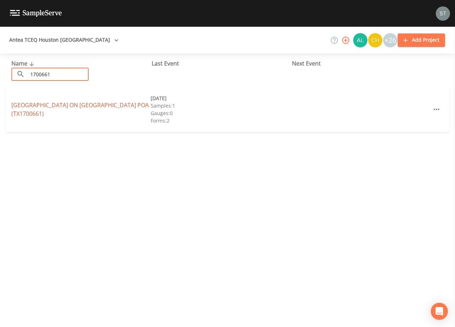
type input "1700661"
click at [103, 111] on link "[GEOGRAPHIC_DATA] ON [GEOGRAPHIC_DATA] (TX1700661)" at bounding box center [79, 109] width 137 height 16
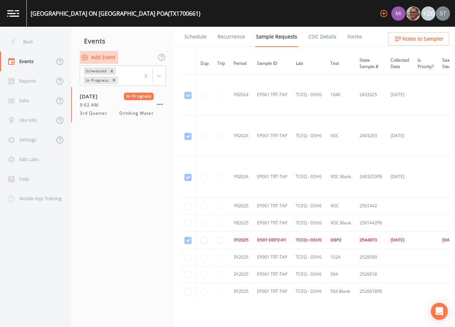
click at [103, 56] on button "Add Event" at bounding box center [99, 57] width 38 height 13
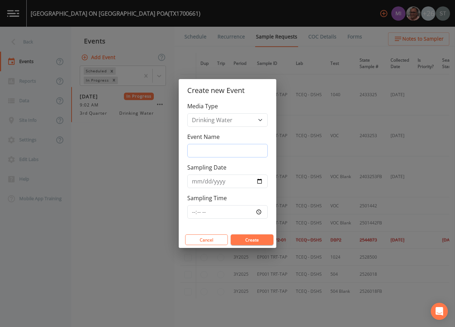
click at [214, 149] on input "Event Name" at bounding box center [227, 151] width 80 height 14
type input "4th Qtr"
click at [195, 180] on input "Sampling Date" at bounding box center [227, 181] width 80 height 14
type input "[DATE]"
type input "08:30"
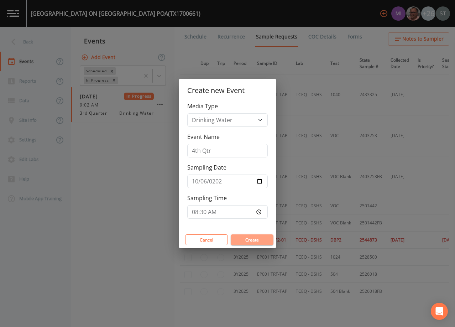
click at [253, 236] on button "Create" at bounding box center [252, 239] width 43 height 11
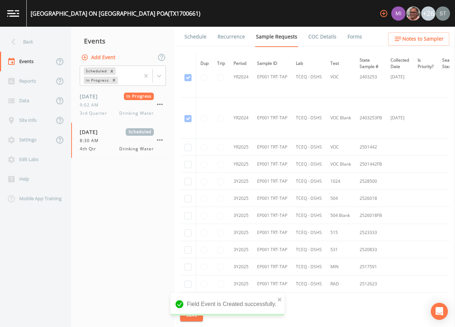
scroll to position [107, 0]
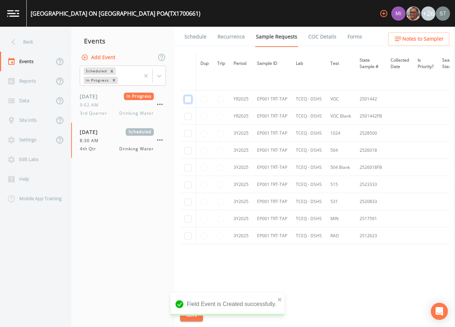
click at [190, 100] on input "checkbox" at bounding box center [187, 99] width 7 height 7
checkbox input "true"
click at [190, 116] on input "checkbox" at bounding box center [187, 116] width 7 height 7
checkbox input "true"
click at [187, 134] on input "checkbox" at bounding box center [187, 133] width 7 height 7
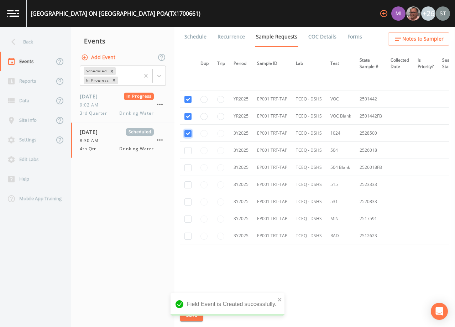
checkbox input "true"
click at [187, 152] on input "checkbox" at bounding box center [187, 150] width 7 height 7
checkbox input "true"
click at [189, 168] on input "checkbox" at bounding box center [187, 167] width 7 height 7
checkbox input "true"
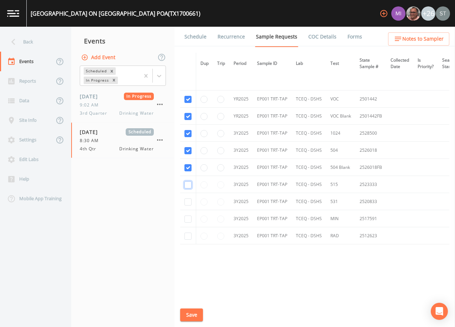
click at [188, 185] on input "checkbox" at bounding box center [187, 184] width 7 height 7
checkbox input "true"
click at [189, 203] on input "checkbox" at bounding box center [187, 201] width 7 height 7
checkbox input "true"
click at [189, 218] on input "checkbox" at bounding box center [187, 218] width 7 height 7
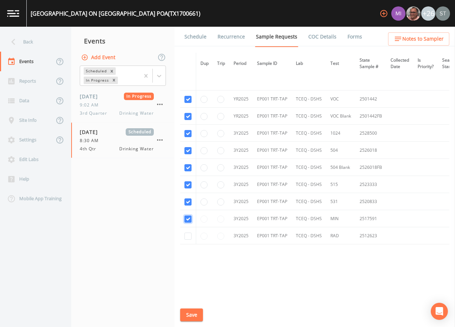
checkbox input "true"
click at [188, 235] on input "checkbox" at bounding box center [187, 235] width 7 height 7
checkbox input "true"
click at [193, 313] on button "Save" at bounding box center [191, 314] width 23 height 13
click at [197, 39] on link "Schedule" at bounding box center [195, 37] width 24 height 20
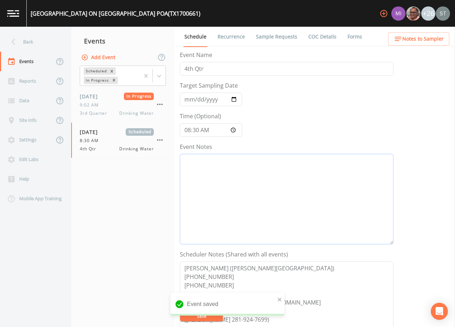
click at [280, 190] on textarea "Event Notes" at bounding box center [287, 199] width 214 height 90
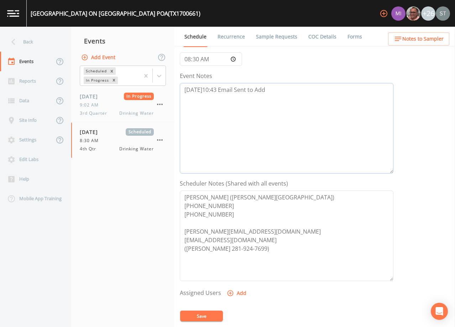
scroll to position [71, 0]
type textarea "[DATE]10:43 Email Sent to Add"
click at [214, 315] on button "Save" at bounding box center [201, 315] width 43 height 11
click at [413, 38] on span "Notes to Sampler" at bounding box center [422, 39] width 41 height 9
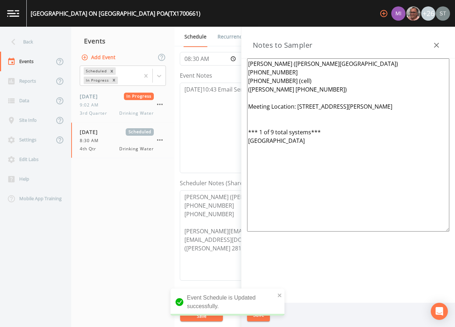
drag, startPoint x: 303, startPoint y: 211, endPoint x: 296, endPoint y: 105, distance: 106.0
click at [296, 105] on textarea "[PERSON_NAME] ([PERSON_NAME][GEOGRAPHIC_DATA]) [PHONE_NUMBER] [PHONE_NUMBER] (c…" at bounding box center [348, 144] width 202 height 173
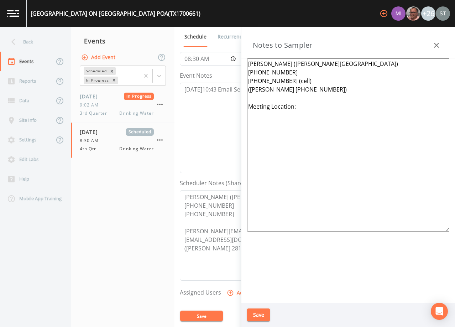
type textarea "[PERSON_NAME] ([PERSON_NAME][GEOGRAPHIC_DATA]) [PHONE_NUMBER] [PHONE_NUMBER] (c…"
click at [260, 313] on button "Save" at bounding box center [258, 314] width 23 height 13
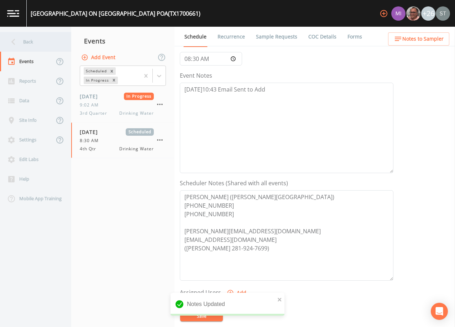
click at [32, 43] on div "Back" at bounding box center [32, 42] width 64 height 20
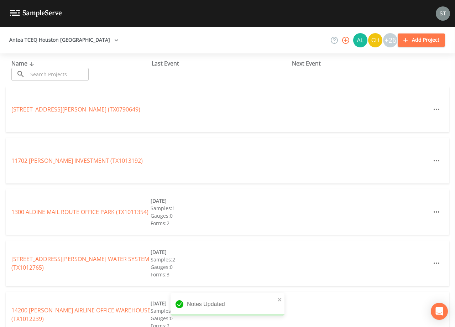
click at [62, 71] on input "text" at bounding box center [58, 74] width 61 height 13
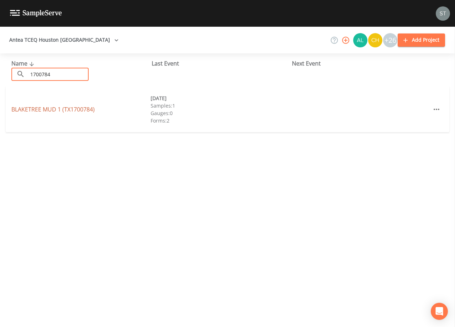
type input "1700784"
click at [86, 109] on link "BLAKETREE MUD 1 (TX1700784)" at bounding box center [52, 109] width 83 height 8
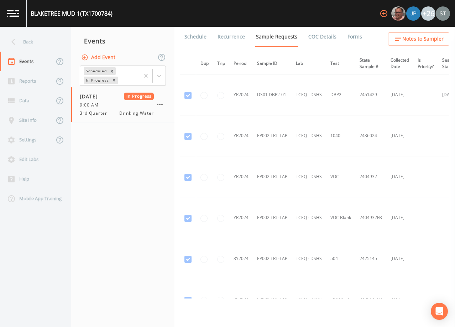
click at [107, 58] on button "Add Event" at bounding box center [99, 57] width 38 height 13
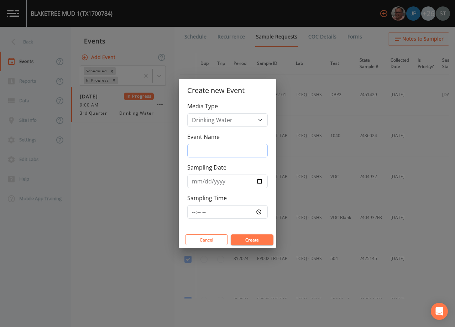
click at [224, 151] on input "Event Name" at bounding box center [227, 151] width 80 height 14
type input "4th Qtr"
click at [196, 180] on input "Sampling Date" at bounding box center [227, 181] width 80 height 14
type input "[DATE]"
type input "08:30"
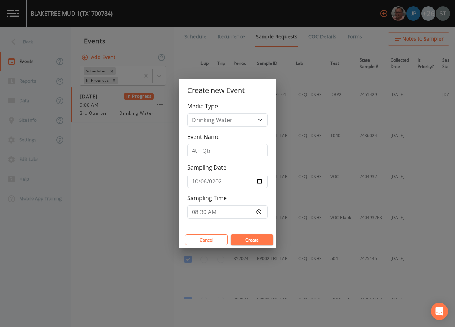
click at [255, 239] on button "Create" at bounding box center [252, 239] width 43 height 11
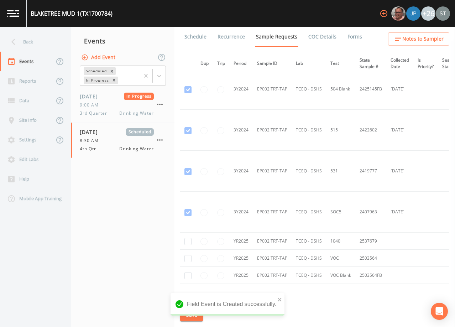
scroll to position [255, 0]
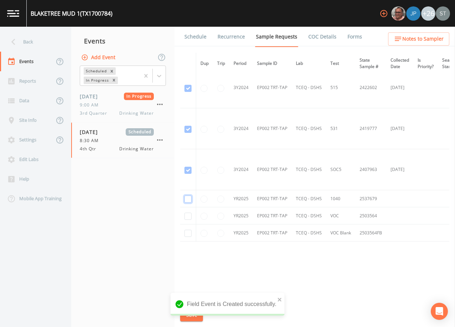
click at [190, 195] on input "checkbox" at bounding box center [187, 198] width 7 height 7
checkbox input "true"
click at [189, 213] on input "checkbox" at bounding box center [187, 216] width 7 height 7
checkbox input "true"
click at [188, 230] on input "checkbox" at bounding box center [187, 233] width 7 height 7
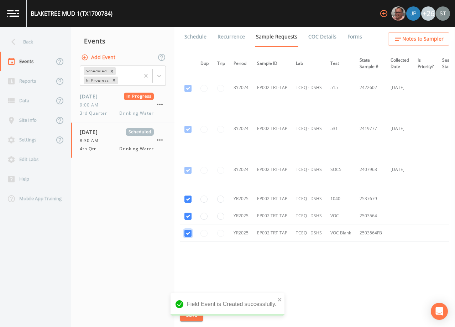
checkbox input "true"
click at [193, 316] on button "Save" at bounding box center [191, 314] width 23 height 13
click at [200, 40] on link "Schedule" at bounding box center [195, 37] width 24 height 20
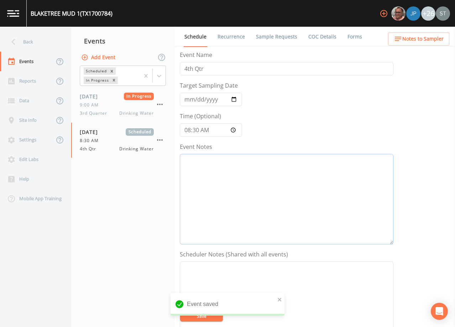
click at [252, 189] on textarea "Event Notes" at bounding box center [287, 199] width 214 height 90
type textarea "[DATE]10:43 Email Sent to Add"
click at [206, 314] on button "Save" at bounding box center [201, 315] width 43 height 11
click at [431, 41] on span "Notes to Sampler" at bounding box center [422, 39] width 41 height 9
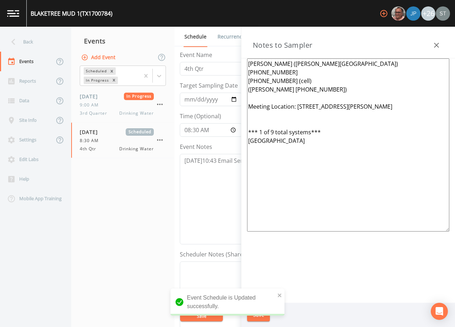
drag, startPoint x: 304, startPoint y: 219, endPoint x: 297, endPoint y: 105, distance: 114.5
click at [297, 105] on textarea "[PERSON_NAME] ([PERSON_NAME][GEOGRAPHIC_DATA]) [PHONE_NUMBER] [PHONE_NUMBER] (c…" at bounding box center [348, 144] width 202 height 173
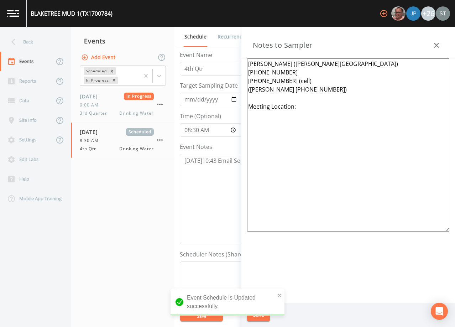
drag, startPoint x: 337, startPoint y: 93, endPoint x: 236, endPoint y: 56, distance: 107.5
click at [236, 56] on div "Back Events Reports Data Site Info Settings Edit Labs Help Mobile App Training …" at bounding box center [227, 177] width 455 height 300
type textarea "[PERSON_NAME] ([PERSON_NAME][GEOGRAPHIC_DATA]) [PHONE_NUMBER] [PHONE_NUMBER] (c…"
click at [212, 281] on textarea "Event Notes" at bounding box center [287, 306] width 214 height 90
paste textarea "[PERSON_NAME] ([PERSON_NAME][GEOGRAPHIC_DATA]) [PHONE_NUMBER] [PHONE_NUMBER] (c…"
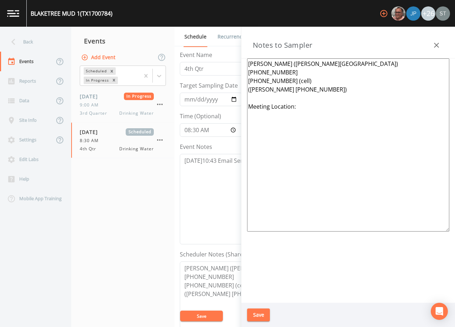
click at [262, 311] on button "Save" at bounding box center [258, 314] width 23 height 13
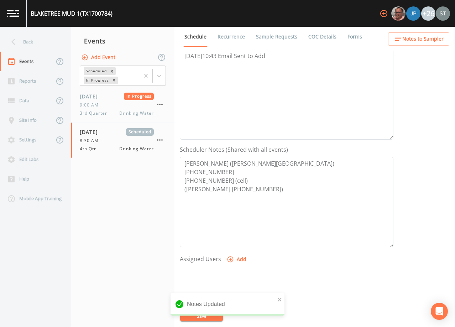
scroll to position [107, 0]
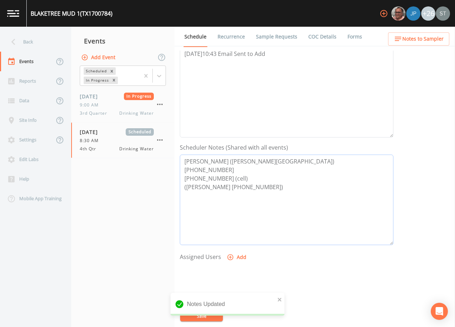
click at [273, 186] on textarea "[PERSON_NAME] ([PERSON_NAME][GEOGRAPHIC_DATA]) [PHONE_NUMBER] [PHONE_NUMBER] (c…" at bounding box center [287, 200] width 214 height 90
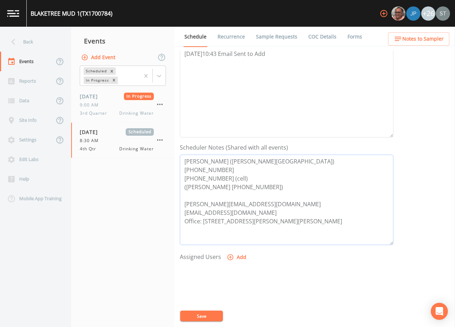
type textarea "[PERSON_NAME] ([PERSON_NAME][GEOGRAPHIC_DATA]) [PHONE_NUMBER] [PHONE_NUMBER] (c…"
click at [206, 312] on button "Save" at bounding box center [201, 315] width 43 height 11
drag, startPoint x: 330, startPoint y: 225, endPoint x: 203, endPoint y: 222, distance: 127.5
click at [203, 222] on textarea "[PERSON_NAME] ([PERSON_NAME][GEOGRAPHIC_DATA]) [PHONE_NUMBER] [PHONE_NUMBER] (c…" at bounding box center [287, 200] width 214 height 90
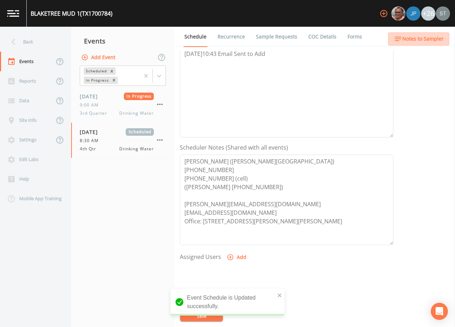
click at [431, 38] on span "Notes to Sampler" at bounding box center [422, 39] width 41 height 9
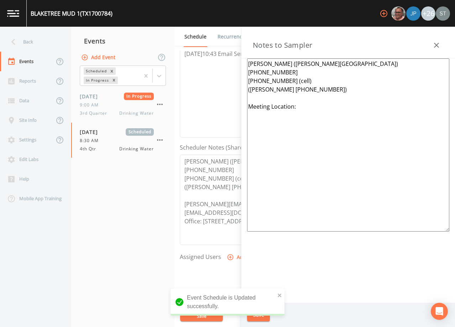
click at [314, 109] on textarea "[PERSON_NAME] ([PERSON_NAME][GEOGRAPHIC_DATA]) [PHONE_NUMBER] [PHONE_NUMBER] (c…" at bounding box center [348, 144] width 202 height 173
paste textarea "[STREET_ADDRESS][PERSON_NAME][PERSON_NAME]"
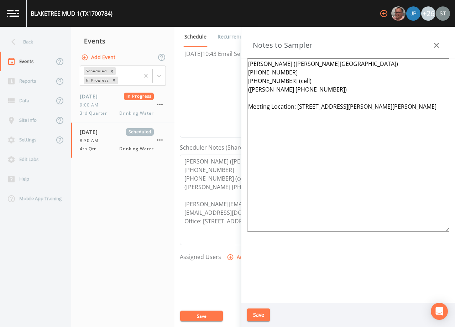
type textarea "[PERSON_NAME] ([PERSON_NAME][GEOGRAPHIC_DATA]) [PHONE_NUMBER] [PHONE_NUMBER] (c…"
click at [265, 313] on button "Save" at bounding box center [258, 314] width 23 height 13
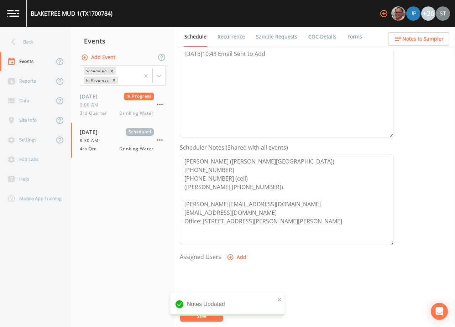
click at [268, 42] on link "Sample Requests" at bounding box center [276, 37] width 43 height 20
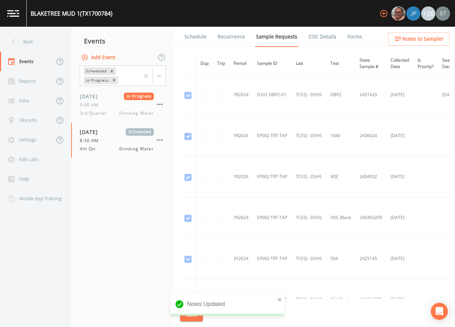
click at [198, 41] on link "Schedule" at bounding box center [195, 37] width 24 height 20
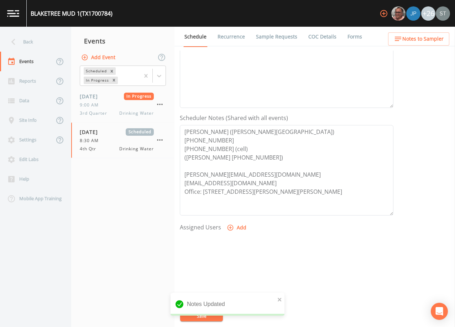
scroll to position [142, 0]
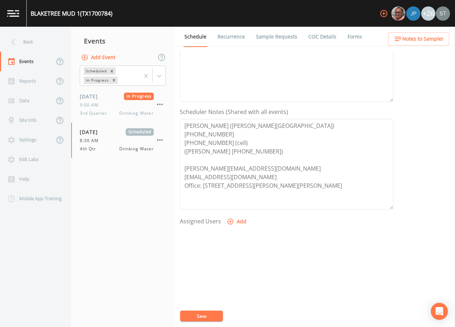
click at [282, 40] on link "Sample Requests" at bounding box center [276, 37] width 43 height 20
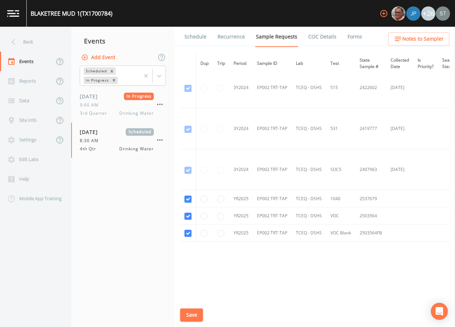
scroll to position [255, 0]
click at [199, 39] on link "Schedule" at bounding box center [195, 37] width 24 height 20
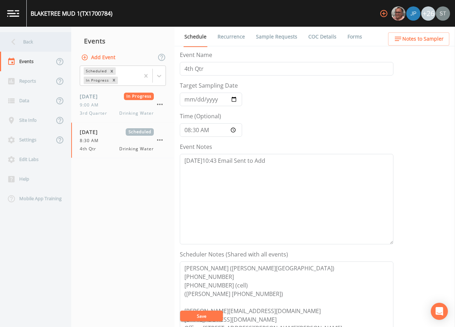
click at [38, 47] on div "Back" at bounding box center [32, 42] width 64 height 20
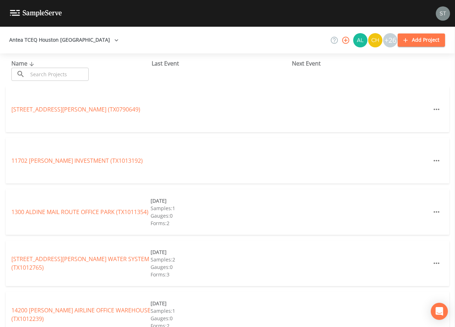
click at [53, 73] on input "text" at bounding box center [58, 74] width 61 height 13
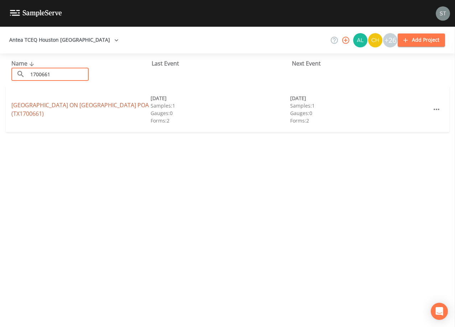
type input "1700661"
click at [79, 109] on link "[GEOGRAPHIC_DATA] ON [GEOGRAPHIC_DATA] (TX1700661)" at bounding box center [79, 109] width 137 height 16
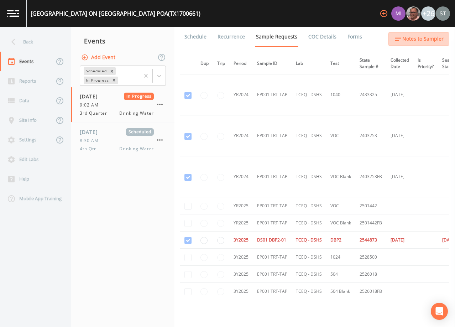
click at [431, 40] on span "Notes to Sampler" at bounding box center [422, 39] width 41 height 9
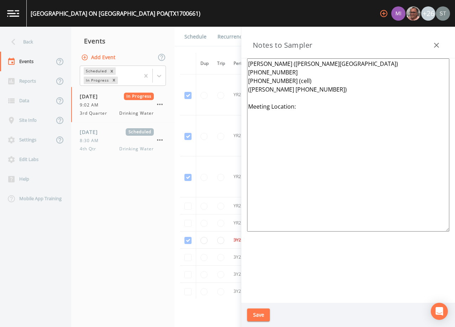
click at [328, 108] on textarea "[PERSON_NAME] ([PERSON_NAME][GEOGRAPHIC_DATA]) [PHONE_NUMBER] [PHONE_NUMBER] (c…" at bounding box center [348, 144] width 202 height 173
type textarea "[PERSON_NAME] ([PERSON_NAME][GEOGRAPHIC_DATA]) [PHONE_NUMBER] [PHONE_NUMBER] (c…"
click at [261, 314] on button "Save" at bounding box center [258, 314] width 23 height 13
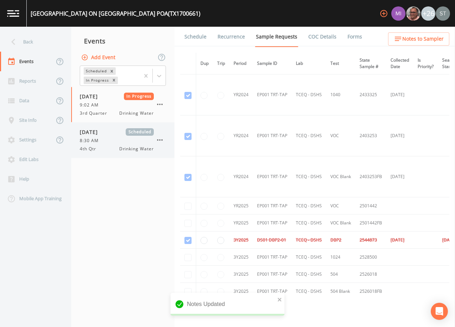
click at [112, 136] on div "[DATE] Scheduled 8:30 AM 4th Qtr Drinking Water" at bounding box center [117, 140] width 74 height 24
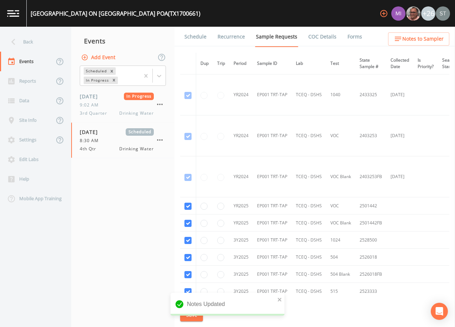
click at [197, 42] on link "Schedule" at bounding box center [195, 37] width 24 height 20
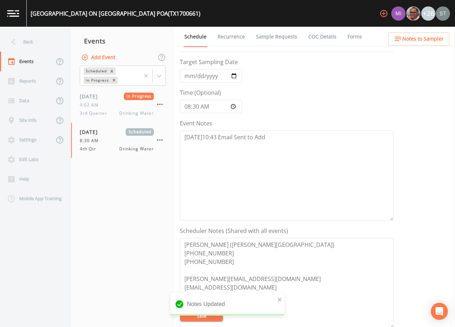
scroll to position [71, 0]
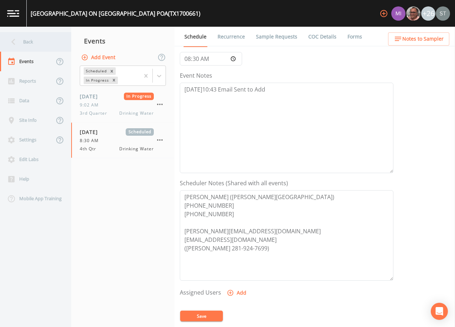
click at [30, 43] on div "Back" at bounding box center [32, 42] width 64 height 20
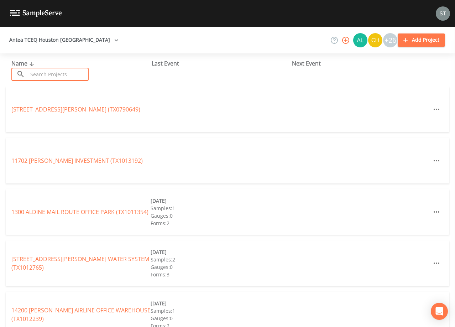
click at [75, 72] on input "text" at bounding box center [58, 74] width 61 height 13
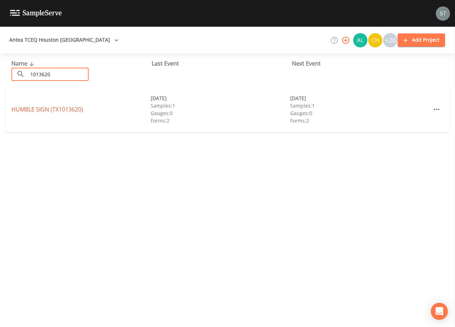
type input "1013620"
click at [32, 108] on link "HUMBLE SIGN (TX1013620)" at bounding box center [47, 109] width 72 height 8
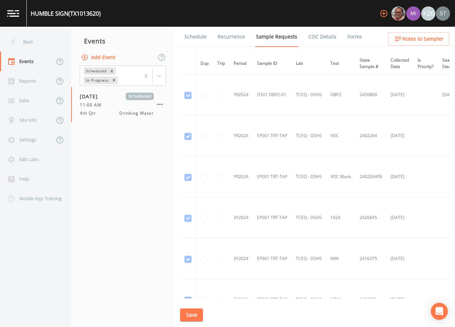
click at [198, 35] on link "Schedule" at bounding box center [195, 37] width 24 height 20
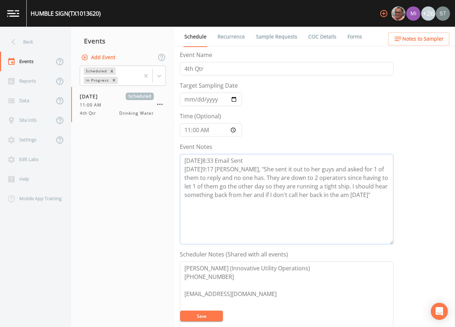
click at [382, 196] on textarea "[DATE]8:33 Email Sent [DATE]9:17 [PERSON_NAME], "She sent it out to her guys an…" at bounding box center [287, 199] width 214 height 90
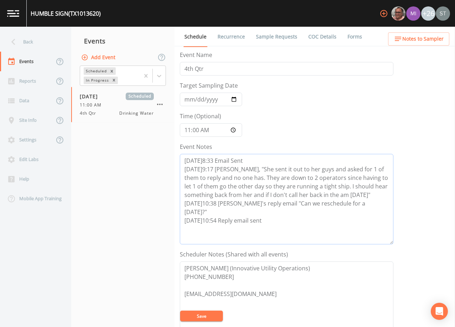
type textarea "[DATE]8:33 Email Sent [DATE]9:17 [PERSON_NAME], "She sent it out to her guys an…"
click at [216, 315] on button "Save" at bounding box center [201, 315] width 43 height 11
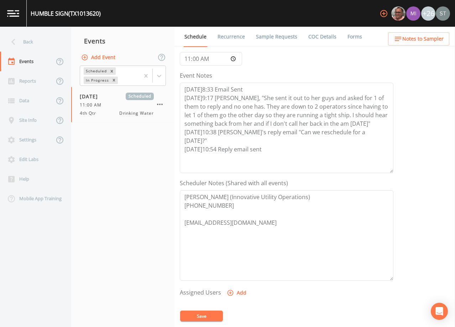
click at [216, 314] on button "Save" at bounding box center [201, 315] width 43 height 11
click at [213, 315] on button "Save" at bounding box center [201, 315] width 43 height 11
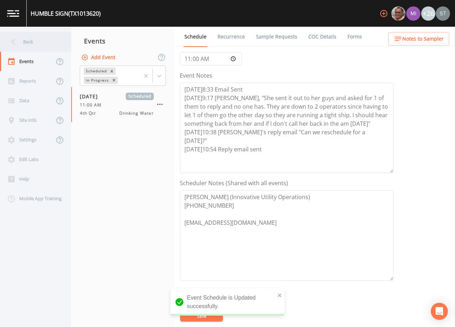
click at [30, 41] on div "Back" at bounding box center [32, 42] width 64 height 20
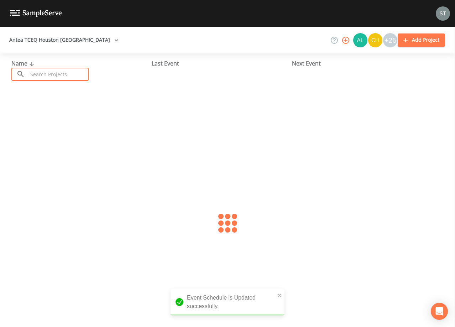
click at [64, 69] on input "text" at bounding box center [58, 74] width 61 height 13
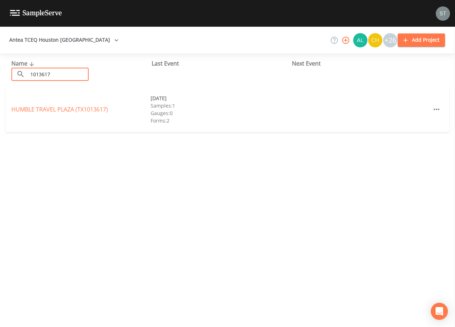
type input "1013617"
click at [86, 110] on link "HUMBLE TRAVEL PLAZA (TX1013617)" at bounding box center [59, 109] width 96 height 8
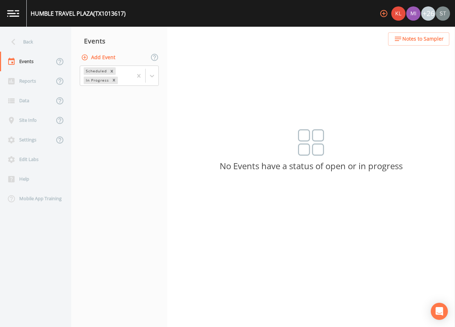
click at [101, 58] on button "Add Event" at bounding box center [99, 57] width 38 height 13
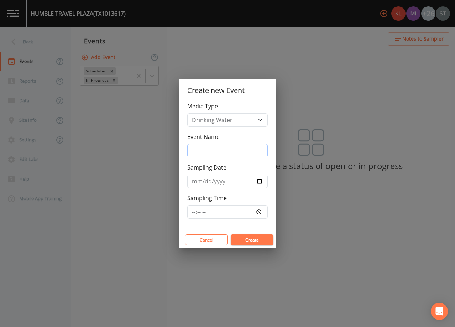
drag, startPoint x: 218, startPoint y: 150, endPoint x: 225, endPoint y: 156, distance: 9.6
click at [218, 150] on input "Event Name" at bounding box center [227, 151] width 80 height 14
type input "4th Qtr"
click at [194, 183] on input "Sampling Date" at bounding box center [227, 181] width 80 height 14
type input "[DATE]"
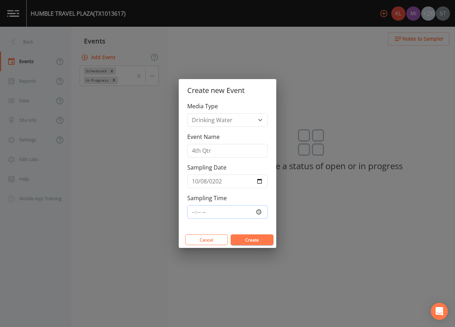
type input "11:00"
click at [246, 240] on button "Create" at bounding box center [252, 239] width 43 height 11
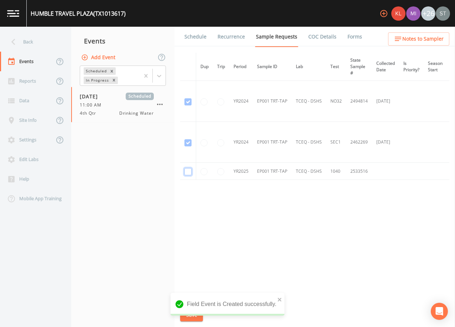
click at [188, 172] on input "checkbox" at bounding box center [187, 171] width 7 height 7
checkbox input "true"
click at [193, 314] on button "Save" at bounding box center [191, 314] width 23 height 13
click at [194, 41] on link "Schedule" at bounding box center [195, 37] width 24 height 20
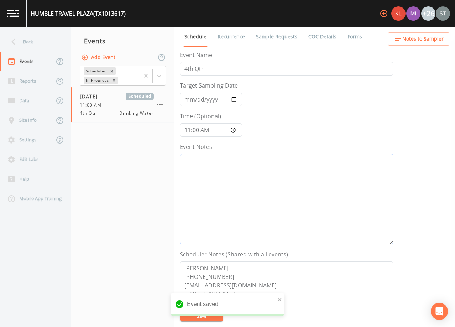
click at [251, 194] on textarea "Event Notes" at bounding box center [287, 199] width 214 height 90
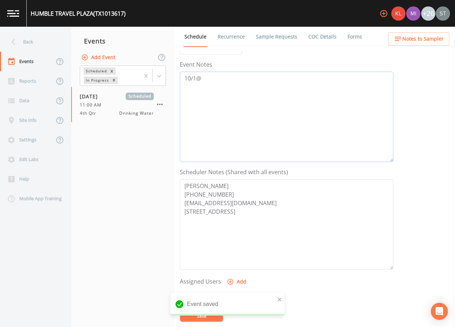
scroll to position [107, 0]
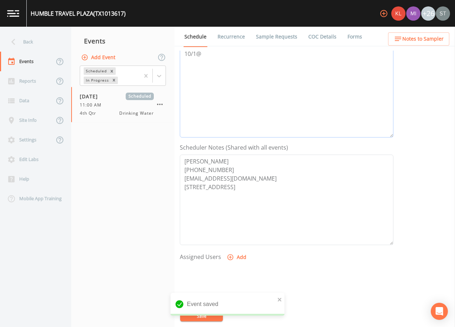
type textarea "10/1@"
click at [228, 170] on textarea "[PERSON_NAME] [PHONE_NUMBER] [EMAIL_ADDRESS][DOMAIN_NAME] [STREET_ADDRESS]" at bounding box center [287, 200] width 214 height 90
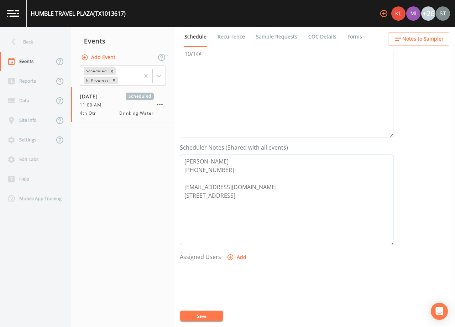
click at [223, 164] on textarea "[PERSON_NAME] [PHONE_NUMBER] [EMAIL_ADDRESS][DOMAIN_NAME] [STREET_ADDRESS]" at bounding box center [287, 200] width 214 height 90
click at [317, 204] on textarea "[PERSON_NAME] [PHONE_NUMBER] [PHONE_NUMBER] (cell) [EMAIL_ADDRESS][DOMAIN_NAME]…" at bounding box center [287, 200] width 214 height 90
click at [281, 195] on textarea "[PERSON_NAME] [PHONE_NUMBER] [PHONE_NUMBER] (cell) [EMAIL_ADDRESS][DOMAIN_NAME]…" at bounding box center [287, 200] width 214 height 90
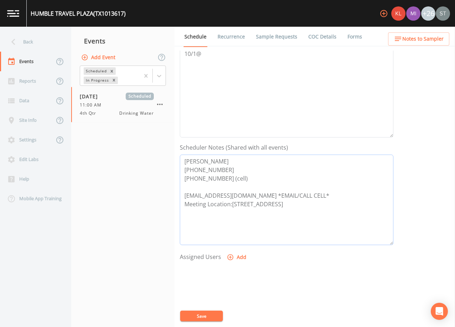
type textarea "[PERSON_NAME] [PHONE_NUMBER] [PHONE_NUMBER] (cell) [EMAIL_ADDRESS][DOMAIN_NAME]…"
click at [235, 62] on textarea "10/1@" at bounding box center [287, 92] width 214 height 90
click at [208, 315] on button "Save" at bounding box center [201, 315] width 43 height 11
click at [429, 36] on span "Notes to Sampler" at bounding box center [422, 39] width 41 height 9
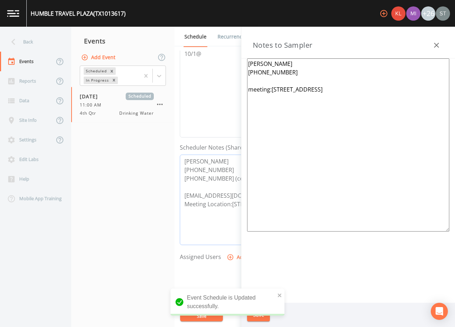
drag, startPoint x: 184, startPoint y: 159, endPoint x: 444, endPoint y: 235, distance: 270.4
click at [444, 235] on div "Back Events Reports Data Site Info Settings Edit Labs Help Mobile App Training …" at bounding box center [227, 177] width 455 height 300
drag, startPoint x: 403, startPoint y: 96, endPoint x: 233, endPoint y: 54, distance: 175.4
click at [233, 54] on div "Back Events Reports Data Site Info Settings Edit Labs Help Mobile App Training …" at bounding box center [227, 177] width 455 height 300
paste textarea "[PERSON_NAME] [PHONE_NUMBER] [PHONE_NUMBER] (cell) [EMAIL_ADDRESS][DOMAIN_NAME]…"
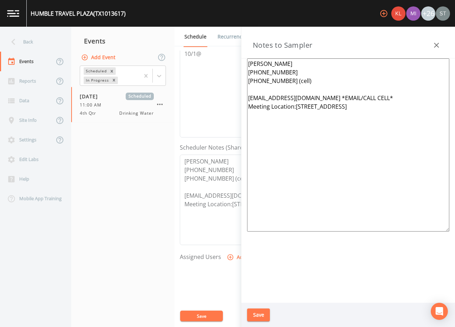
drag, startPoint x: 361, startPoint y: 95, endPoint x: 240, endPoint y: 94, distance: 120.7
click at [240, 94] on div "Back Events Reports Data Site Info Settings Edit Labs Help Mobile App Training …" at bounding box center [227, 177] width 455 height 300
type textarea "[PERSON_NAME] [PHONE_NUMBER] [PHONE_NUMBER] (cell) Meeting Location:[STREET_ADD…"
click at [263, 312] on button "Save" at bounding box center [258, 314] width 23 height 13
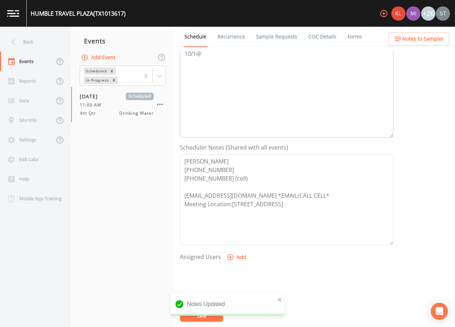
click at [248, 97] on textarea "10/1@" at bounding box center [287, 92] width 214 height 90
click at [318, 82] on textarea "10/1@" at bounding box center [287, 92] width 214 height 90
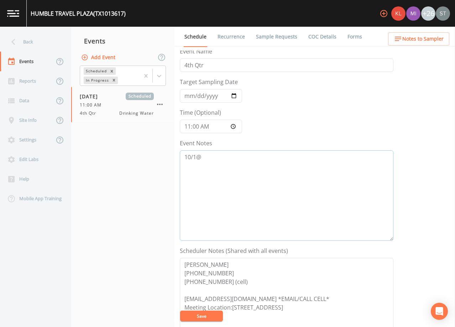
scroll to position [0, 0]
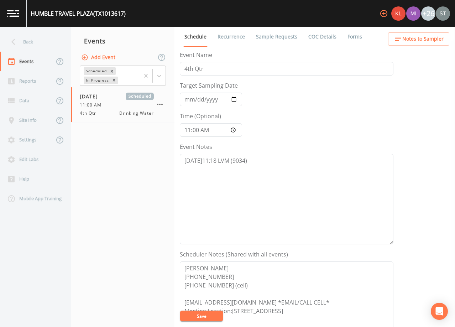
click at [214, 314] on button "Save" at bounding box center [201, 315] width 43 height 11
click at [267, 162] on textarea "[DATE]11:18 LVM (9034)" at bounding box center [287, 199] width 214 height 90
click at [224, 169] on textarea "[DATE]11:18 LVM (9034) 10/1@11:" at bounding box center [287, 199] width 214 height 90
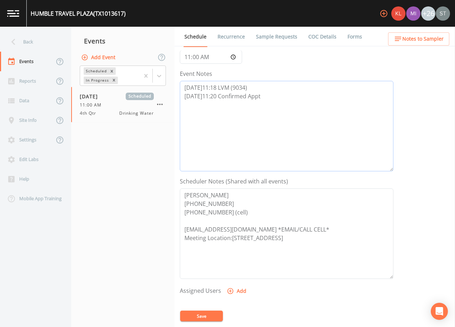
scroll to position [107, 0]
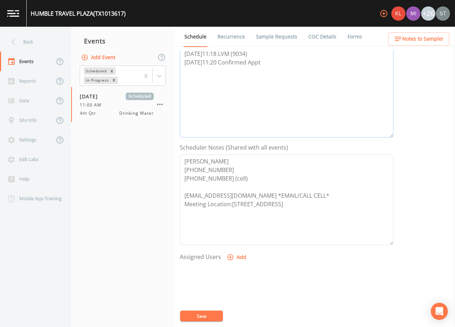
type textarea "[DATE]11:18 LVM (9034) [DATE]11:20 Confirmed Appt"
click at [237, 257] on button "Add" at bounding box center [237, 257] width 24 height 13
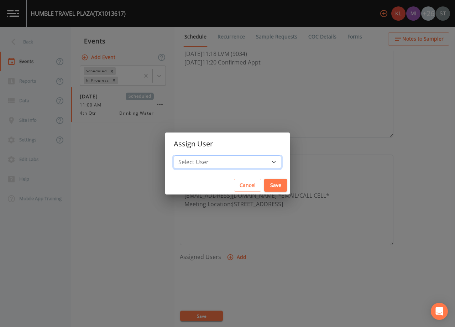
click at [239, 163] on select "Select User [PERSON_NAME] [PERSON_NAME] [PERSON_NAME] [PERSON_NAME] [PERSON_NAM…" at bounding box center [228, 162] width 108 height 14
select select "6dda6eef-c380-4015-b89d-b9b44b713005"
click at [190, 155] on select "Select User [PERSON_NAME] [PERSON_NAME] [PERSON_NAME] [PERSON_NAME] [PERSON_NAM…" at bounding box center [228, 162] width 108 height 14
drag, startPoint x: 259, startPoint y: 184, endPoint x: 262, endPoint y: 174, distance: 10.3
click at [264, 184] on button "Save" at bounding box center [275, 185] width 23 height 13
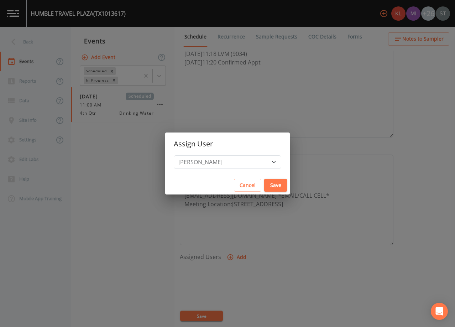
select select
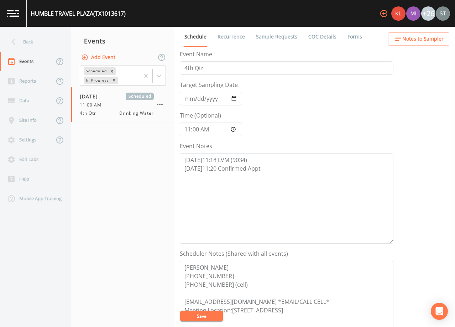
scroll to position [0, 0]
click at [273, 169] on textarea "[DATE]11:18 LVM (9034) [DATE]11:20 Confirmed Appt" at bounding box center [287, 199] width 214 height 90
type textarea "[DATE]11:18 LVM (9034) [DATE]11:20 Confirmed Appt [DATE]11:22 Confirmation Emai…"
click at [211, 315] on button "Save" at bounding box center [201, 315] width 43 height 11
click at [207, 314] on button "Save" at bounding box center [201, 315] width 43 height 11
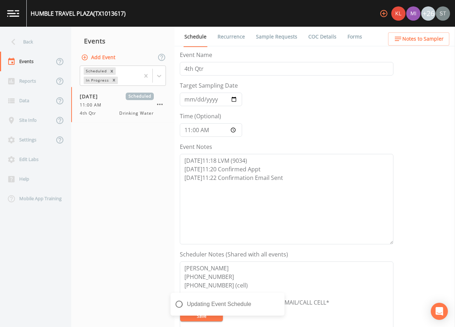
click at [277, 36] on link "Sample Requests" at bounding box center [276, 37] width 43 height 20
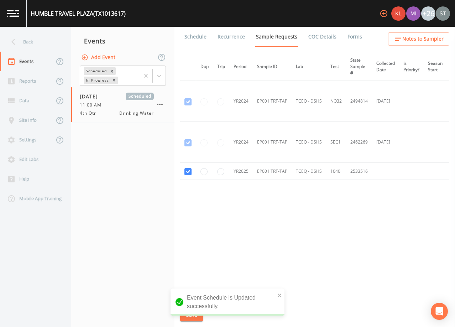
click at [202, 38] on link "Schedule" at bounding box center [195, 37] width 24 height 20
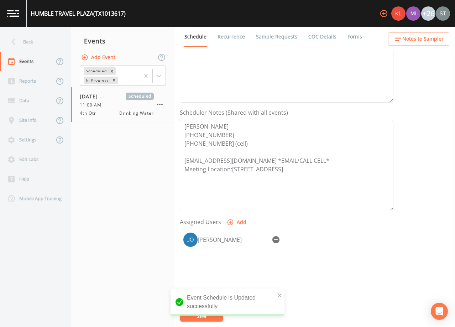
scroll to position [176, 0]
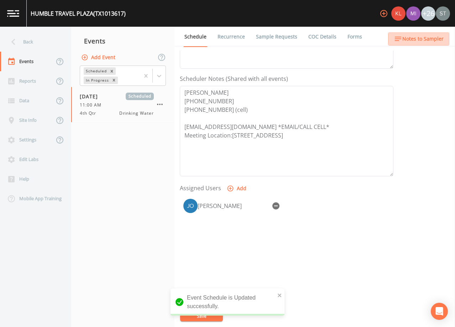
click at [432, 40] on span "Notes to Sampler" at bounding box center [422, 39] width 41 height 9
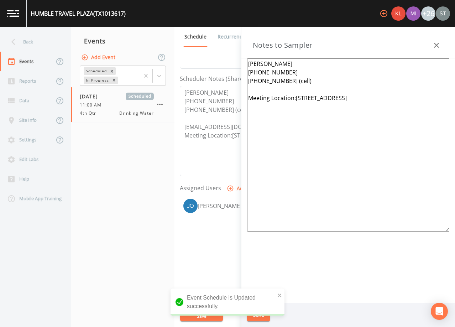
click at [439, 43] on icon "button" at bounding box center [436, 45] width 9 height 9
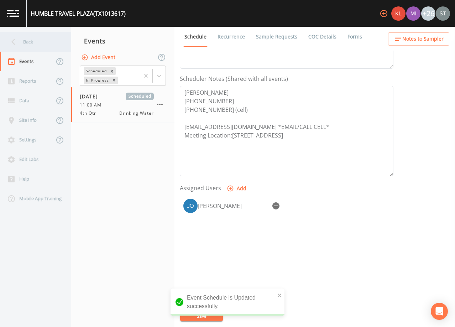
click at [34, 43] on div "Back" at bounding box center [32, 42] width 64 height 20
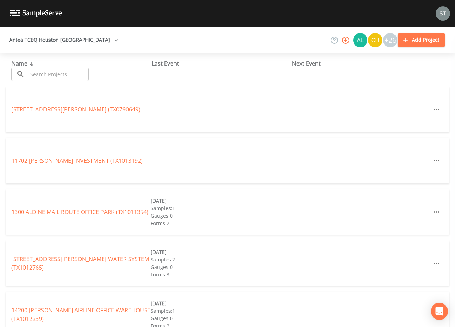
click at [78, 70] on input "text" at bounding box center [58, 74] width 61 height 13
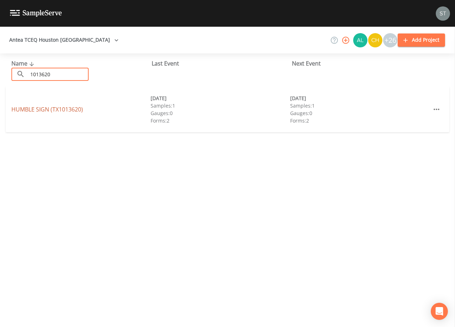
type input "1013620"
click at [78, 109] on link "HUMBLE SIGN (TX1013620)" at bounding box center [47, 109] width 72 height 8
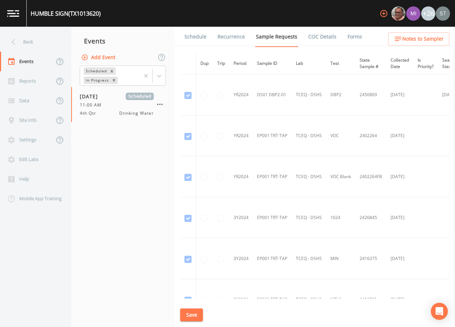
click at [194, 38] on link "Schedule" at bounding box center [195, 37] width 24 height 20
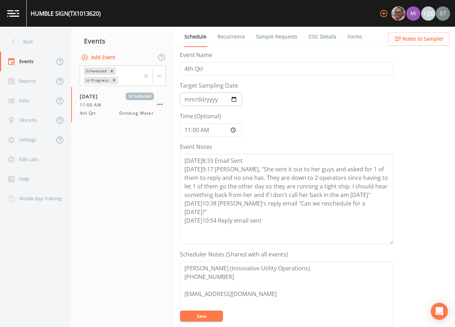
click at [188, 98] on input "[DATE]" at bounding box center [211, 100] width 62 height 14
click at [273, 213] on textarea "[DATE]8:33 Email Sent [DATE]9:17 [PERSON_NAME], "She sent it out to her guys an…" at bounding box center [287, 199] width 214 height 90
click at [292, 216] on textarea "[DATE]8:33 Email Sent [DATE]9:17 [PERSON_NAME], "She sent it out to her guys an…" at bounding box center [287, 199] width 214 height 90
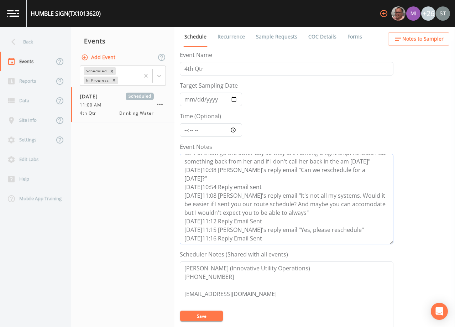
scroll to position [34, 0]
type textarea "[DATE]8:33 Email Sent [DATE]9:17 [PERSON_NAME], "She sent it out to her guys an…"
click at [208, 316] on button "Save" at bounding box center [201, 315] width 43 height 11
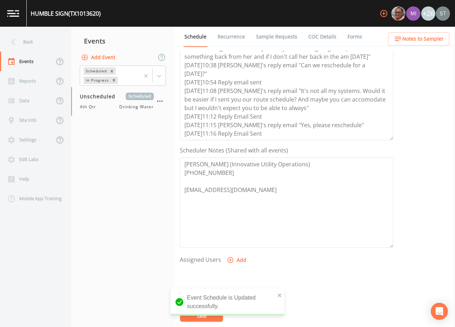
scroll to position [107, 0]
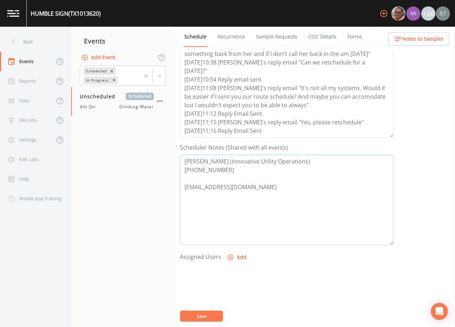
click at [276, 197] on textarea "[PERSON_NAME] (Innovative Utility Operations) [PHONE_NUMBER] [EMAIL_ADDRESS][DO…" at bounding box center [287, 200] width 214 height 90
type textarea "[PERSON_NAME] (Innovative Utility Operations) [PHONE_NUMBER] [EMAIL_ADDRESS][DO…"
click at [214, 314] on button "Save" at bounding box center [201, 315] width 43 height 11
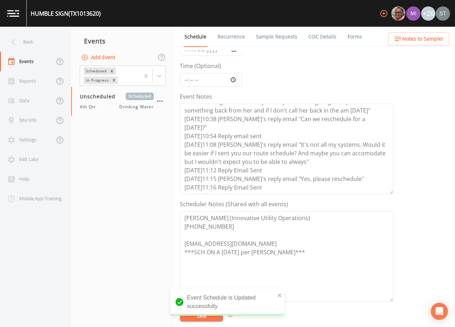
scroll to position [36, 0]
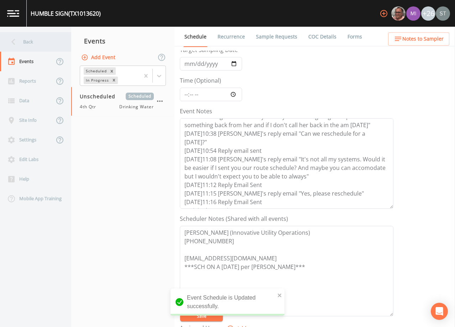
click at [26, 43] on div "Back" at bounding box center [32, 42] width 64 height 20
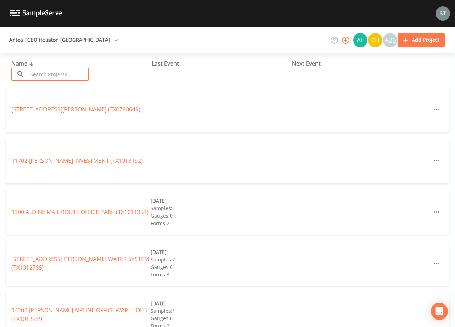
click at [73, 71] on input "text" at bounding box center [58, 74] width 61 height 13
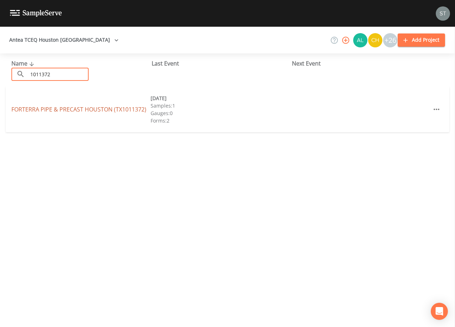
type input "1011372"
click at [84, 108] on link "FORTERRA PIPE & PRECAST [GEOGRAPHIC_DATA] (TX1011372)" at bounding box center [78, 109] width 135 height 8
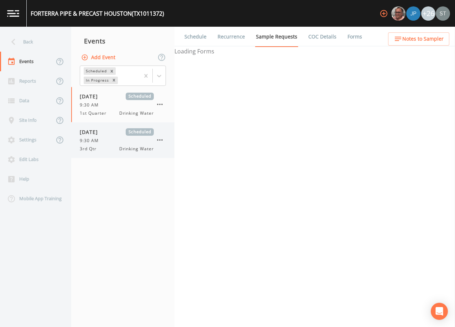
click at [118, 130] on div "[DATE] Scheduled" at bounding box center [117, 131] width 74 height 7
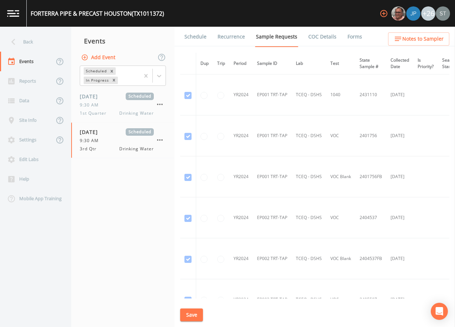
click at [194, 36] on link "Schedule" at bounding box center [195, 37] width 24 height 20
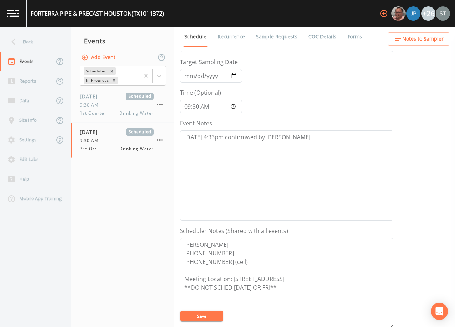
scroll to position [36, 0]
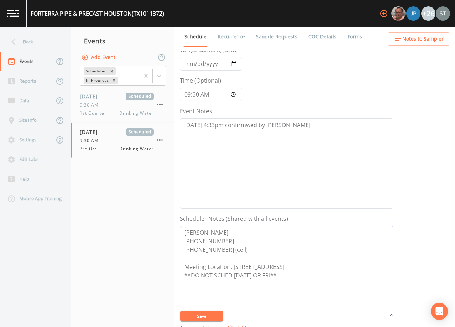
click at [258, 252] on textarea "[PERSON_NAME] [PHONE_NUMBER] [PHONE_NUMBER] (cell) Meeting Location: [STREET_AD…" at bounding box center [287, 271] width 214 height 90
type textarea "[PERSON_NAME] [PHONE_NUMBER] [PHONE_NUMBER] (cell) ***NEW CONTACT per [PERSON_N…"
click at [208, 315] on button "Save" at bounding box center [201, 315] width 43 height 11
drag, startPoint x: 252, startPoint y: 275, endPoint x: 339, endPoint y: 265, distance: 87.5
click at [339, 265] on textarea "[PERSON_NAME] [PHONE_NUMBER] [PHONE_NUMBER] (cell) ***NEW CONTACT per [PERSON_N…" at bounding box center [287, 271] width 214 height 90
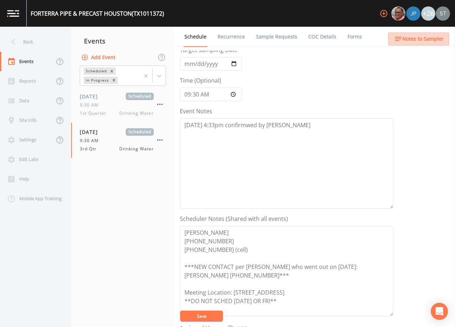
click at [432, 37] on span "Notes to Sampler" at bounding box center [422, 39] width 41 height 9
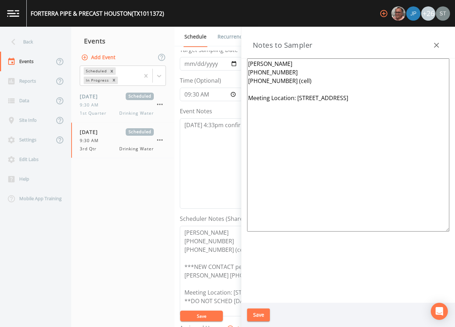
drag, startPoint x: 303, startPoint y: 84, endPoint x: 227, endPoint y: 55, distance: 81.3
click at [227, 56] on div "Back Events Reports Data Site Info Settings Edit Labs Help Mobile App Training …" at bounding box center [227, 177] width 455 height 300
paste textarea "[PERSON_NAME] [PHONE_NUMBER]"
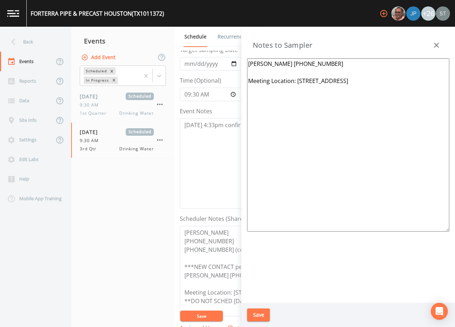
click at [301, 63] on textarea "[PERSON_NAME] [PHONE_NUMBER] Meeting Location: [STREET_ADDRESS]" at bounding box center [348, 144] width 202 height 173
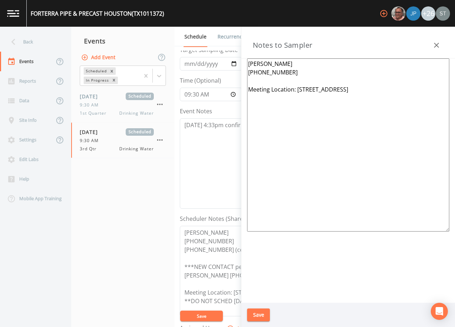
click at [261, 63] on textarea "[PERSON_NAME] [PHONE_NUMBER] Meeting Location: [STREET_ADDRESS]" at bounding box center [348, 144] width 202 height 173
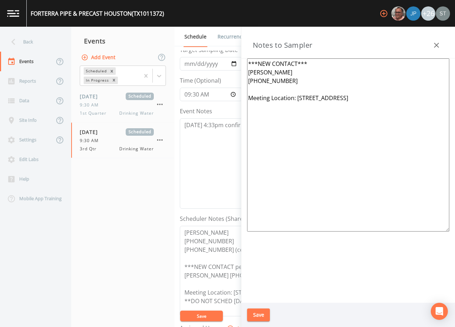
type textarea "***NEW CONTACT*** [PERSON_NAME] [PHONE_NUMBER] Meeting Location: [STREET_ADDRES…"
click at [263, 313] on button "Save" at bounding box center [258, 314] width 23 height 13
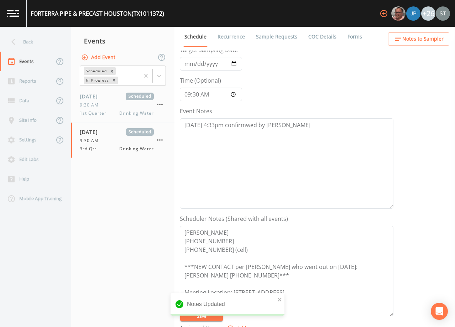
drag, startPoint x: 225, startPoint y: 35, endPoint x: 215, endPoint y: 35, distance: 9.6
click at [225, 35] on link "Recurrence" at bounding box center [231, 37] width 30 height 20
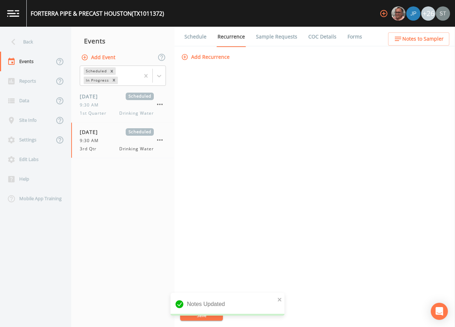
click at [191, 36] on link "Schedule" at bounding box center [195, 37] width 24 height 20
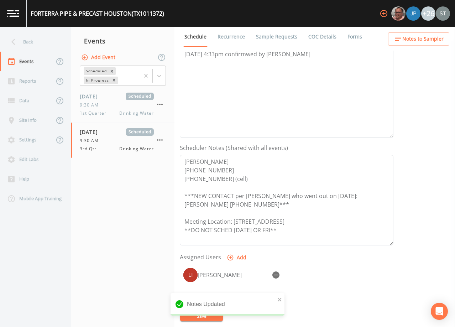
scroll to position [142, 0]
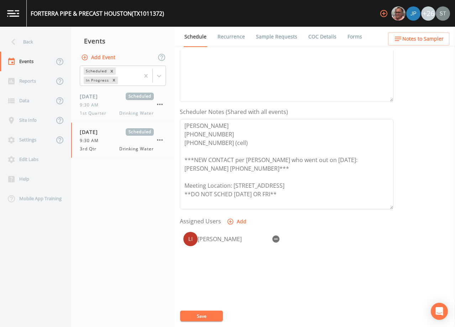
click at [434, 40] on span "Notes to Sampler" at bounding box center [422, 39] width 41 height 9
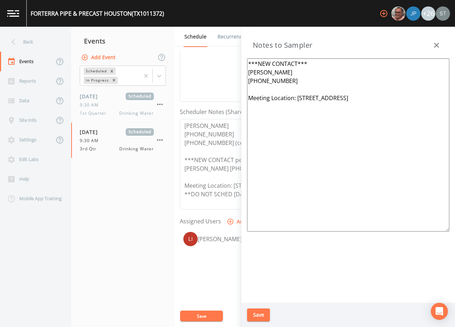
click at [434, 40] on button "button" at bounding box center [436, 45] width 14 height 14
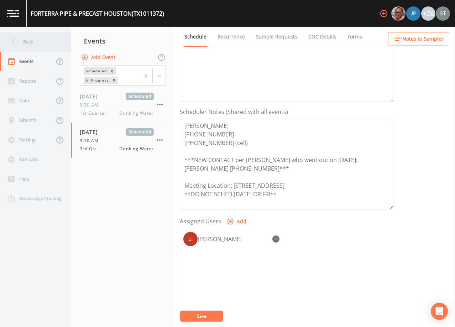
click at [34, 43] on div "Back" at bounding box center [32, 42] width 64 height 20
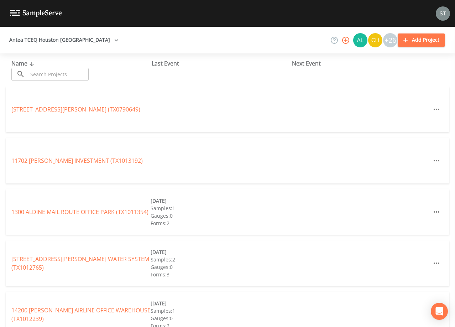
click at [78, 74] on input "text" at bounding box center [58, 74] width 61 height 13
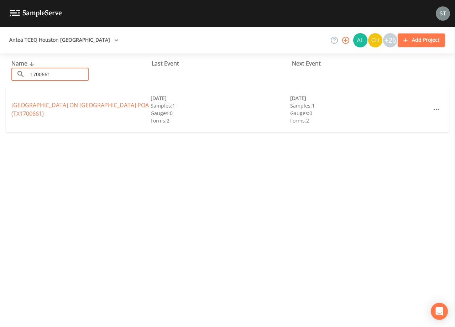
type input "1700661"
click at [105, 110] on link "[GEOGRAPHIC_DATA] ON [GEOGRAPHIC_DATA] (TX1700661)" at bounding box center [79, 109] width 137 height 16
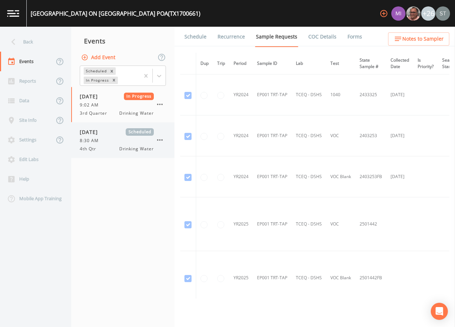
drag, startPoint x: 110, startPoint y: 134, endPoint x: 137, endPoint y: 125, distance: 27.9
click at [103, 134] on span "[DATE]" at bounding box center [91, 131] width 23 height 7
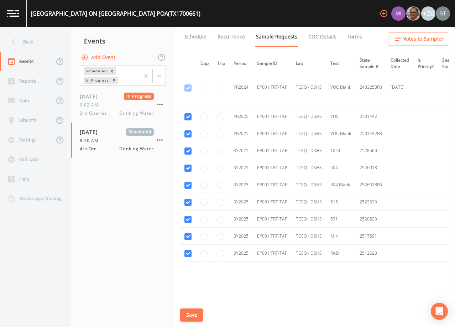
scroll to position [111, 0]
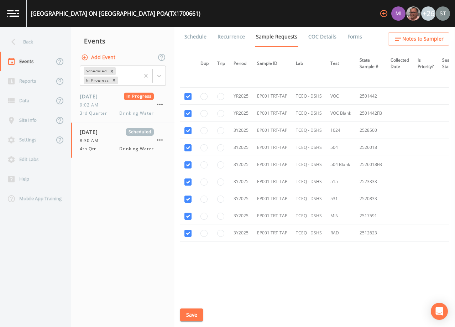
click at [196, 39] on link "Schedule" at bounding box center [195, 37] width 24 height 20
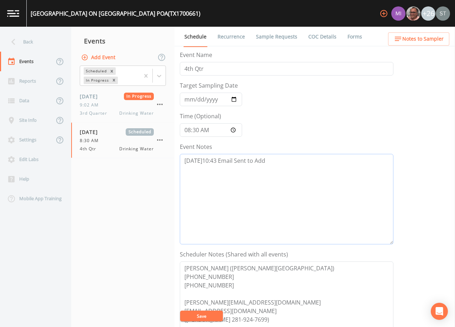
click at [286, 162] on textarea "[DATE]10:43 Email Sent to Add" at bounding box center [287, 199] width 214 height 90
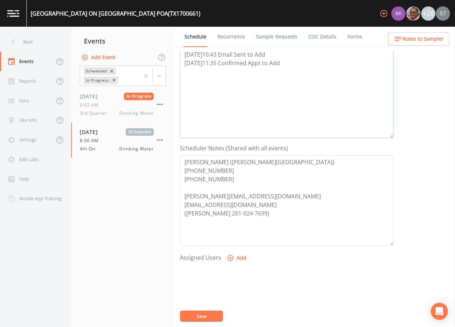
scroll to position [107, 0]
type textarea "[DATE]10:43 Email Sent to Add [DATE]11:35 Confirmed Appt to Add"
click at [237, 255] on button "Add" at bounding box center [237, 257] width 24 height 13
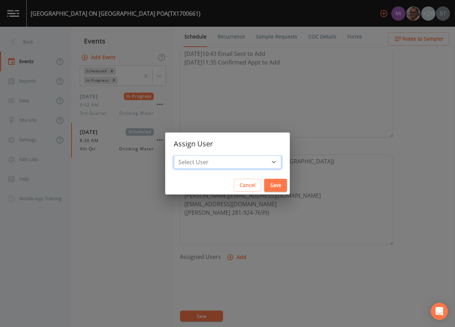
click at [231, 161] on select "Select User [PERSON_NAME] [PERSON_NAME] [PERSON_NAME] [PERSON_NAME] [PERSON_NAM…" at bounding box center [228, 162] width 108 height 14
select select "9949071a-8de3-4d5f-82d7-f9272ed5f8d7"
click at [190, 155] on select "Select User [PERSON_NAME] [PERSON_NAME] [PERSON_NAME] [PERSON_NAME] [PERSON_NAM…" at bounding box center [228, 162] width 108 height 14
click at [264, 184] on button "Save" at bounding box center [275, 185] width 23 height 13
select select
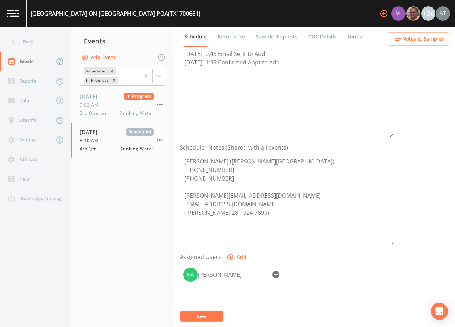
click at [214, 316] on button "Save" at bounding box center [201, 315] width 43 height 11
click at [427, 43] on span "Notes to Sampler" at bounding box center [422, 39] width 41 height 9
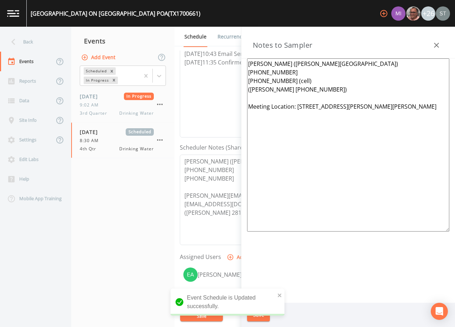
click at [424, 106] on textarea "[PERSON_NAME] ([PERSON_NAME][GEOGRAPHIC_DATA]) [PHONE_NUMBER] [PHONE_NUMBER] (c…" at bounding box center [348, 144] width 202 height 173
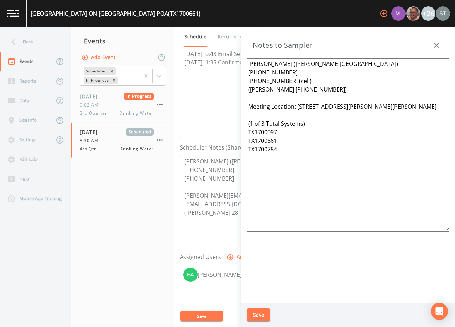
type textarea "[PERSON_NAME] ([PERSON_NAME][GEOGRAPHIC_DATA]) [PHONE_NUMBER] [PHONE_NUMBER] (c…"
drag, startPoint x: 308, startPoint y: 158, endPoint x: 231, endPoint y: 124, distance: 84.6
click at [231, 124] on div "Back Events Reports Data Site Info Settings Edit Labs Help Mobile App Training …" at bounding box center [227, 177] width 455 height 300
click at [258, 313] on button "Save" at bounding box center [258, 314] width 23 height 13
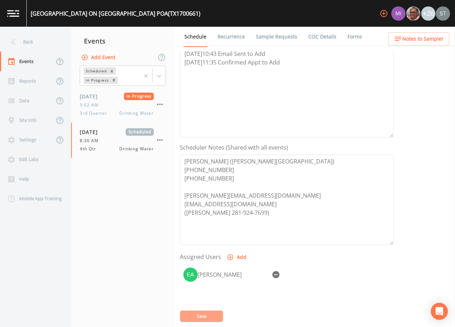
click at [211, 316] on button "Save" at bounding box center [201, 315] width 43 height 11
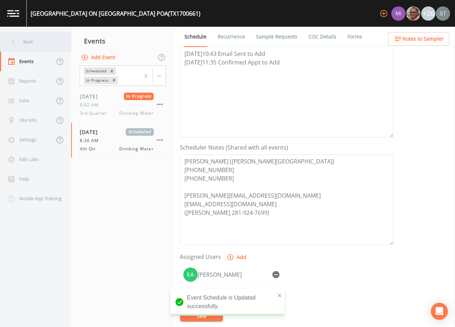
click at [40, 44] on div "Back" at bounding box center [32, 42] width 64 height 20
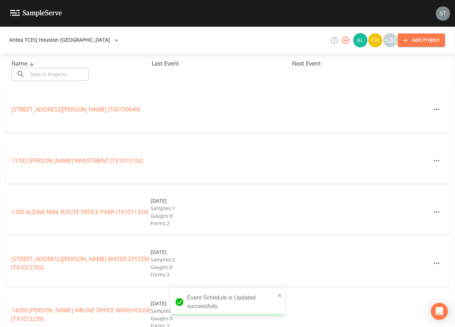
click at [62, 75] on input "text" at bounding box center [58, 74] width 61 height 13
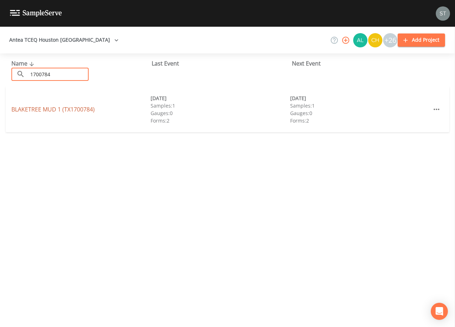
type input "1700784"
click at [89, 109] on link "BLAKETREE MUD 1 (TX1700784)" at bounding box center [52, 109] width 83 height 8
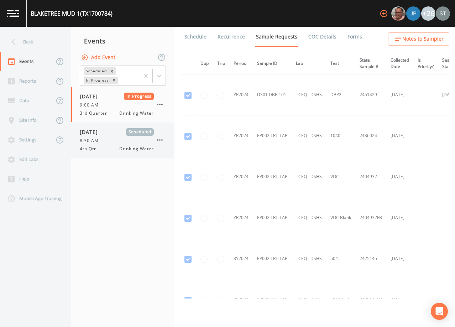
click at [130, 141] on div "8:30 AM" at bounding box center [117, 140] width 74 height 6
click at [420, 40] on span "Notes to Sampler" at bounding box center [422, 39] width 41 height 9
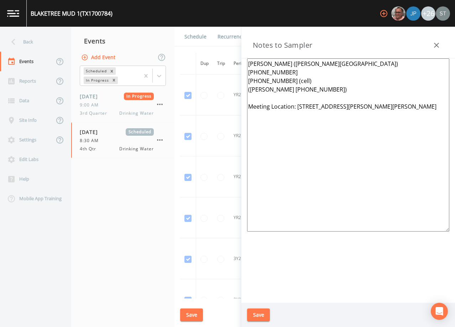
click at [418, 108] on textarea "[PERSON_NAME] ([PERSON_NAME][GEOGRAPHIC_DATA]) [PHONE_NUMBER] [PHONE_NUMBER] (c…" at bounding box center [348, 144] width 202 height 173
paste textarea "(1 of 3 Total Systems) TX1700097 TX1700661 TX1700784"
type textarea "[PERSON_NAME] ([PERSON_NAME][GEOGRAPHIC_DATA]) [PHONE_NUMBER] [PHONE_NUMBER] (c…"
click at [263, 314] on button "Save" at bounding box center [258, 314] width 23 height 13
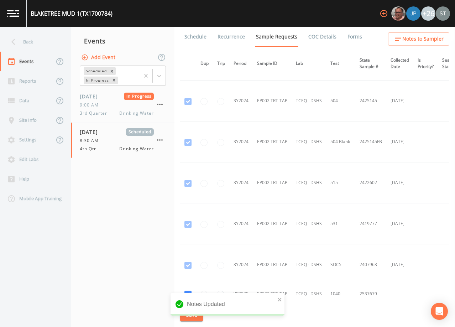
scroll to position [255, 0]
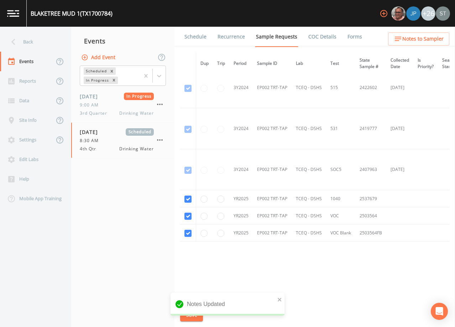
click at [200, 42] on link "Schedule" at bounding box center [195, 37] width 24 height 20
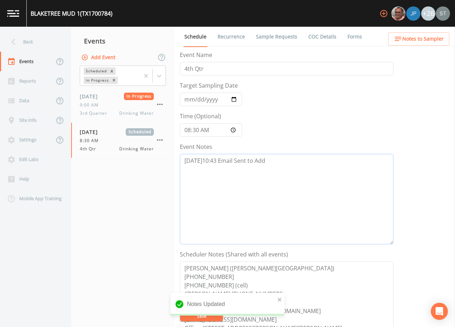
click at [296, 167] on textarea "[DATE]10:43 Email Sent to Add" at bounding box center [287, 199] width 214 height 90
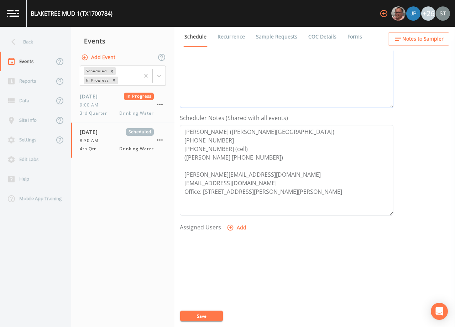
scroll to position [142, 0]
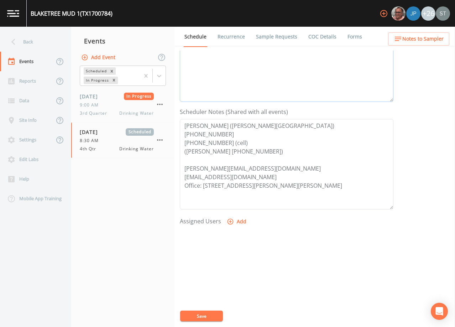
type textarea "[DATE]10:43 Email Sent to Add [DATE]11:35 Confirmed Appt to Add"
click at [237, 221] on button "Add" at bounding box center [237, 221] width 24 height 13
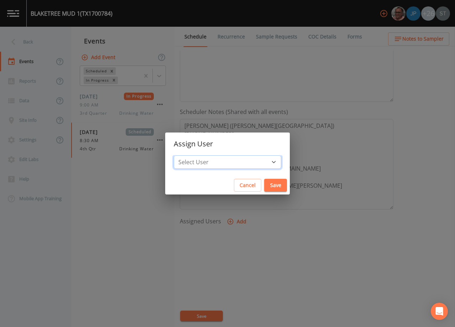
click at [229, 162] on select "Select User [PERSON_NAME] [PERSON_NAME] [PERSON_NAME] [PERSON_NAME] [PERSON_NAM…" at bounding box center [228, 162] width 108 height 14
select select "9949071a-8de3-4d5f-82d7-f9272ed5f8d7"
click at [190, 155] on select "Select User [PERSON_NAME] [PERSON_NAME] [PERSON_NAME] [PERSON_NAME] [PERSON_NAM…" at bounding box center [228, 162] width 108 height 14
click at [264, 184] on button "Save" at bounding box center [275, 185] width 23 height 13
select select
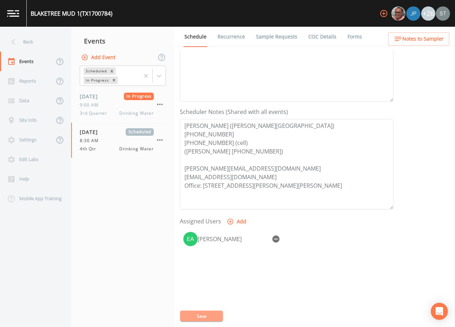
click at [207, 315] on button "Save" at bounding box center [201, 315] width 43 height 11
click at [274, 31] on link "Sample Requests" at bounding box center [276, 37] width 43 height 20
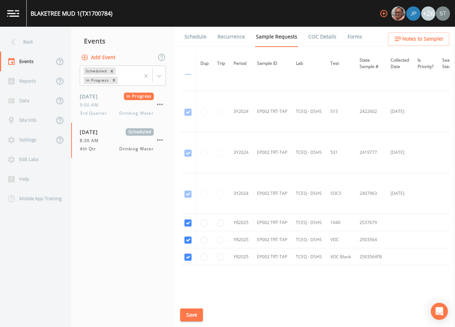
scroll to position [255, 0]
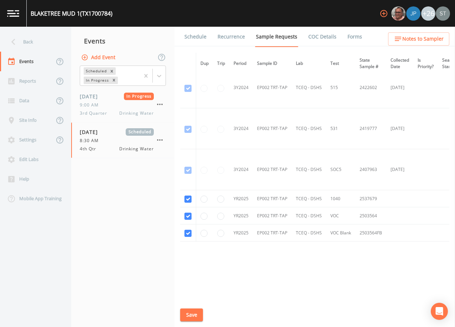
click at [193, 39] on link "Schedule" at bounding box center [195, 37] width 24 height 20
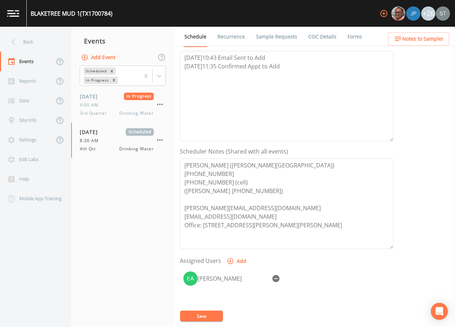
scroll to position [107, 0]
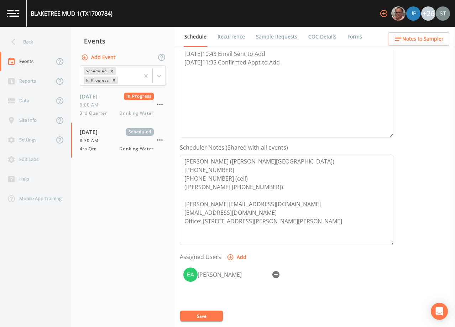
click at [444, 37] on button "Notes to Sampler" at bounding box center [418, 38] width 61 height 13
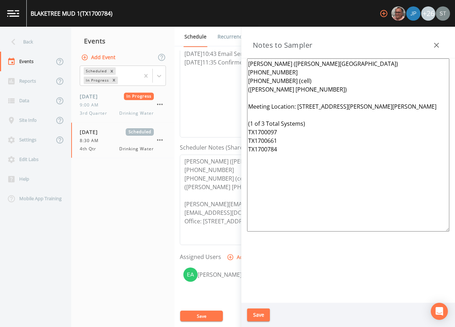
click at [441, 40] on button "button" at bounding box center [436, 45] width 14 height 14
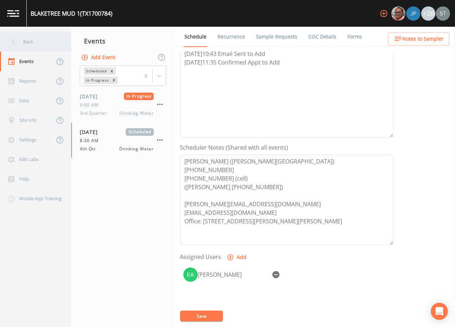
click at [38, 41] on div "Back" at bounding box center [32, 42] width 64 height 20
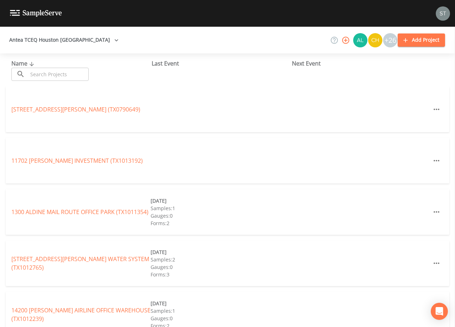
click at [60, 70] on input "text" at bounding box center [58, 74] width 61 height 13
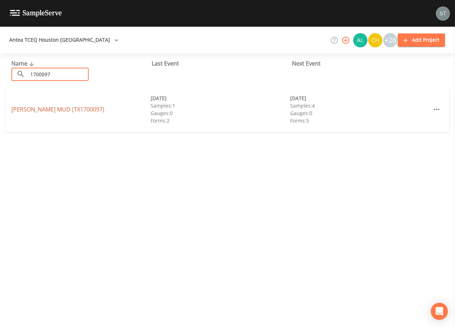
type input "1700097"
click at [76, 109] on link "[PERSON_NAME][GEOGRAPHIC_DATA] (TX1700097)" at bounding box center [57, 109] width 93 height 8
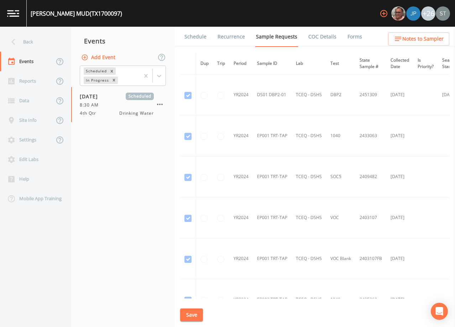
click at [434, 40] on span "Notes to Sampler" at bounding box center [422, 39] width 41 height 9
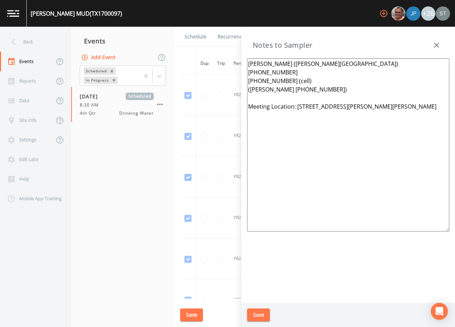
click at [422, 110] on textarea "[PERSON_NAME] ([PERSON_NAME][GEOGRAPHIC_DATA]) [PHONE_NUMBER] [PHONE_NUMBER] (c…" at bounding box center [348, 144] width 202 height 173
paste textarea "(1 of 3 Total Systems) TX1700097 TX1700661 TX1700784"
click at [395, 106] on textarea "[PERSON_NAME] ([PERSON_NAME][GEOGRAPHIC_DATA]) [PHONE_NUMBER] [PHONE_NUMBER] (c…" at bounding box center [348, 144] width 202 height 173
type textarea "[PERSON_NAME] ([PERSON_NAME][GEOGRAPHIC_DATA]) [PHONE_NUMBER] [PHONE_NUMBER] (c…"
click at [262, 312] on button "Save" at bounding box center [258, 314] width 23 height 13
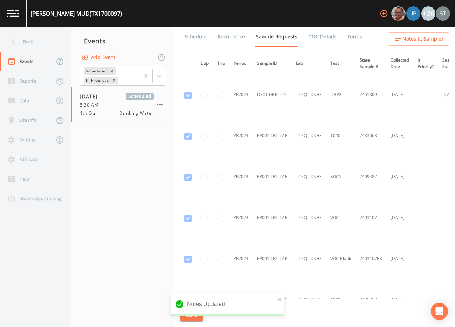
click at [199, 40] on link "Schedule" at bounding box center [195, 37] width 24 height 20
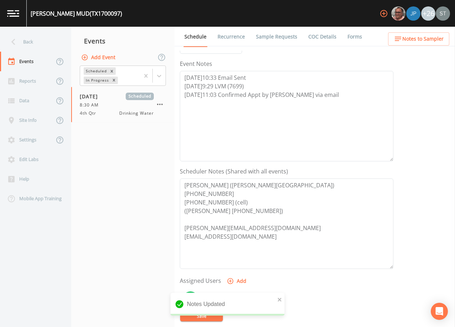
scroll to position [142, 0]
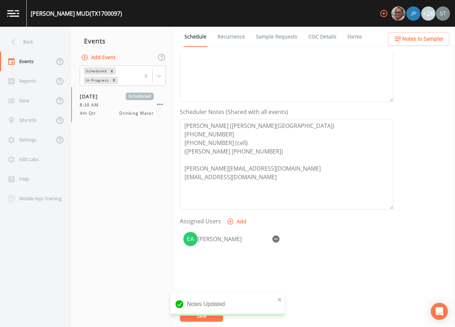
click at [436, 40] on span "Notes to Sampler" at bounding box center [422, 39] width 41 height 9
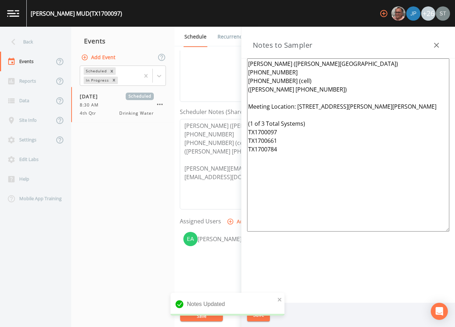
click at [437, 47] on icon "button" at bounding box center [436, 45] width 9 height 9
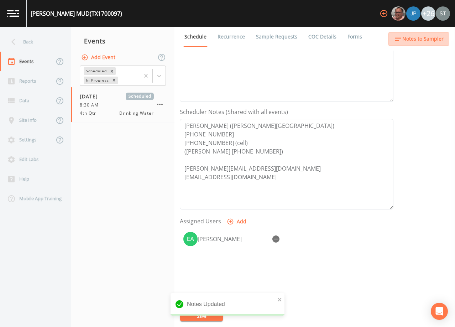
click at [432, 44] on button "Notes to Sampler" at bounding box center [418, 38] width 61 height 13
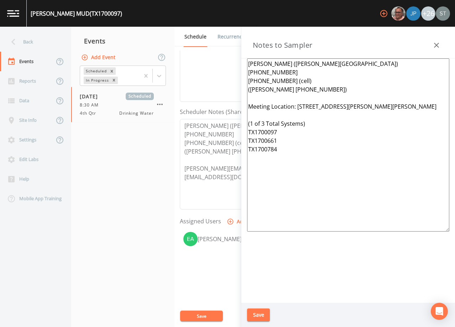
drag, startPoint x: 434, startPoint y: 43, endPoint x: 408, endPoint y: 44, distance: 26.0
click at [434, 43] on icon "button" at bounding box center [436, 45] width 9 height 9
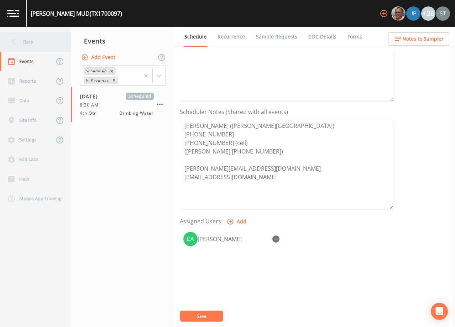
click at [38, 43] on div "Back" at bounding box center [32, 42] width 64 height 20
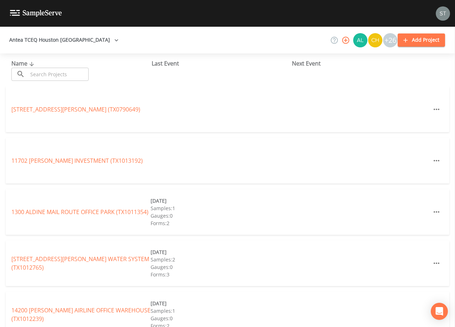
click at [74, 75] on input "text" at bounding box center [58, 74] width 61 height 13
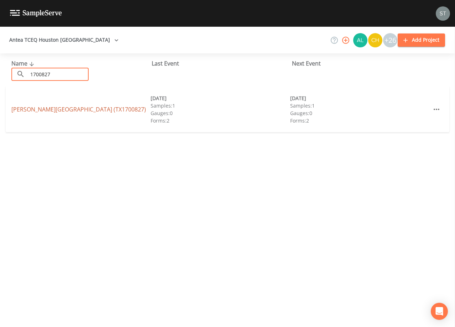
type input "1700827"
click at [75, 112] on link "[PERSON_NAME][GEOGRAPHIC_DATA] (TX1700827)" at bounding box center [78, 109] width 135 height 8
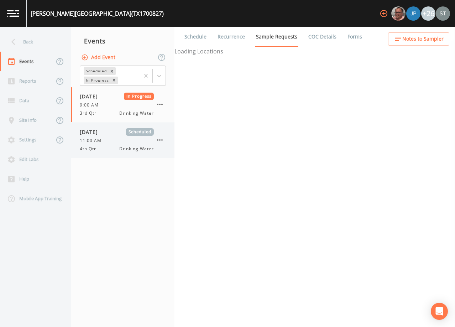
click at [138, 140] on div "11:00 AM" at bounding box center [117, 140] width 74 height 6
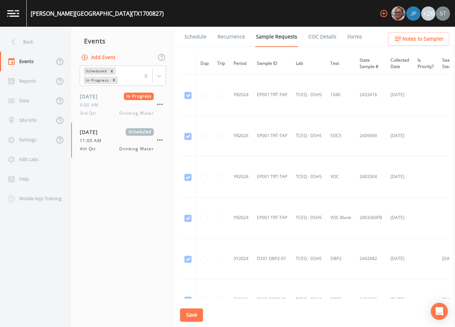
click at [195, 38] on link "Schedule" at bounding box center [195, 37] width 24 height 20
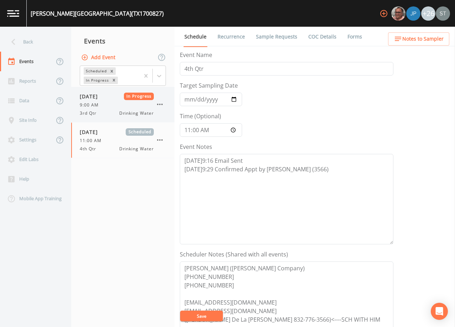
click at [128, 110] on span "Drinking Water" at bounding box center [136, 113] width 35 height 6
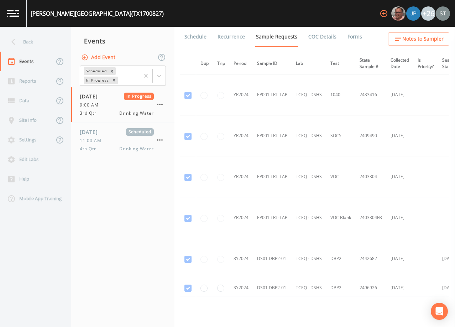
click at [350, 38] on link "Forms" at bounding box center [354, 37] width 17 height 20
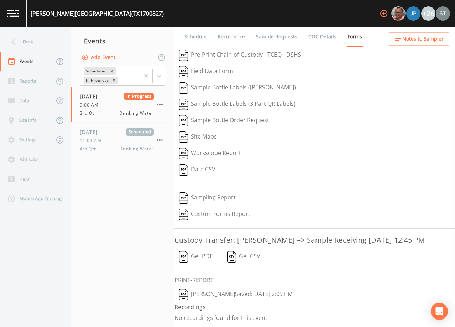
click at [236, 303] on button "[PERSON_NAME]  Saved: [DATE] 2:09 PM" at bounding box center [235, 294] width 123 height 16
click at [124, 141] on div "11:00 AM" at bounding box center [117, 140] width 74 height 6
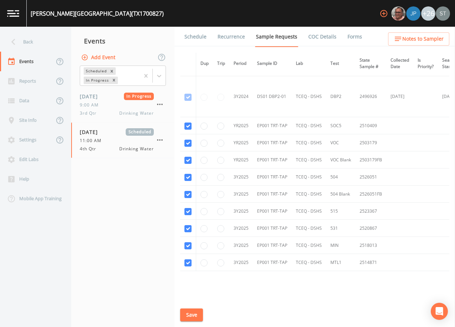
scroll to position [234, 0]
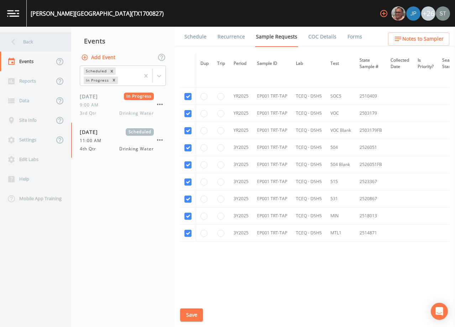
click at [35, 41] on div "Back" at bounding box center [32, 42] width 64 height 20
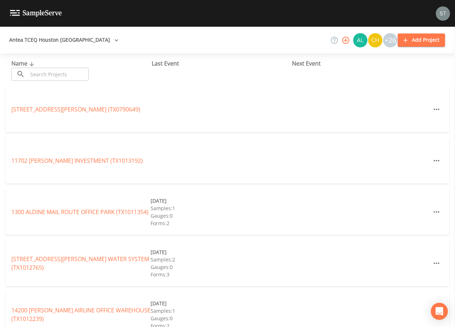
click at [79, 75] on input "text" at bounding box center [58, 74] width 61 height 13
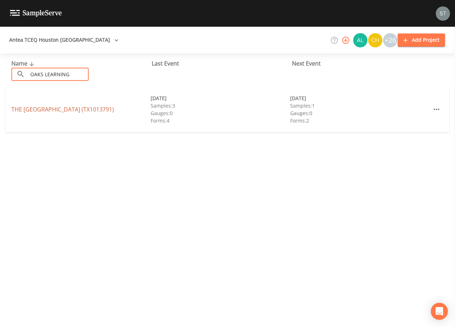
type input "OAKS LEARNING"
click at [82, 109] on link "THE [GEOGRAPHIC_DATA] (TX1013791)" at bounding box center [62, 109] width 103 height 8
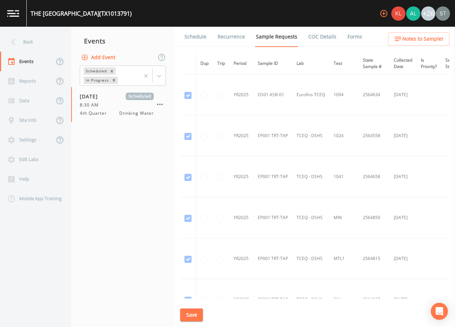
click at [199, 36] on link "Schedule" at bounding box center [195, 37] width 24 height 20
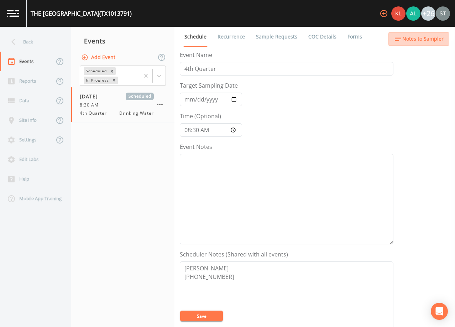
click at [432, 40] on span "Notes to Sampler" at bounding box center [422, 39] width 41 height 9
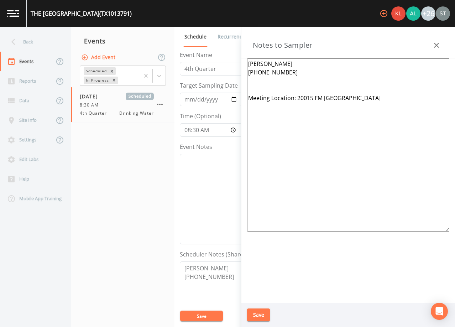
click at [439, 44] on icon "button" at bounding box center [436, 45] width 9 height 9
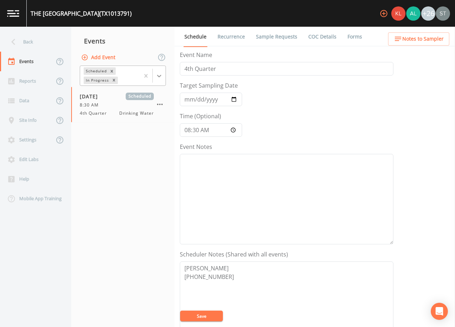
click at [161, 77] on icon at bounding box center [159, 75] width 7 height 7
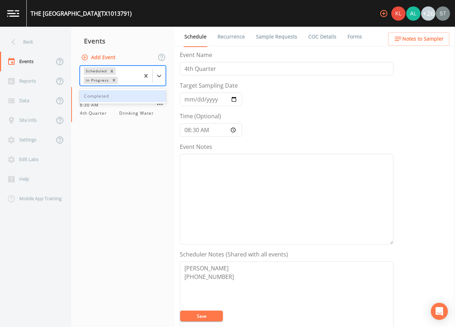
click at [124, 96] on div "Completed" at bounding box center [123, 96] width 86 height 12
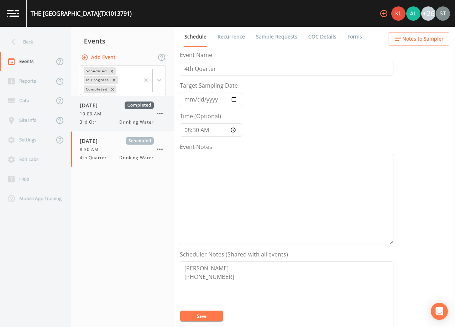
click at [99, 112] on span "10:00 AM" at bounding box center [93, 114] width 26 height 6
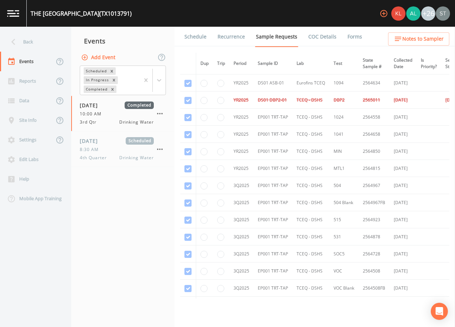
click at [199, 37] on link "Schedule" at bounding box center [195, 37] width 24 height 20
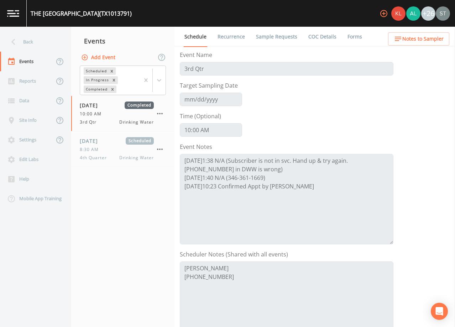
click at [436, 37] on span "Notes to Sampler" at bounding box center [422, 39] width 41 height 9
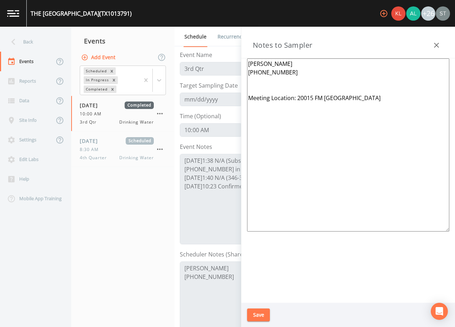
click at [440, 43] on icon "button" at bounding box center [436, 45] width 9 height 9
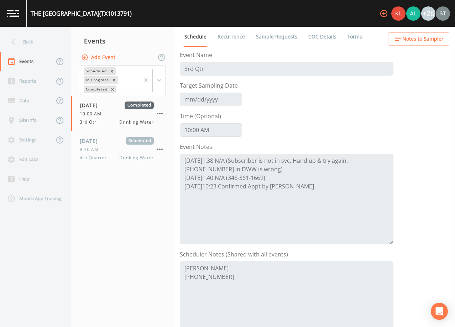
click at [423, 38] on span "Notes to Sampler" at bounding box center [422, 39] width 41 height 9
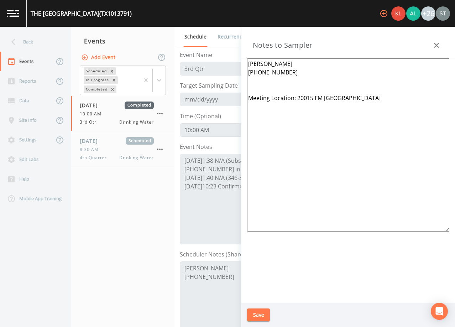
click at [433, 43] on icon "button" at bounding box center [436, 45] width 9 height 9
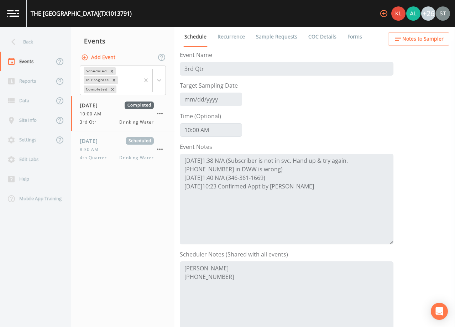
click at [433, 43] on button "Notes to Sampler" at bounding box center [418, 38] width 61 height 13
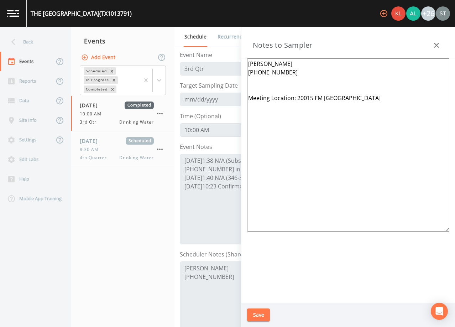
click at [436, 42] on icon "button" at bounding box center [436, 45] width 9 height 9
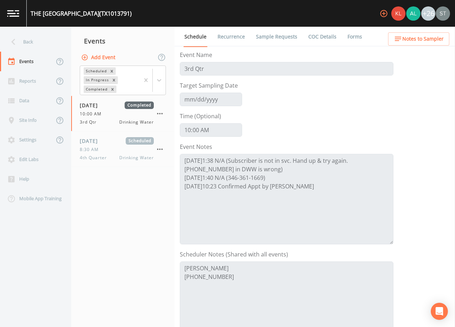
click at [441, 40] on span "Notes to Sampler" at bounding box center [422, 39] width 41 height 9
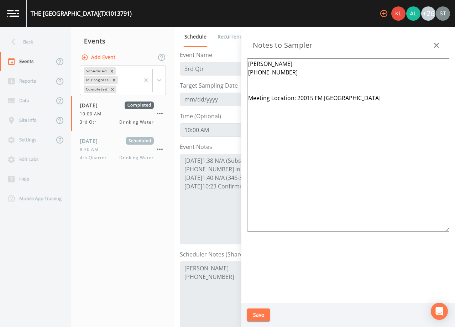
click at [439, 42] on icon "button" at bounding box center [436, 45] width 9 height 9
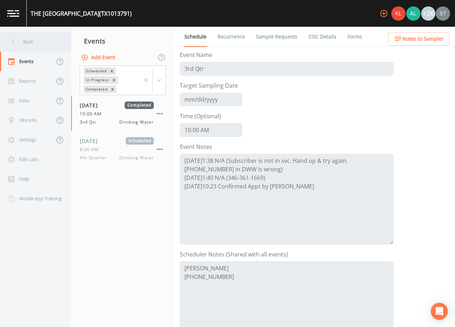
click at [32, 39] on div "Back" at bounding box center [32, 42] width 64 height 20
